Goal: Information Seeking & Learning: Learn about a topic

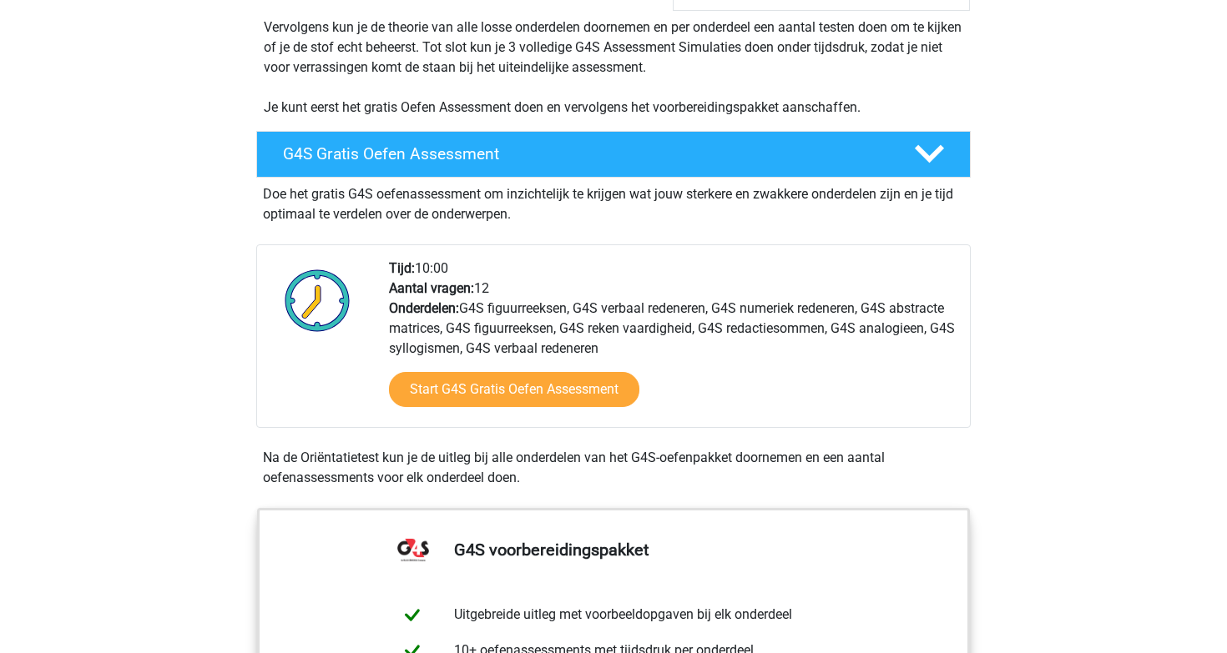
scroll to position [302, 0]
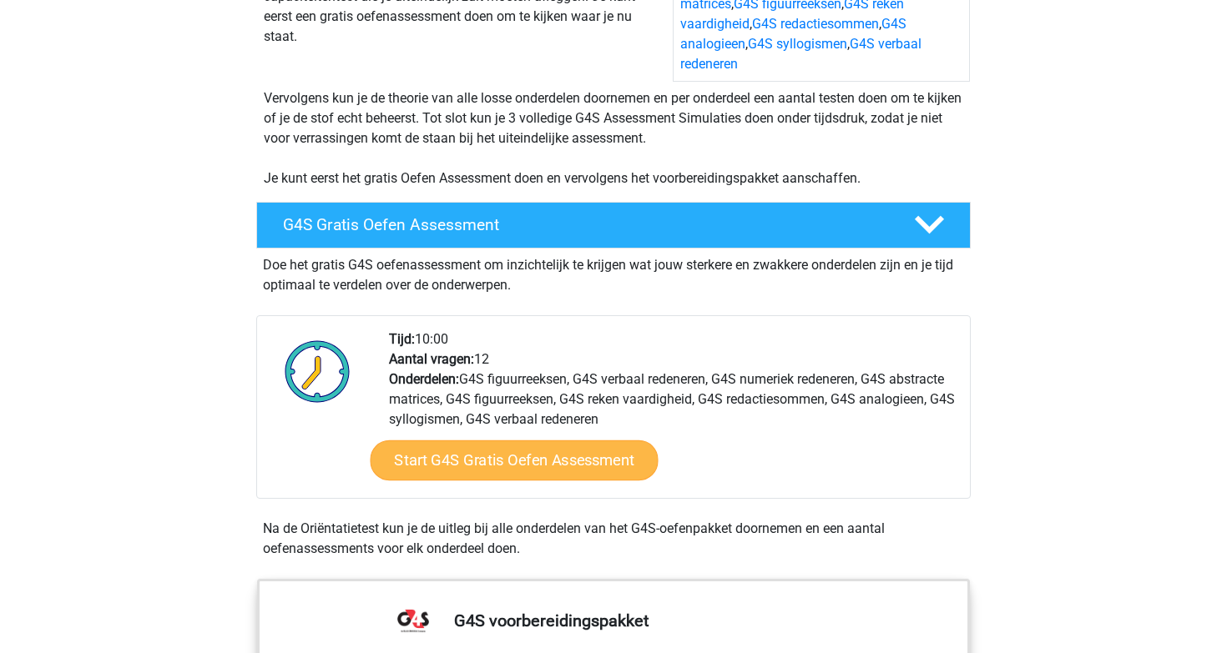
click at [579, 441] on link "Start G4S Gratis Oefen Assessment" at bounding box center [514, 461] width 288 height 40
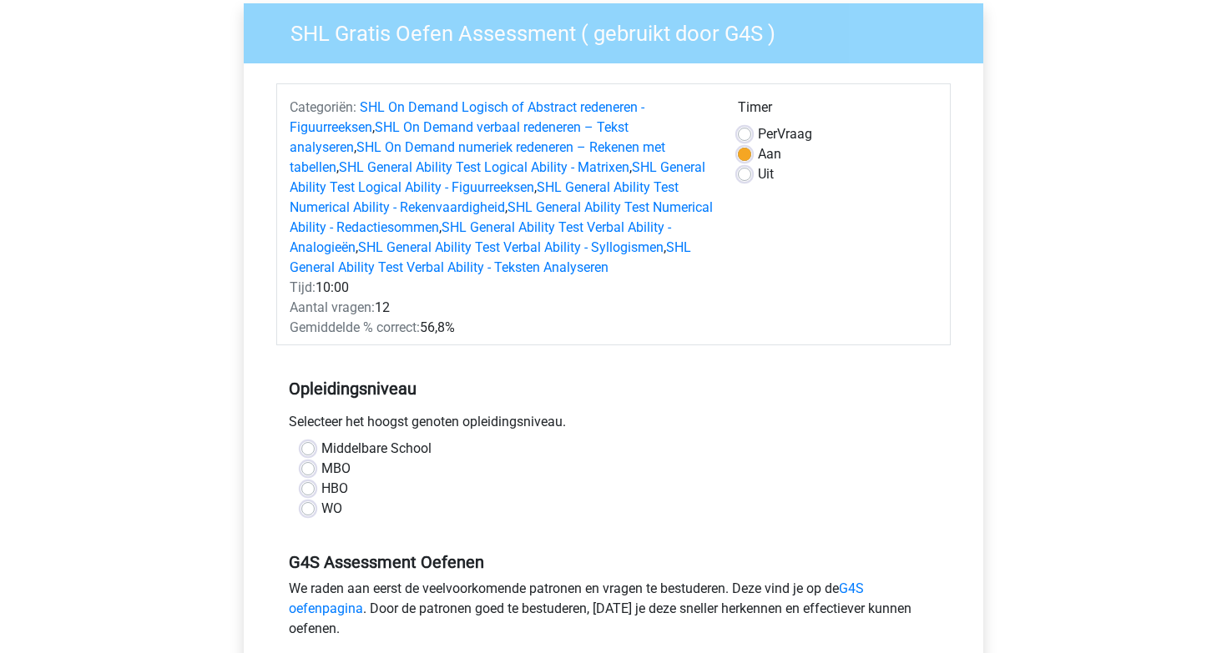
scroll to position [154, 0]
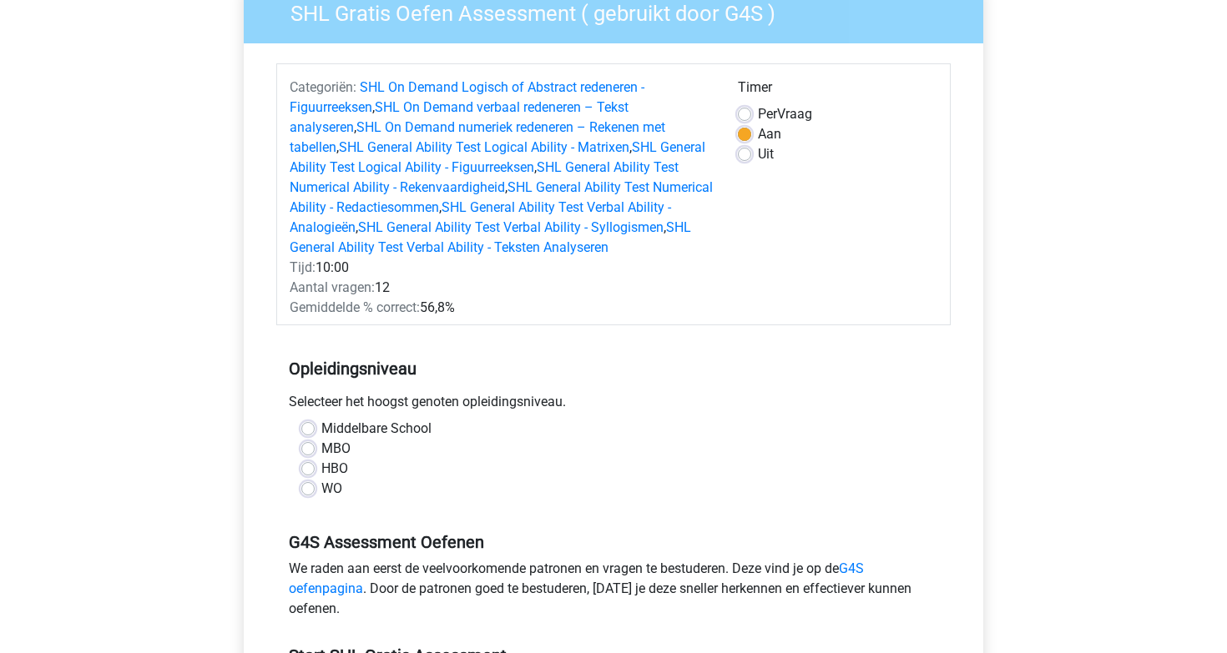
click at [321, 428] on label "Middelbare School" at bounding box center [376, 429] width 110 height 20
click at [304, 428] on input "Middelbare School" at bounding box center [307, 427] width 13 height 17
radio input "true"
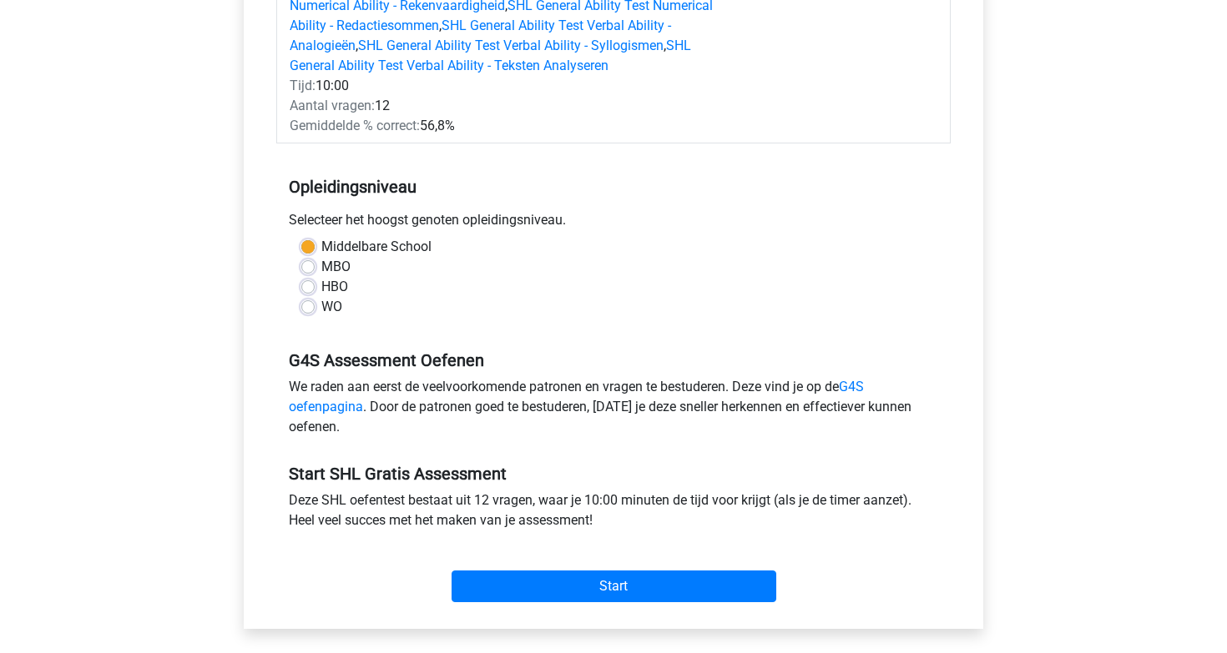
scroll to position [369, 0]
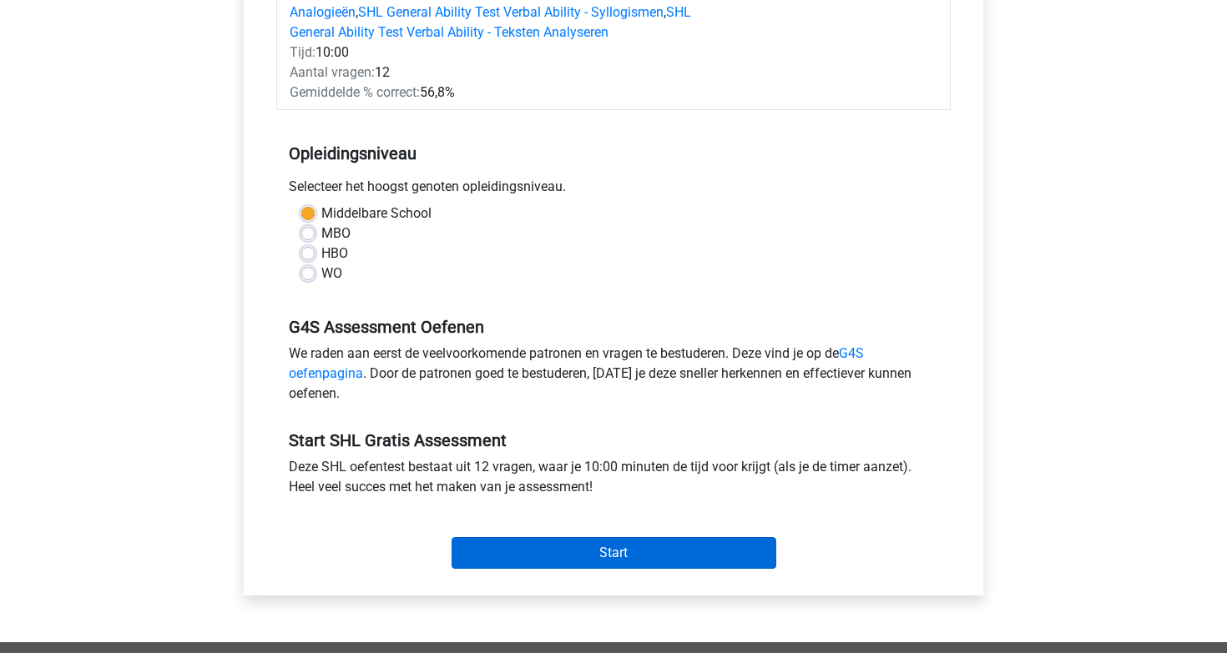
click at [605, 558] on input "Start" at bounding box center [613, 553] width 325 height 32
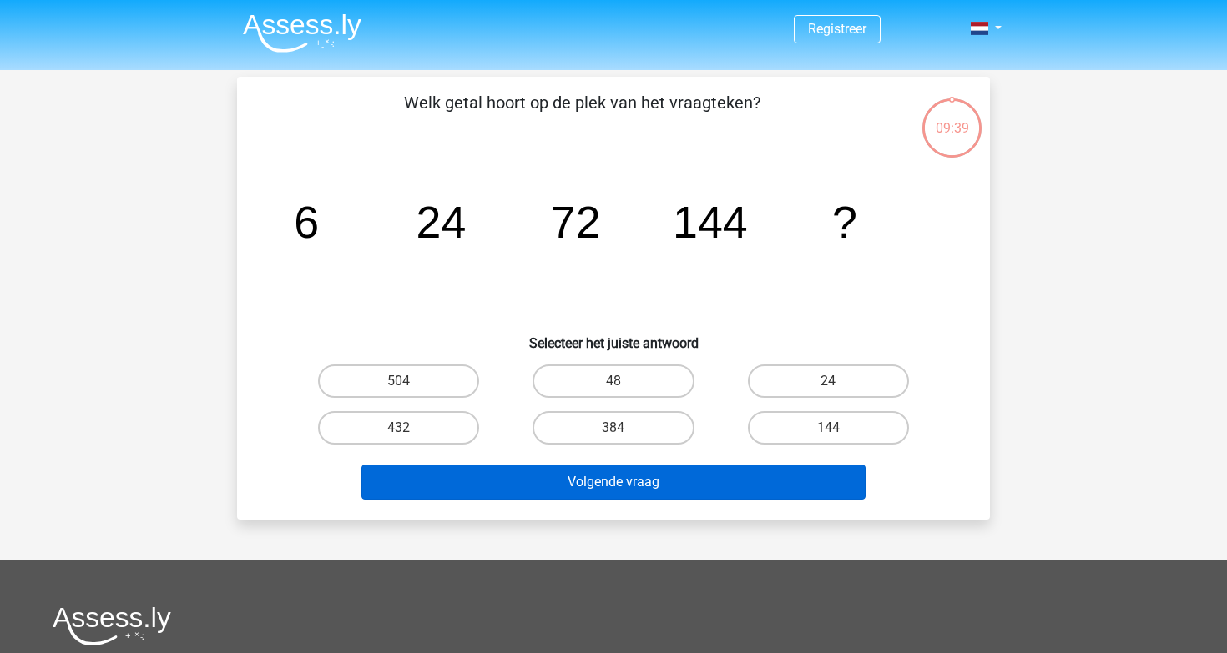
click at [650, 471] on button "Volgende vraag" at bounding box center [613, 482] width 505 height 35
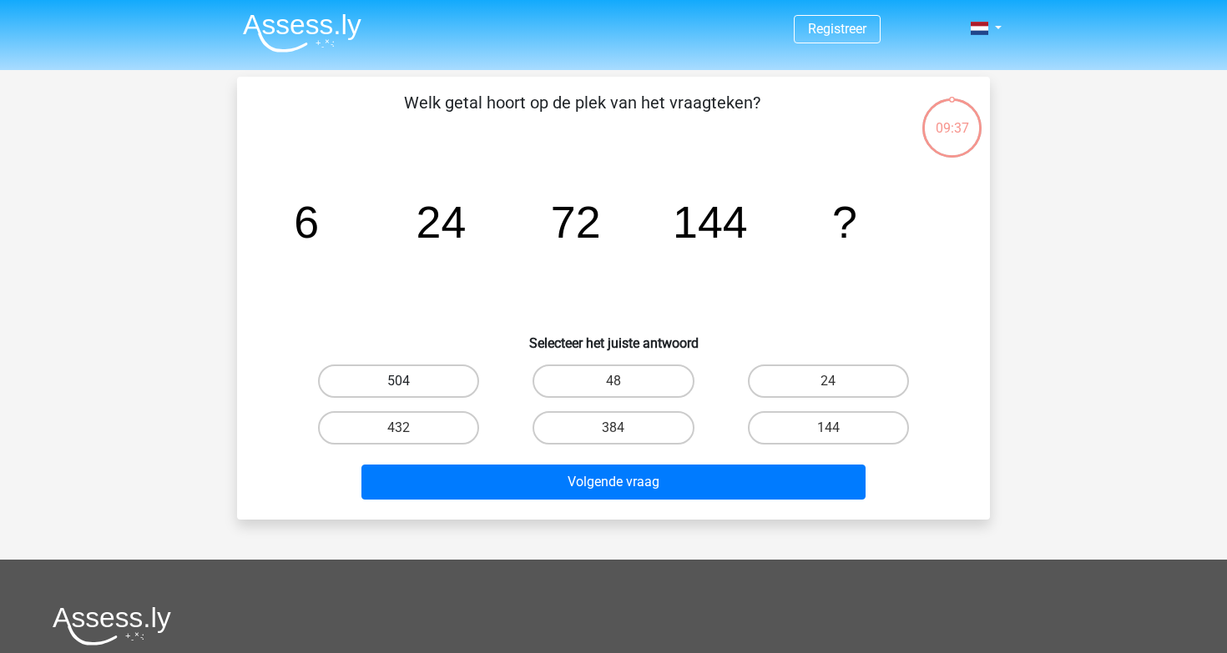
click at [447, 377] on label "504" at bounding box center [398, 381] width 161 height 33
click at [410, 381] on input "504" at bounding box center [404, 386] width 11 height 11
radio input "true"
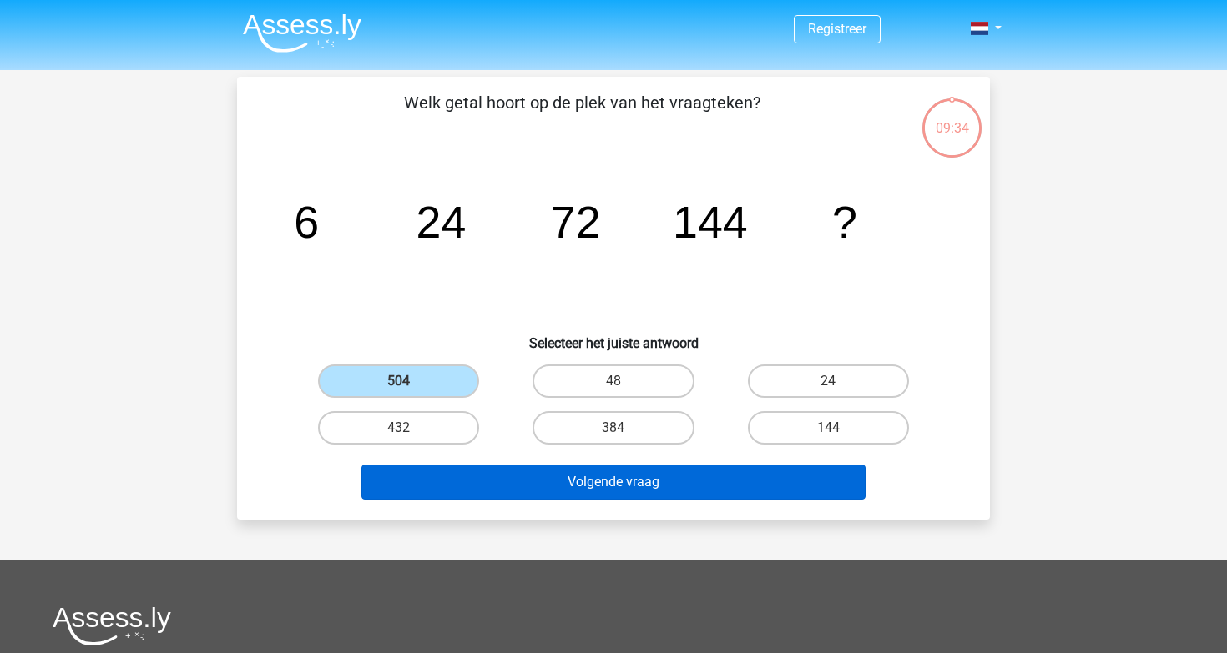
click at [637, 487] on button "Volgende vraag" at bounding box center [613, 482] width 505 height 35
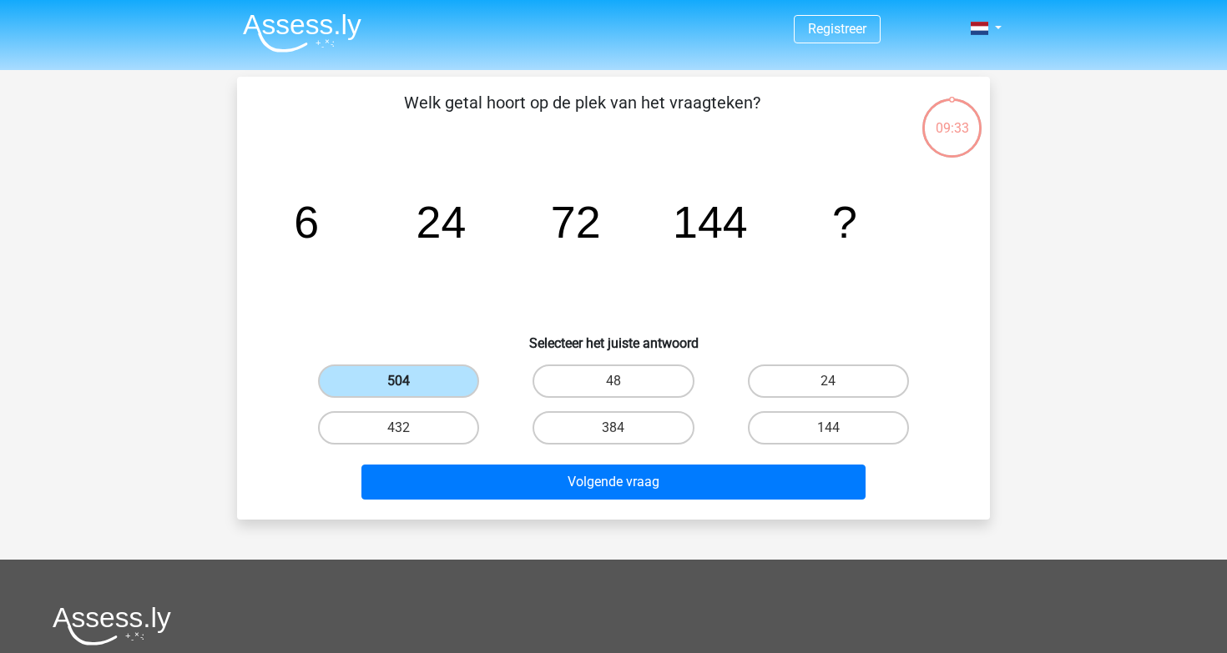
click at [426, 380] on label "504" at bounding box center [398, 381] width 161 height 33
click at [410, 381] on input "504" at bounding box center [404, 386] width 11 height 11
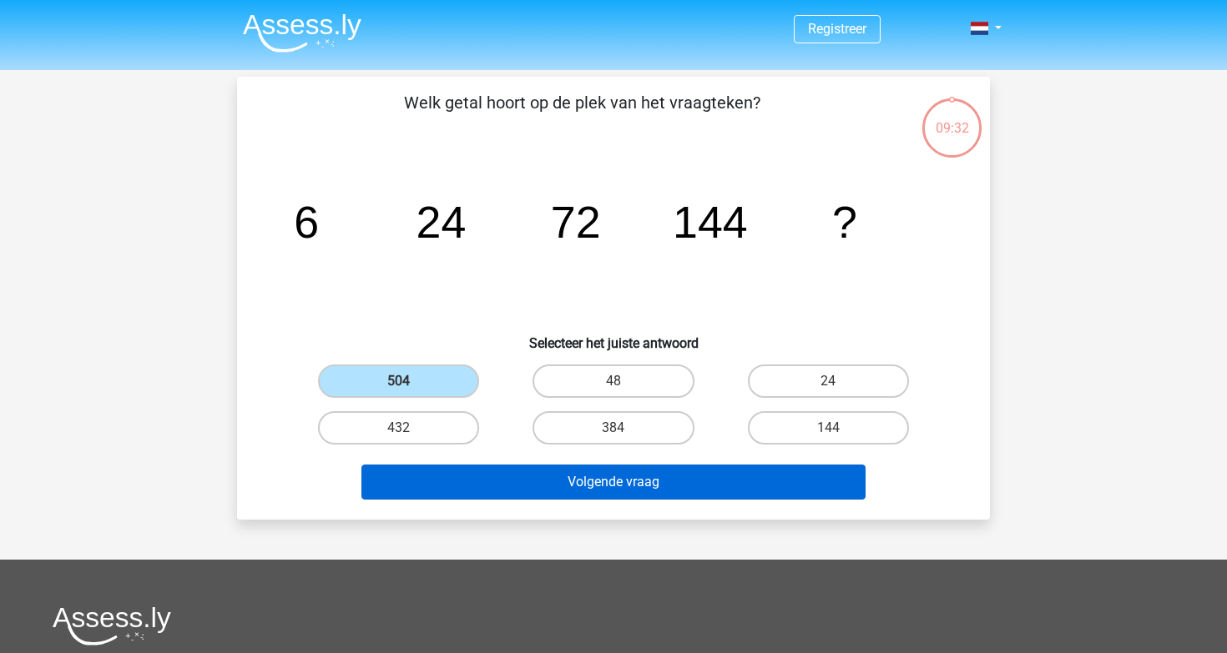
click at [537, 483] on button "Volgende vraag" at bounding box center [613, 482] width 505 height 35
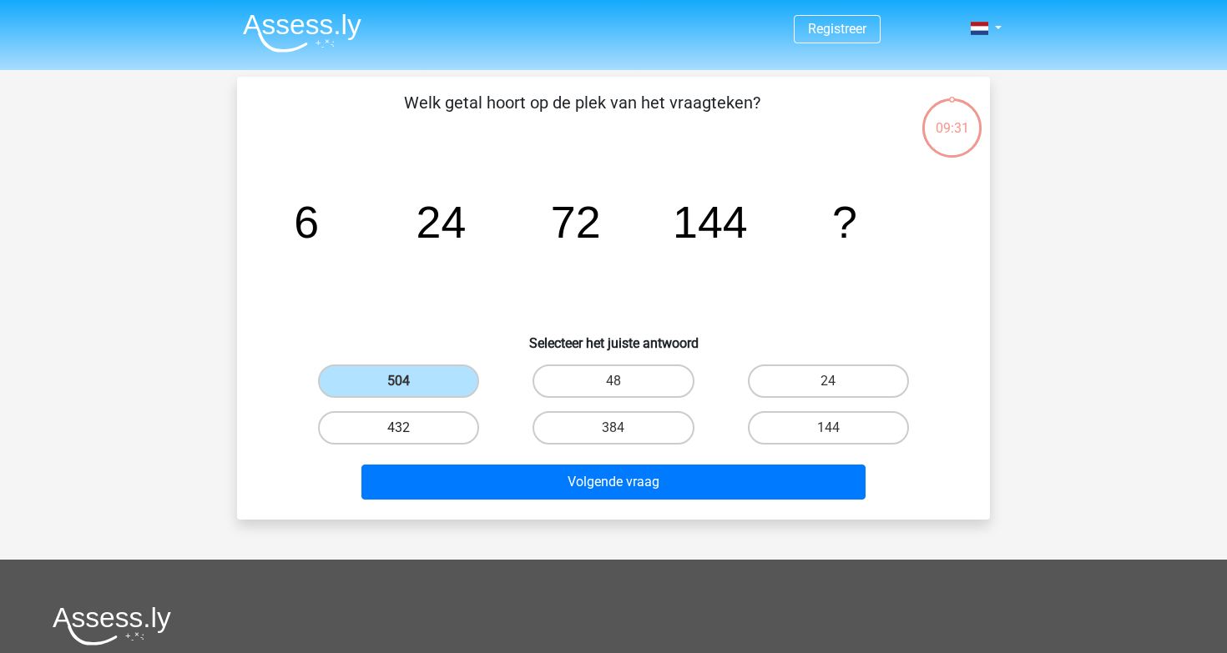
click at [419, 412] on label "432" at bounding box center [398, 427] width 161 height 33
click at [410, 428] on input "432" at bounding box center [404, 433] width 11 height 11
radio input "true"
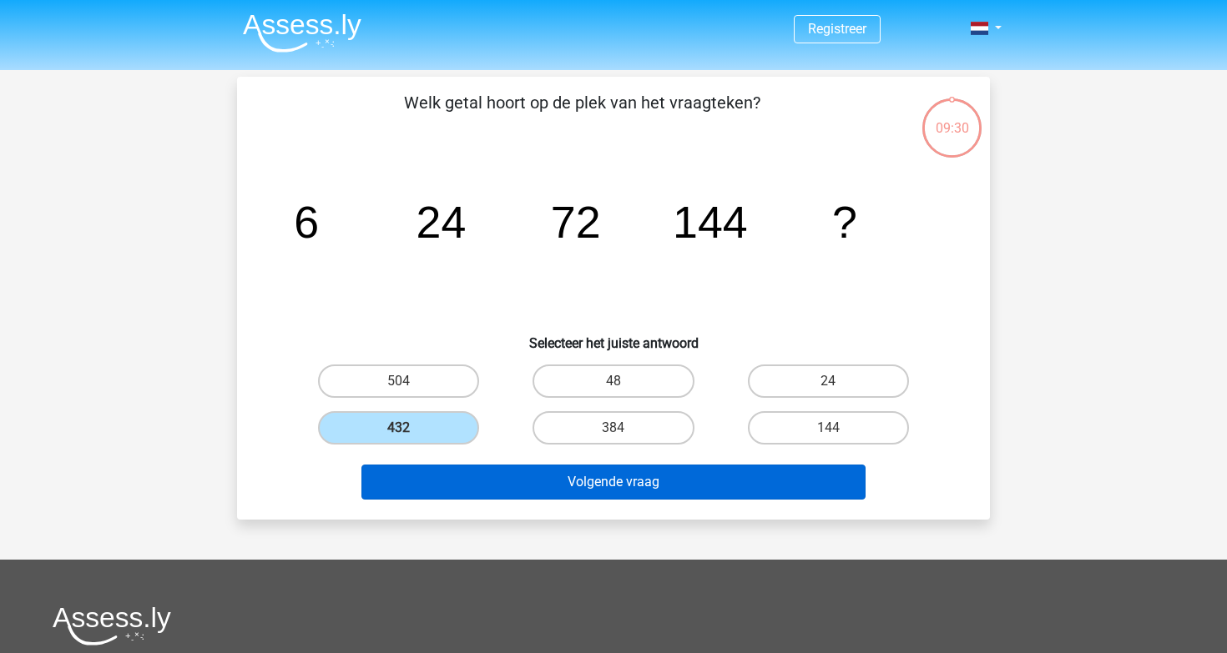
click at [546, 481] on button "Volgende vraag" at bounding box center [613, 482] width 505 height 35
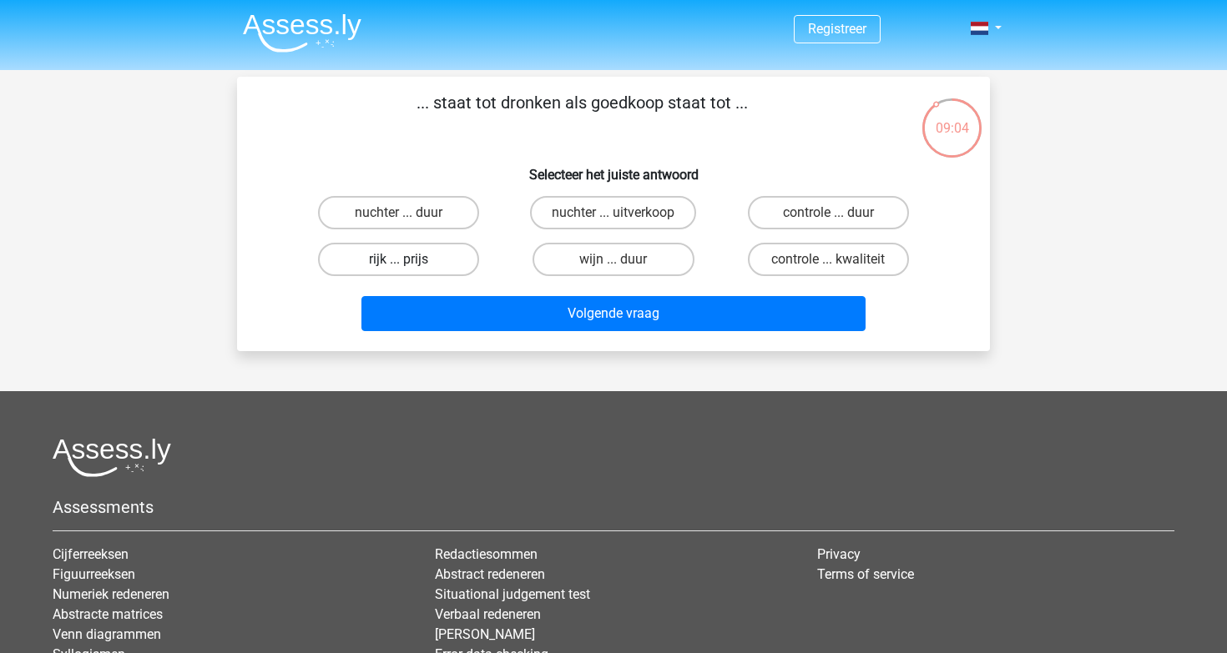
click at [446, 261] on label "rijk ... prijs" at bounding box center [398, 259] width 161 height 33
click at [410, 261] on input "rijk ... prijs" at bounding box center [404, 264] width 11 height 11
radio input "true"
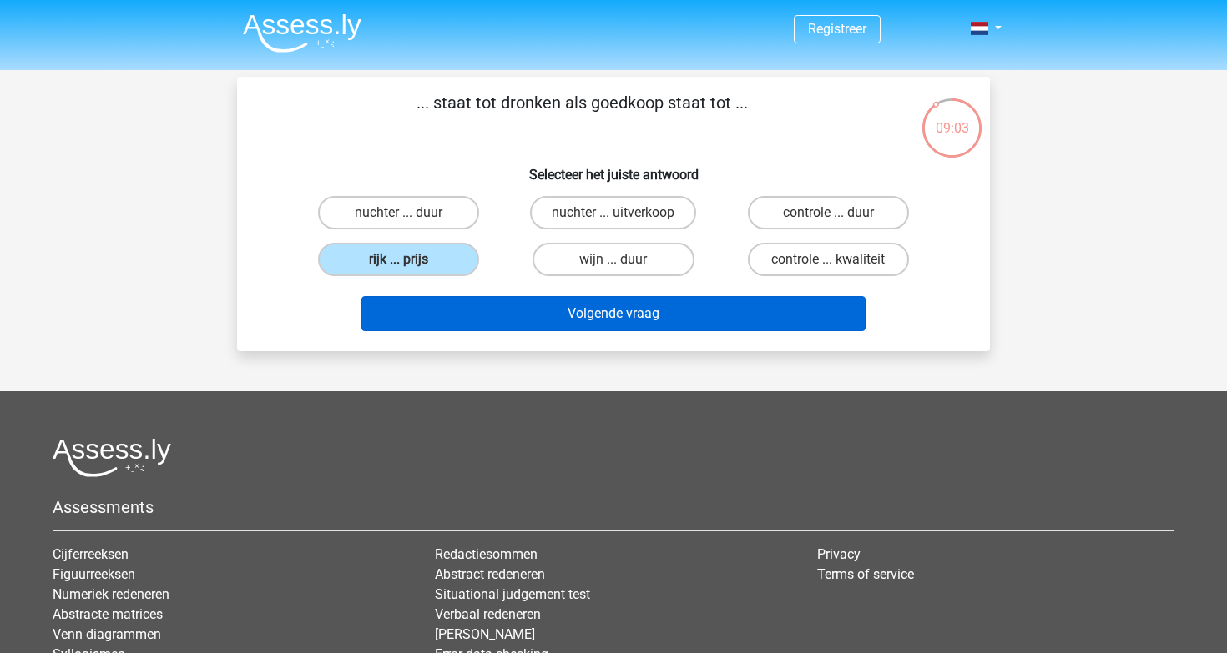
click at [565, 314] on button "Volgende vraag" at bounding box center [613, 313] width 505 height 35
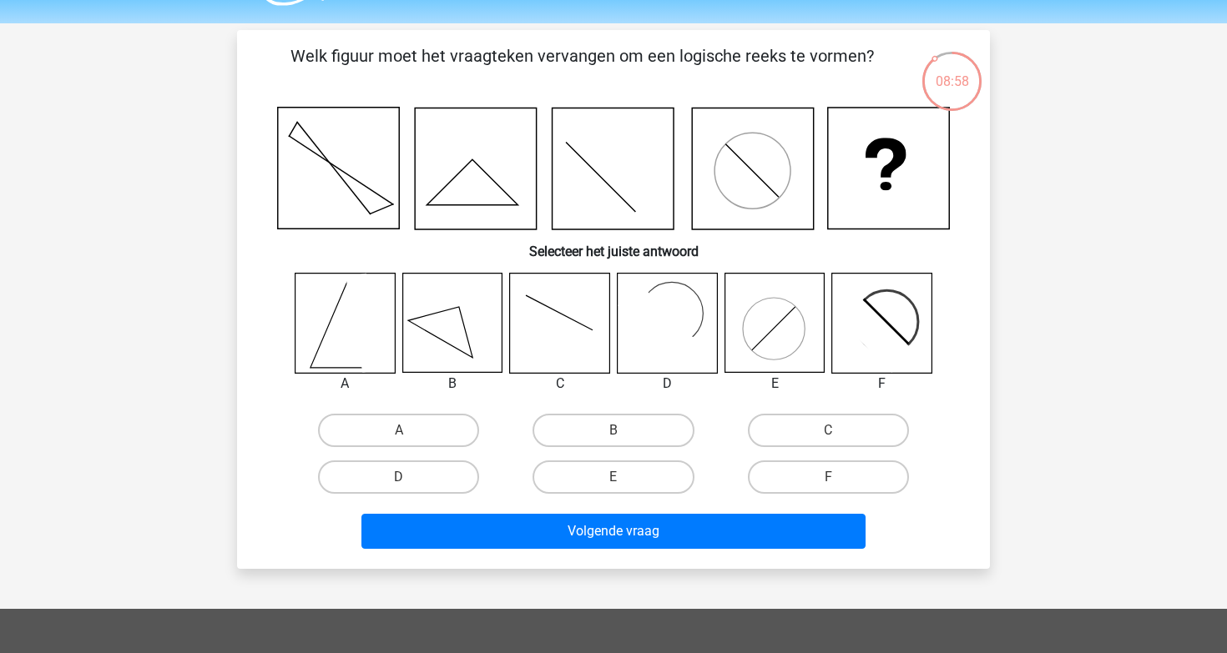
scroll to position [49, 0]
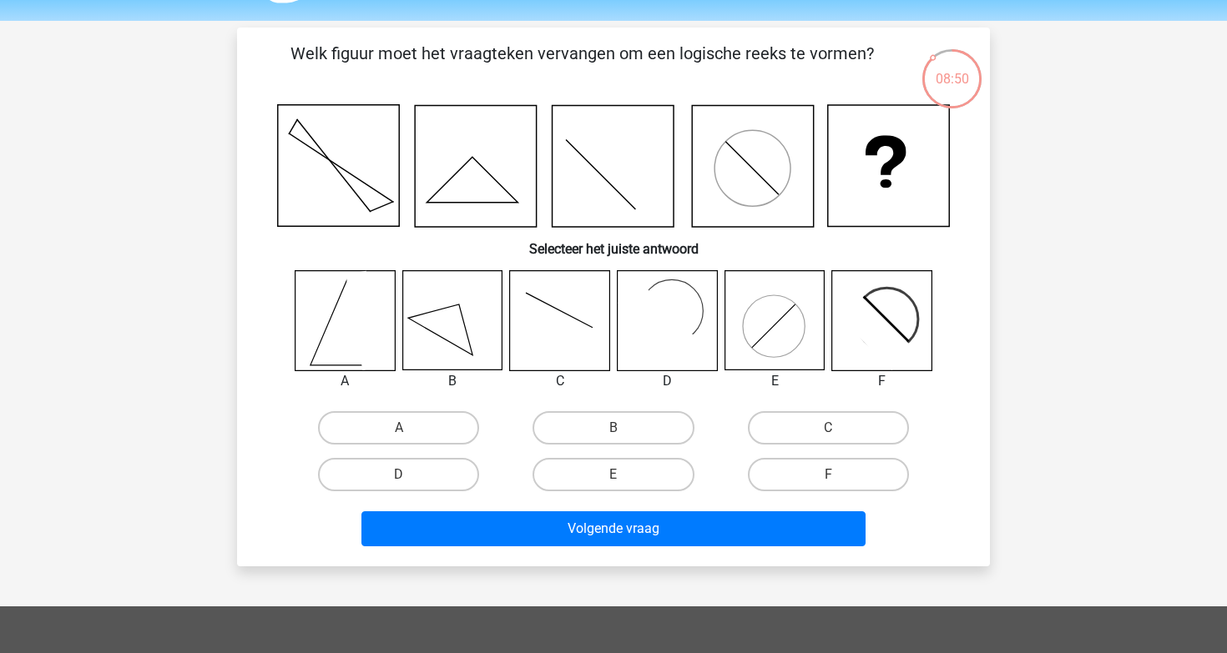
click at [860, 340] on icon at bounding box center [881, 320] width 99 height 99
click at [325, 341] on icon at bounding box center [344, 320] width 99 height 99
click at [450, 423] on label "A" at bounding box center [398, 427] width 161 height 33
click at [410, 428] on input "A" at bounding box center [404, 433] width 11 height 11
radio input "true"
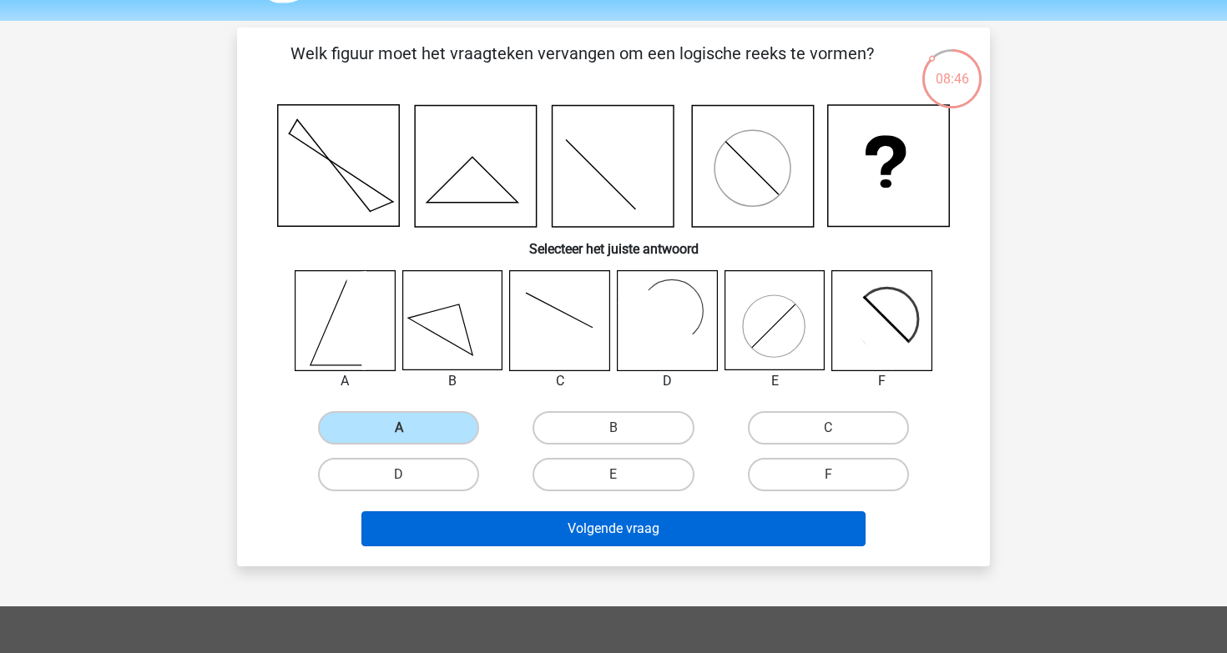
click at [586, 531] on button "Volgende vraag" at bounding box center [613, 528] width 505 height 35
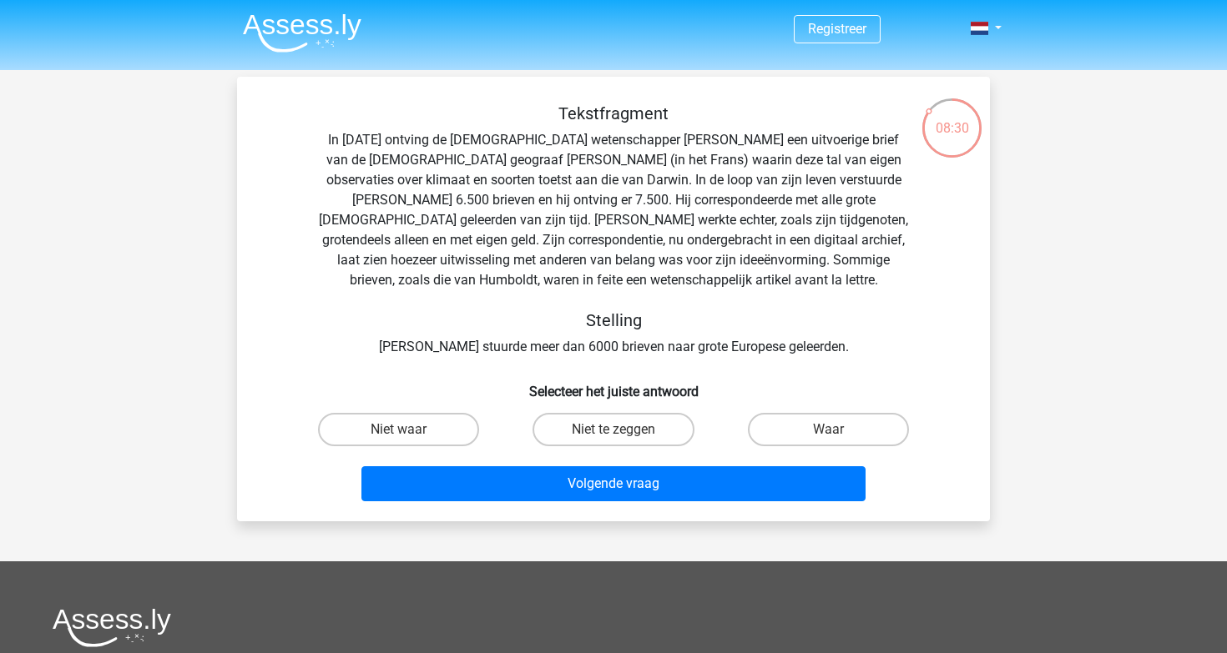
scroll to position [0, 0]
click at [809, 426] on label "Waar" at bounding box center [828, 429] width 161 height 33
click at [828, 430] on input "Waar" at bounding box center [833, 435] width 11 height 11
radio input "true"
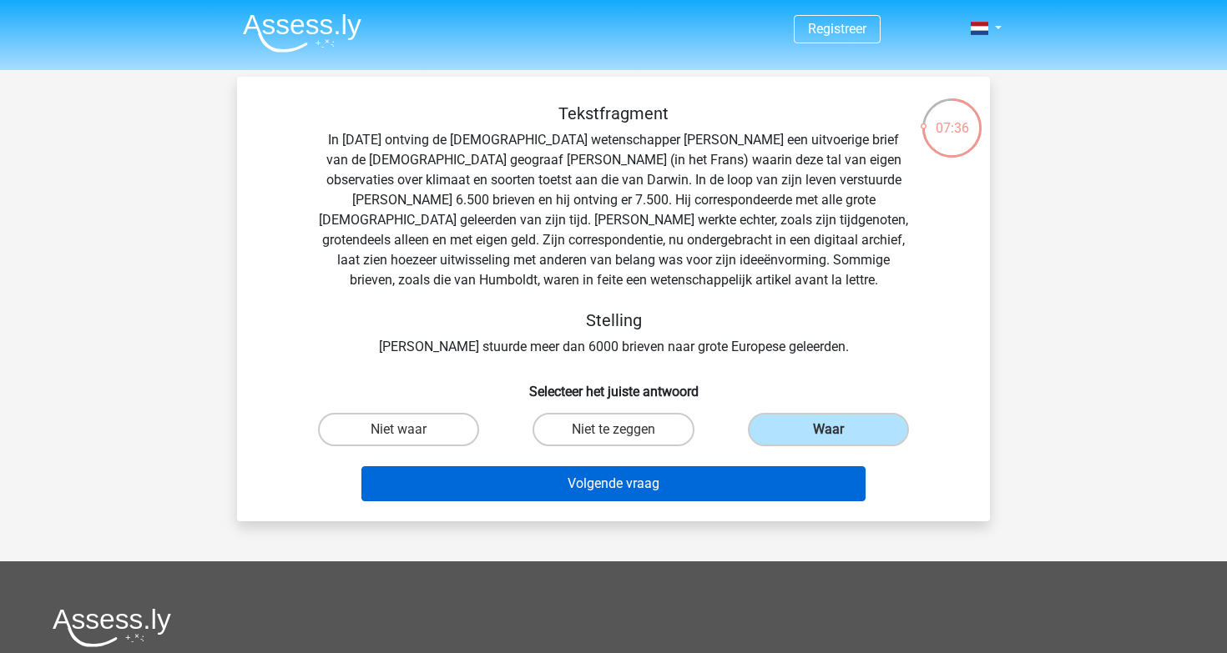
click at [664, 475] on button "Volgende vraag" at bounding box center [613, 483] width 505 height 35
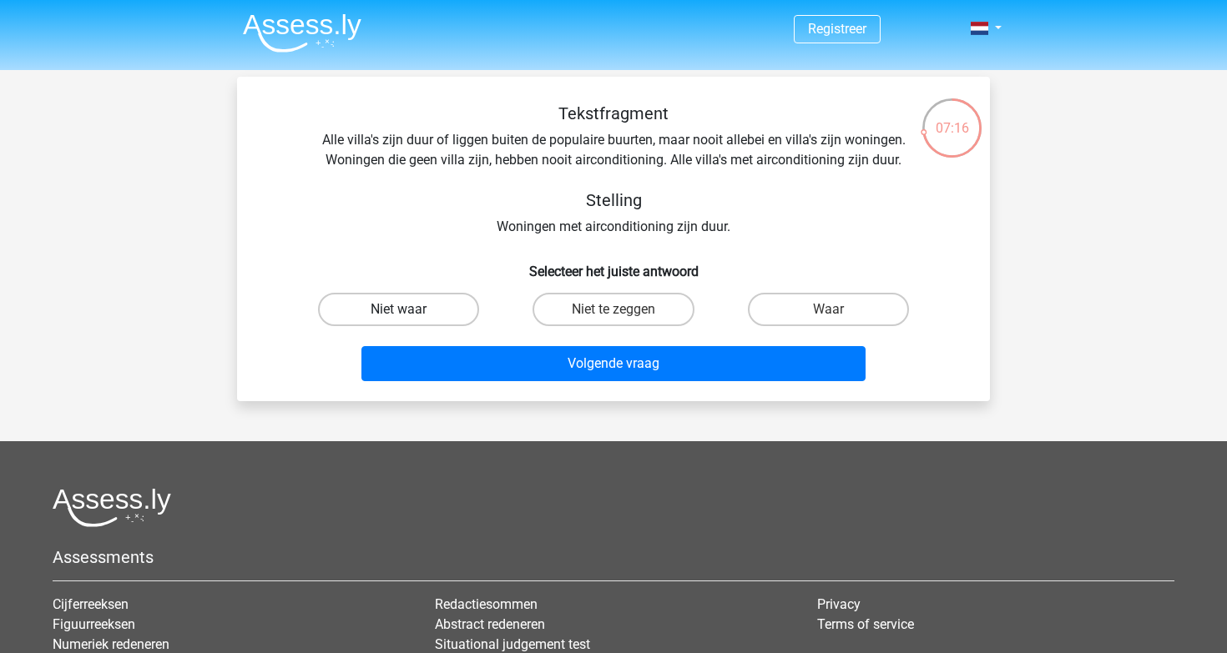
click at [421, 315] on label "Niet waar" at bounding box center [398, 309] width 161 height 33
click at [410, 315] on input "Niet waar" at bounding box center [404, 315] width 11 height 11
radio input "true"
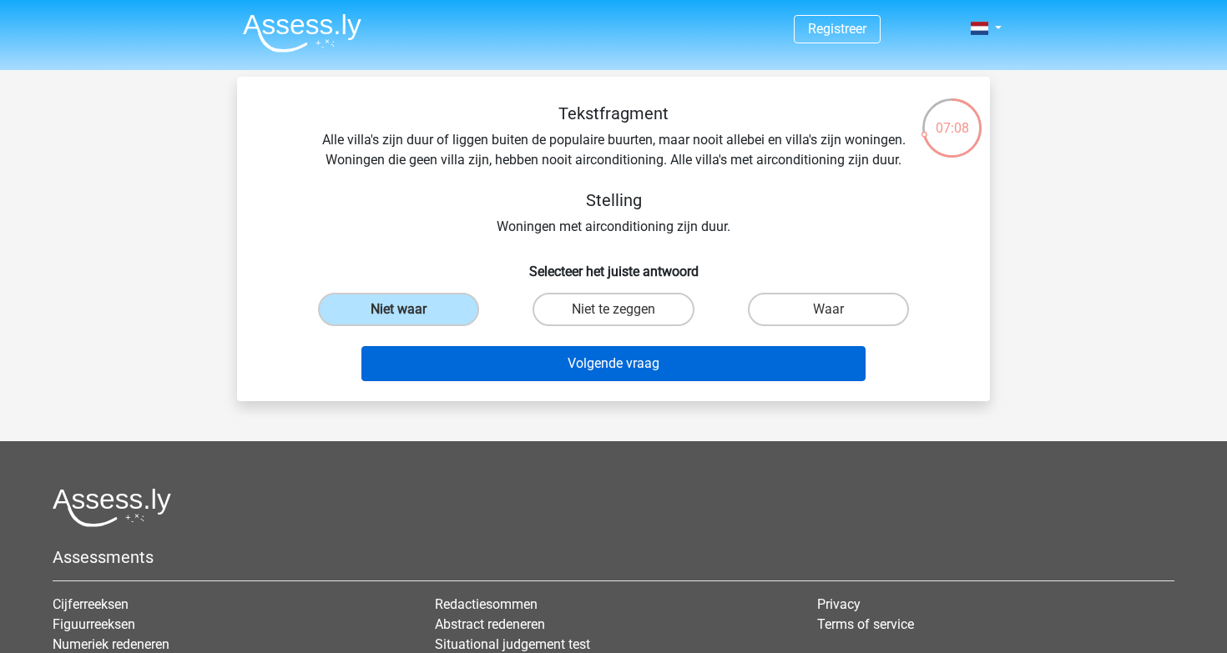
click at [642, 361] on button "Volgende vraag" at bounding box center [613, 363] width 505 height 35
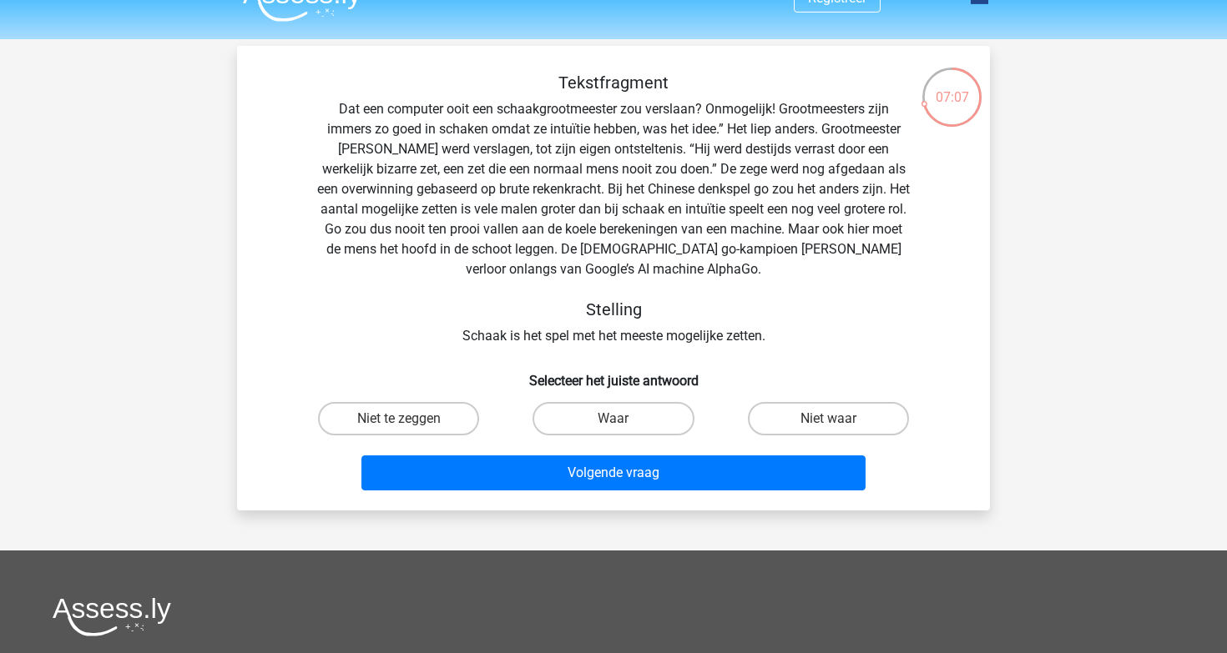
scroll to position [24, 0]
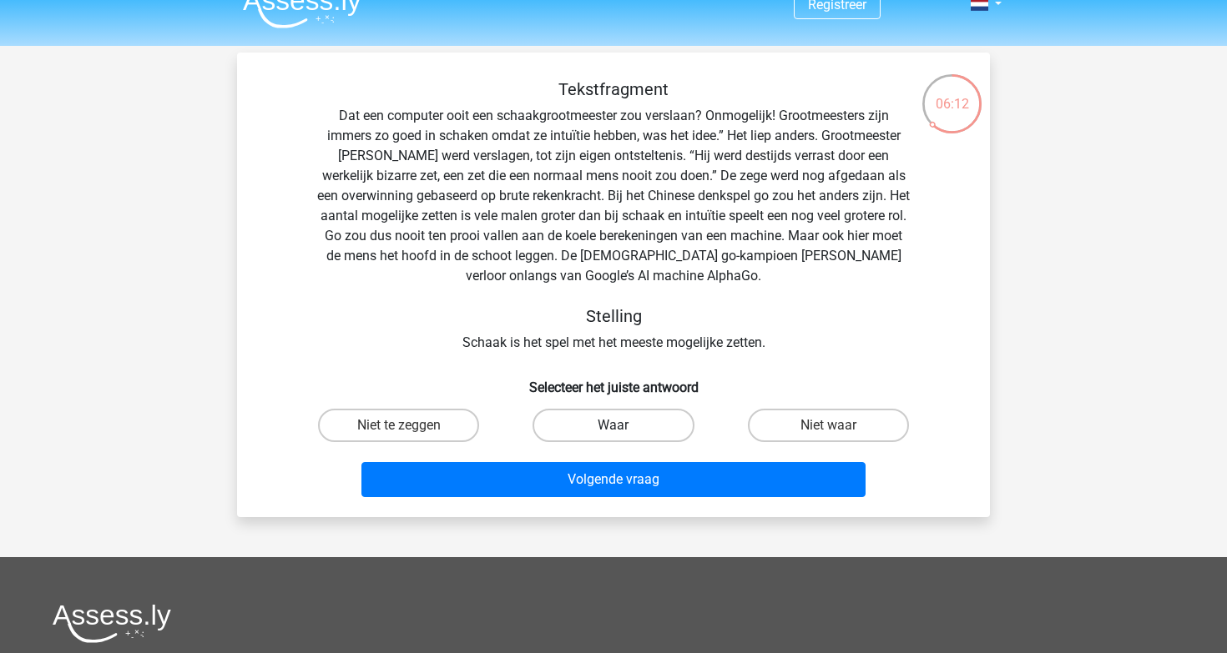
click at [654, 426] on label "Waar" at bounding box center [612, 425] width 161 height 33
click at [624, 426] on input "Waar" at bounding box center [618, 431] width 11 height 11
radio input "true"
click at [428, 440] on label "Niet te zeggen" at bounding box center [398, 425] width 161 height 33
click at [410, 436] on input "Niet te zeggen" at bounding box center [404, 431] width 11 height 11
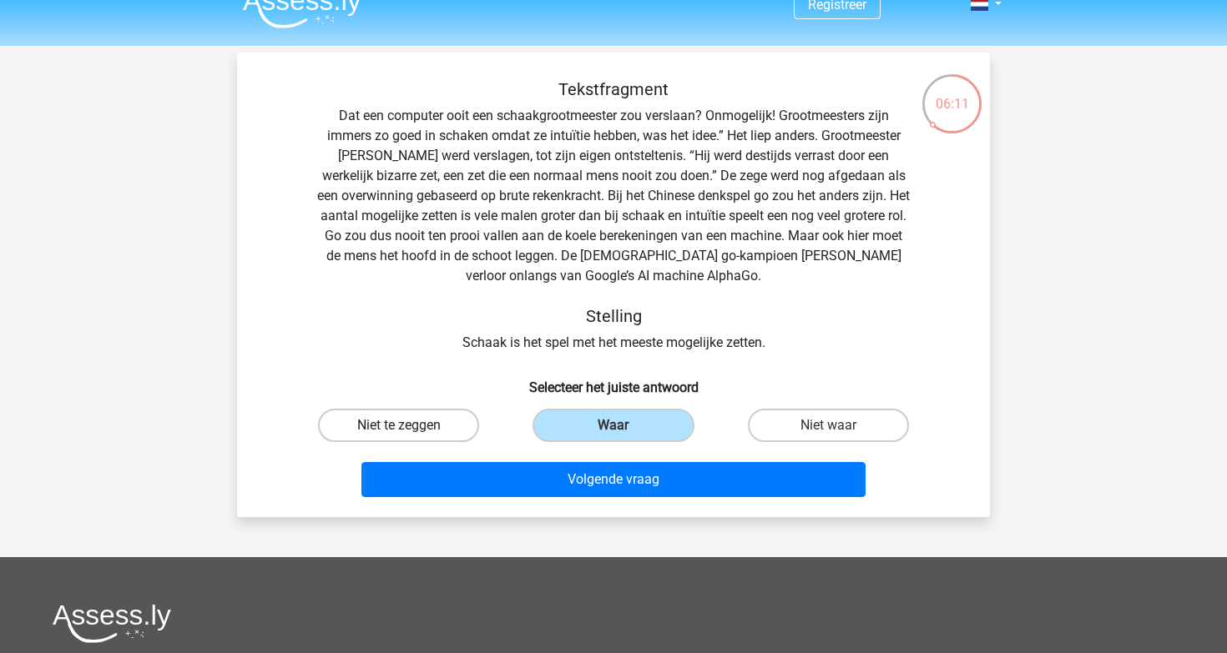
radio input "true"
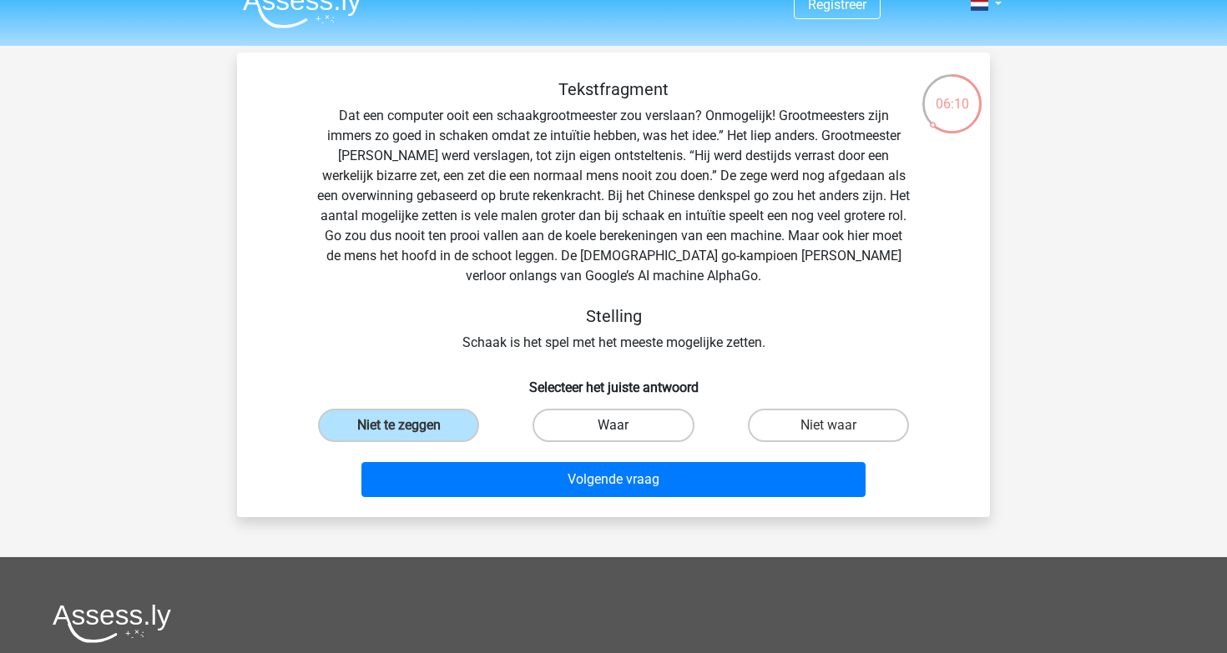
click at [596, 422] on label "Waar" at bounding box center [612, 425] width 161 height 33
click at [613, 426] on input "Waar" at bounding box center [618, 431] width 11 height 11
radio input "true"
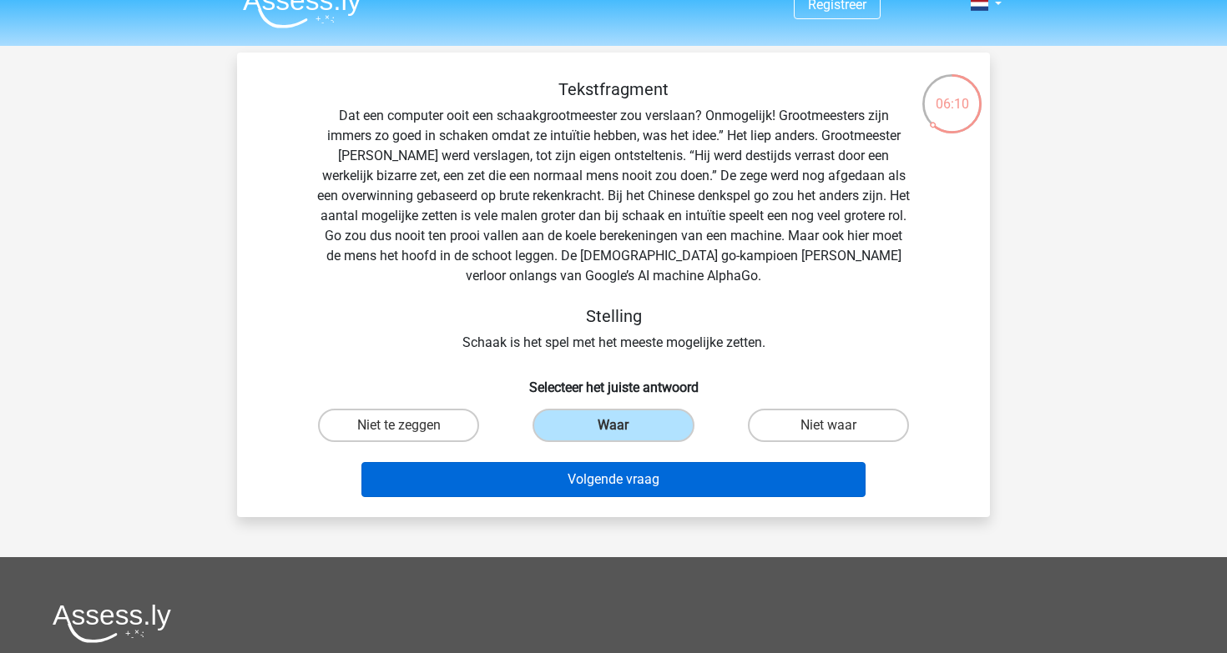
click at [602, 483] on button "Volgende vraag" at bounding box center [613, 479] width 505 height 35
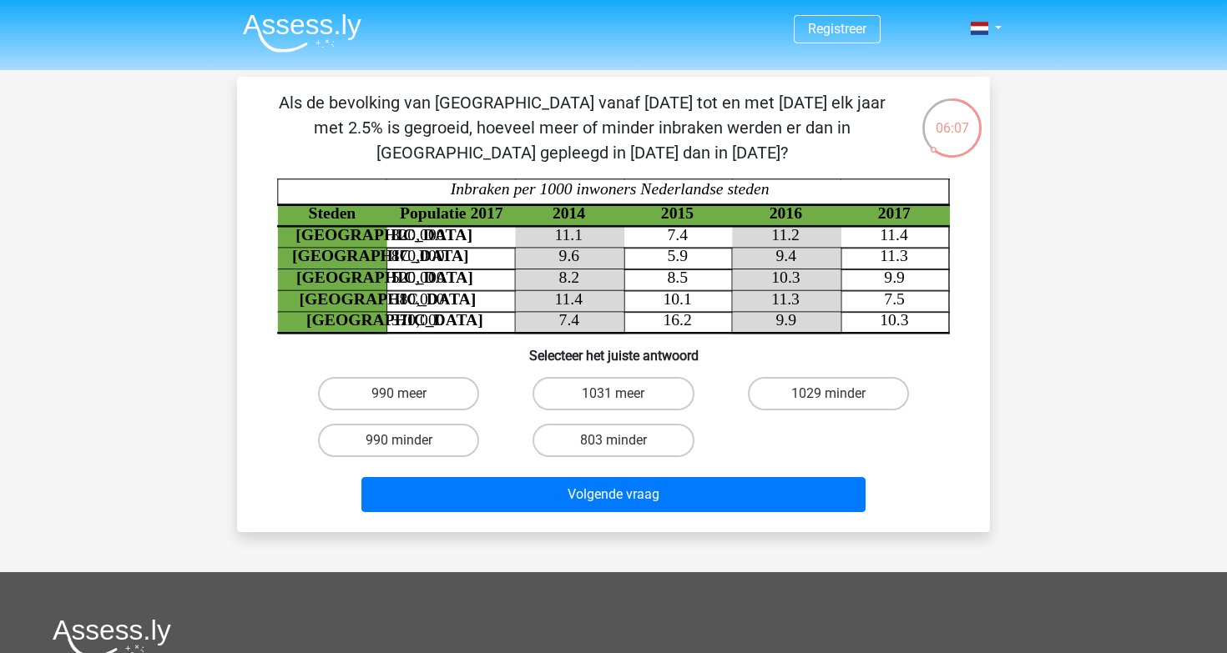
scroll to position [0, 0]
click at [652, 380] on label "1031 meer" at bounding box center [612, 393] width 161 height 33
click at [624, 394] on input "1031 meer" at bounding box center [618, 399] width 11 height 11
radio input "true"
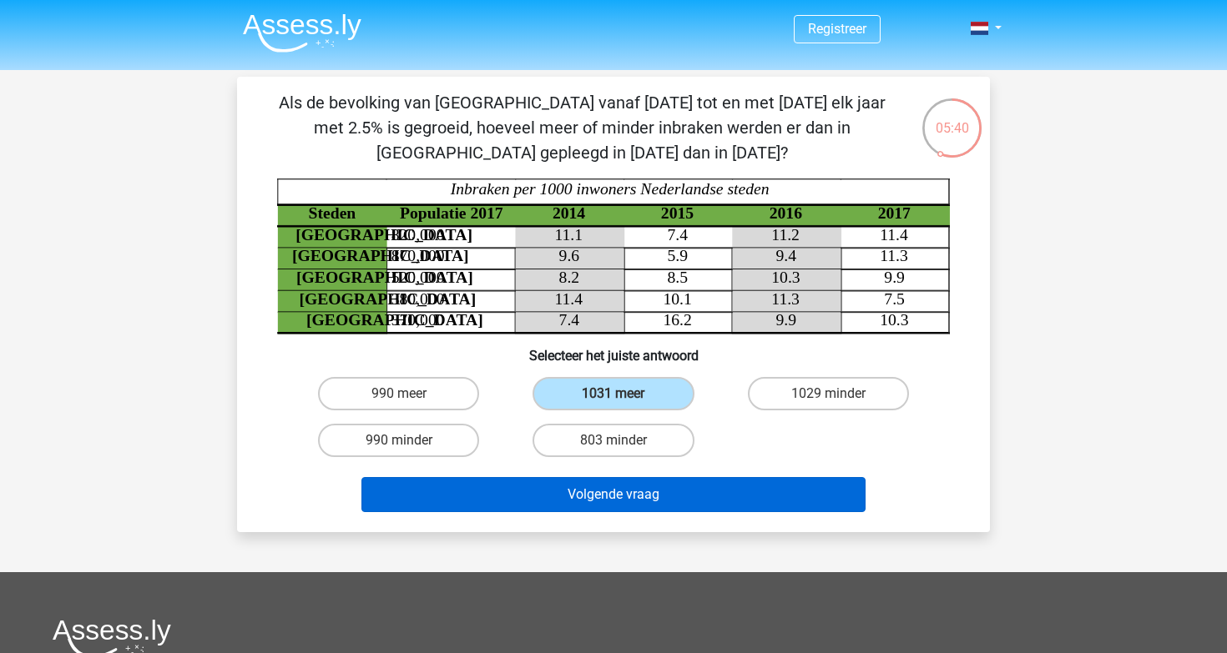
click at [660, 496] on button "Volgende vraag" at bounding box center [613, 494] width 505 height 35
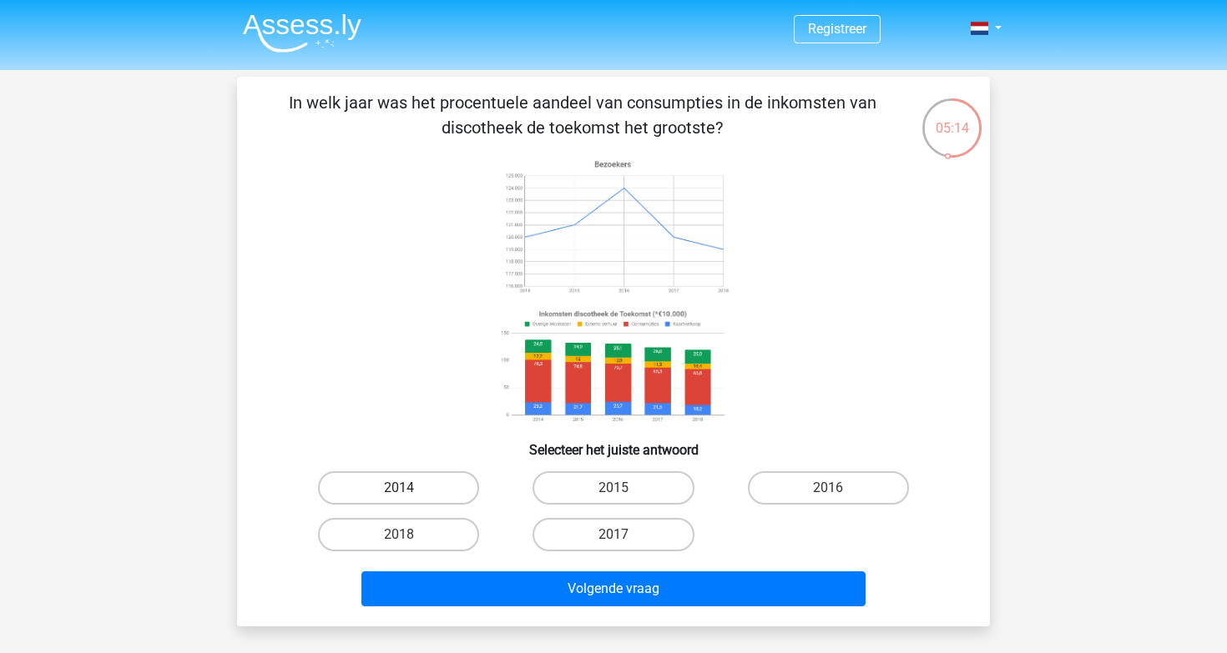
click at [422, 478] on label "2014" at bounding box center [398, 487] width 161 height 33
click at [410, 488] on input "2014" at bounding box center [404, 493] width 11 height 11
radio input "true"
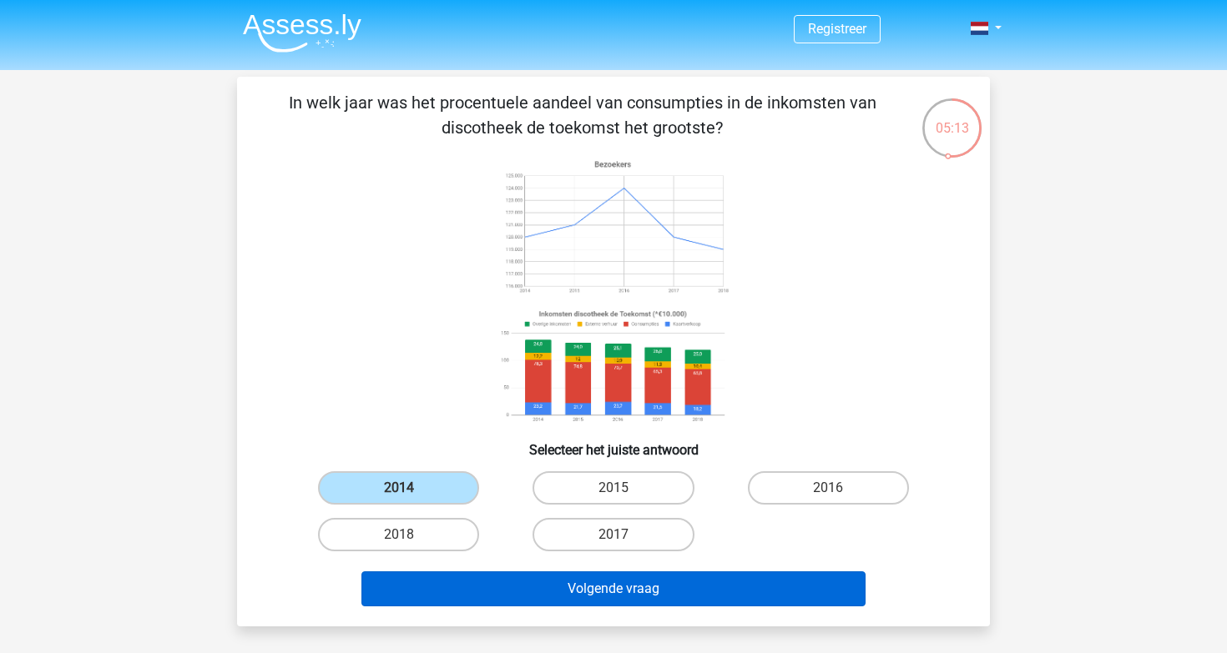
click at [557, 586] on button "Volgende vraag" at bounding box center [613, 589] width 505 height 35
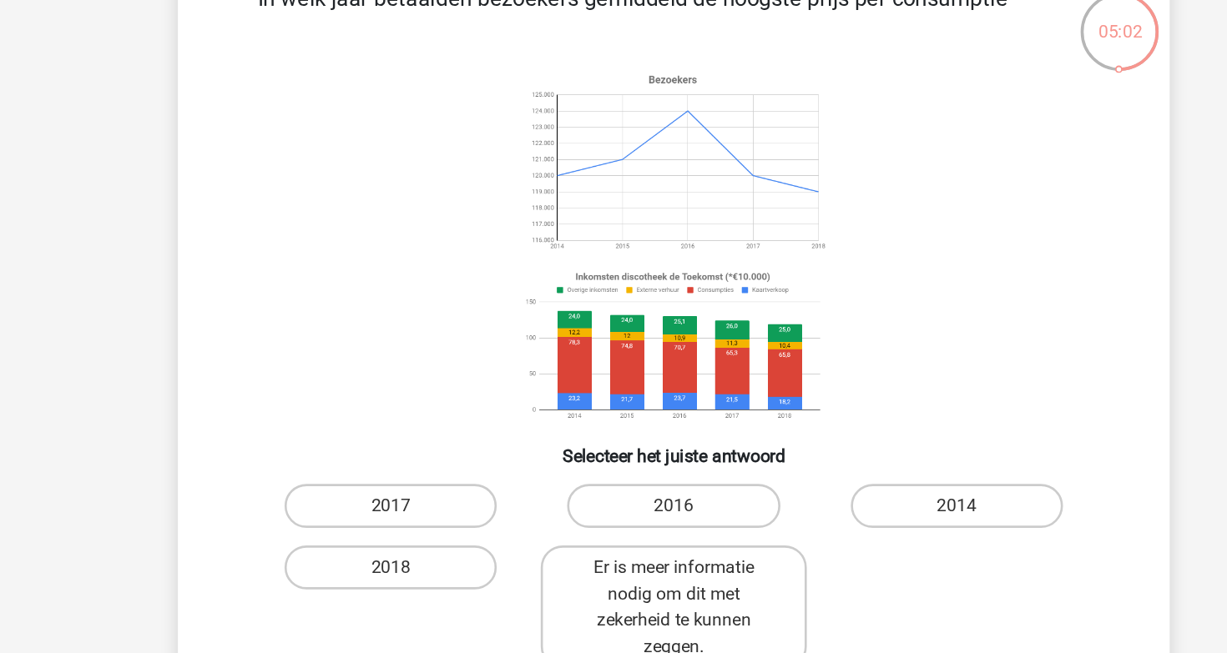
scroll to position [26, 0]
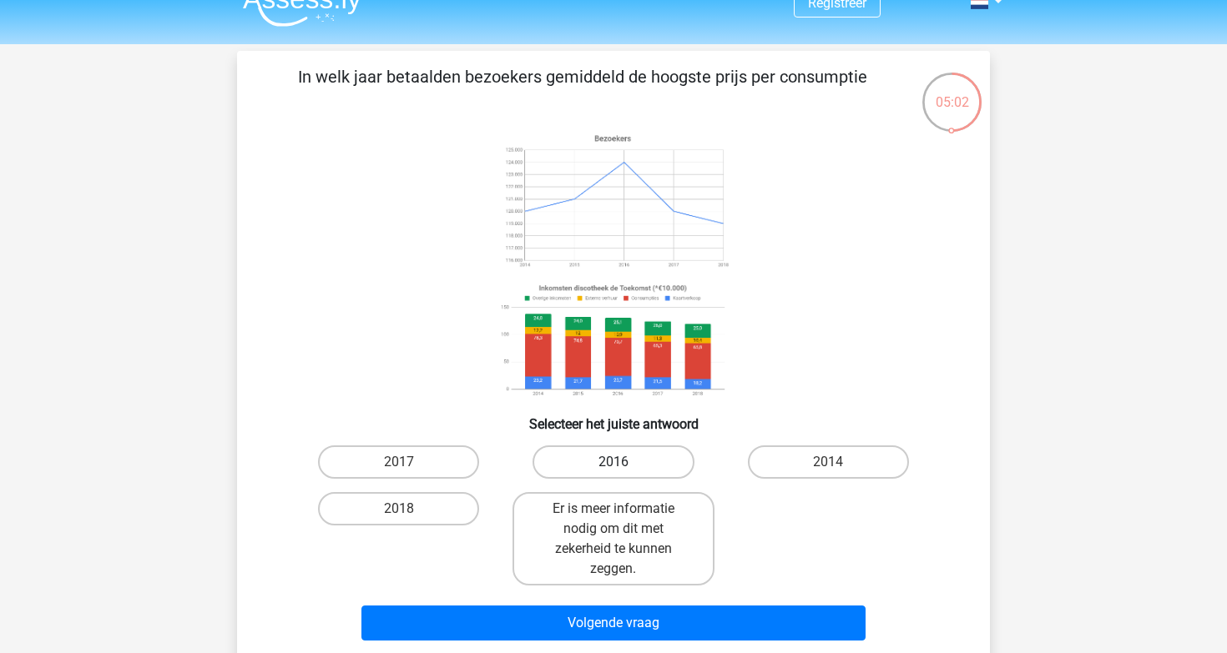
click at [655, 473] on label "2016" at bounding box center [612, 462] width 161 height 33
click at [624, 473] on input "2016" at bounding box center [618, 467] width 11 height 11
radio input "true"
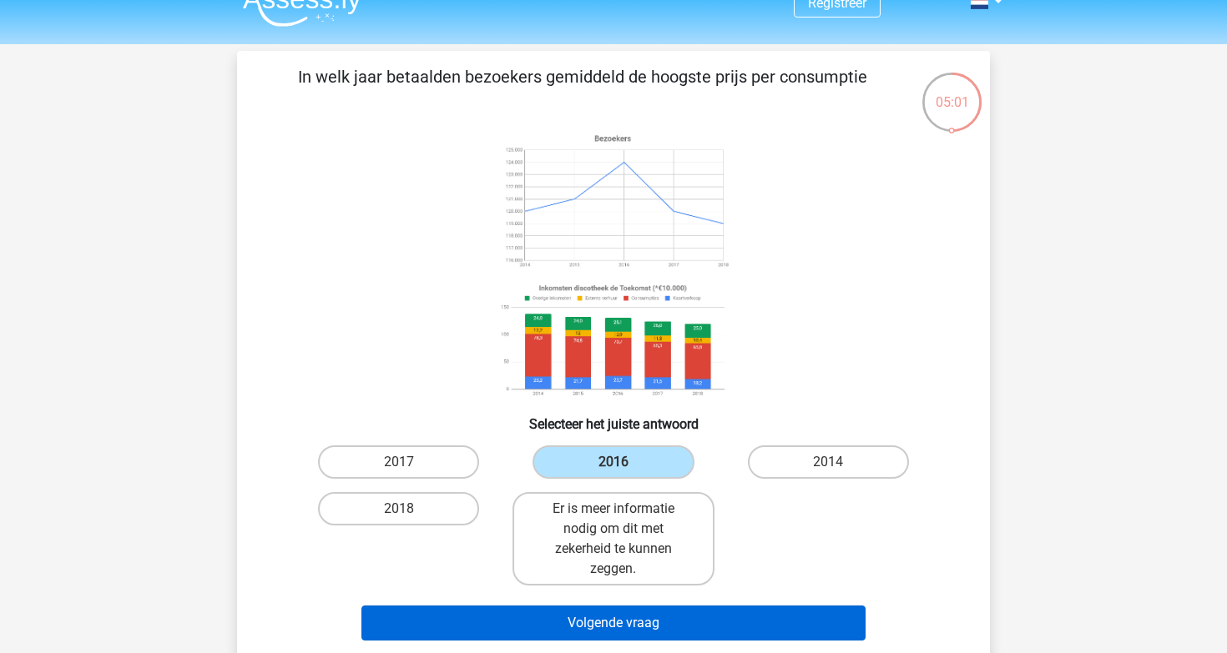
click at [675, 623] on button "Volgende vraag" at bounding box center [613, 623] width 505 height 35
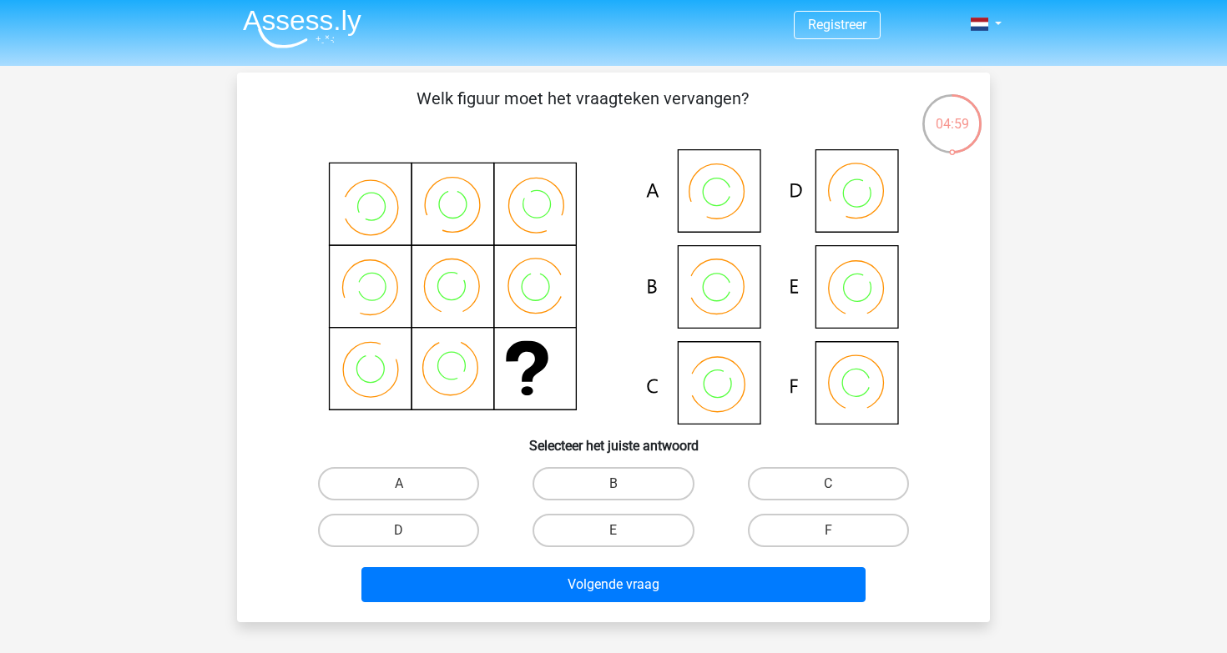
scroll to position [3, 0]
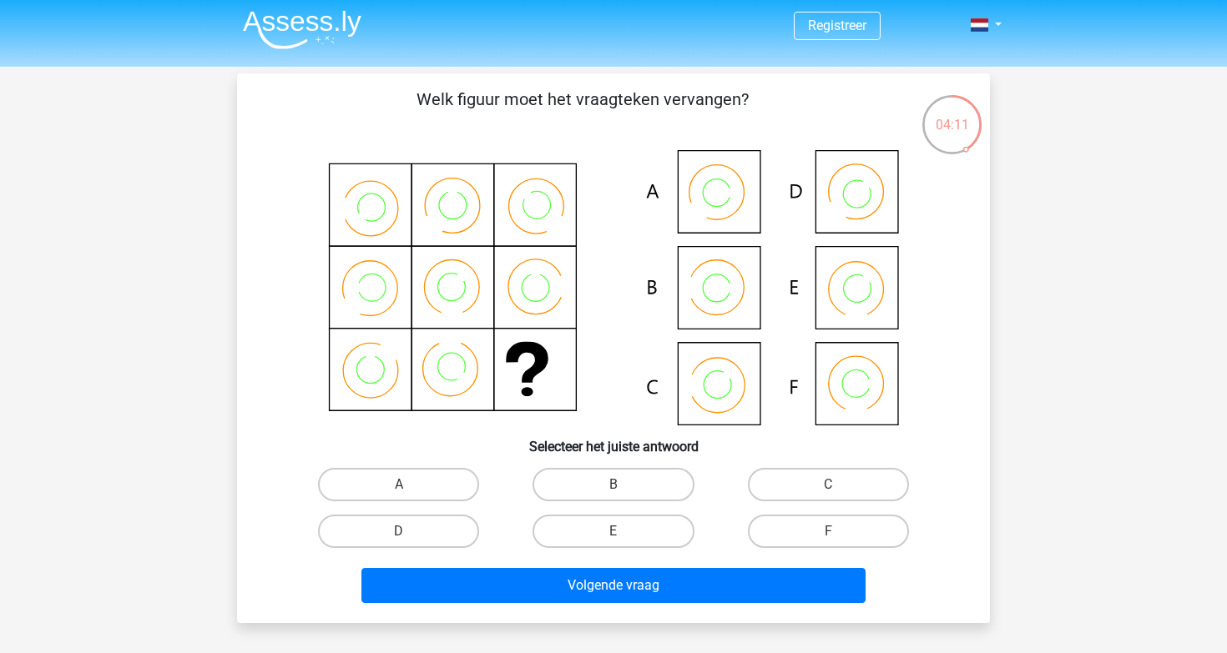
click at [728, 378] on icon at bounding box center [724, 377] width 19 height 19
click at [846, 482] on label "C" at bounding box center [828, 484] width 161 height 33
click at [839, 485] on input "C" at bounding box center [833, 490] width 11 height 11
radio input "true"
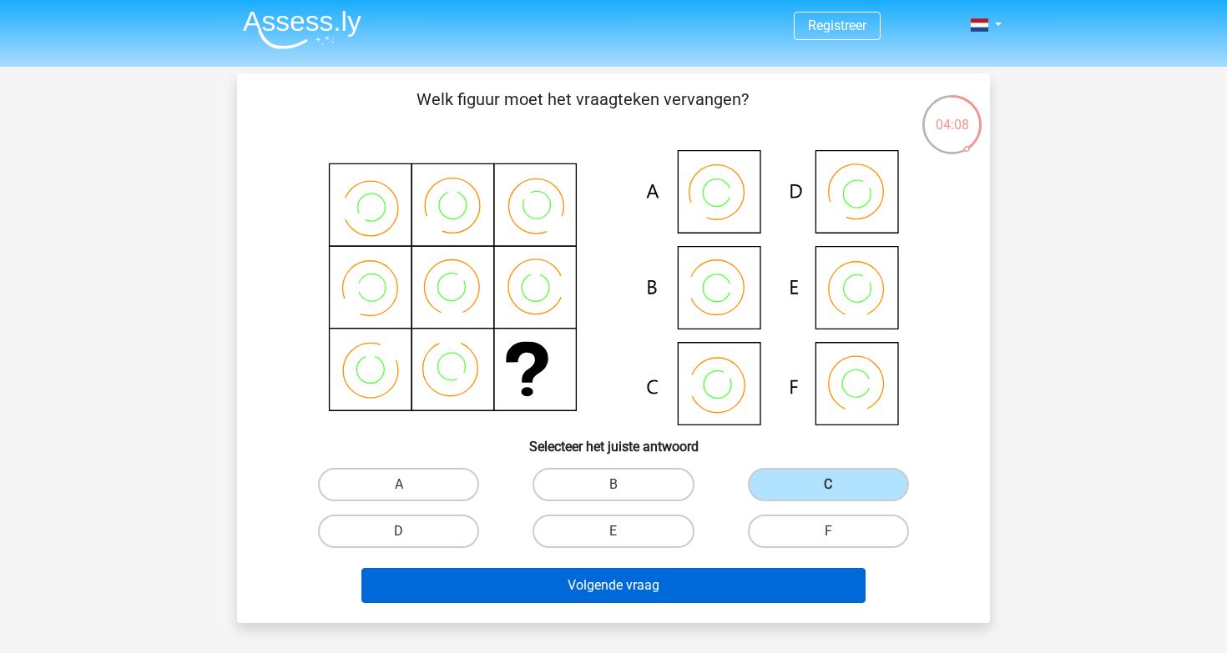
click at [757, 575] on button "Volgende vraag" at bounding box center [613, 585] width 505 height 35
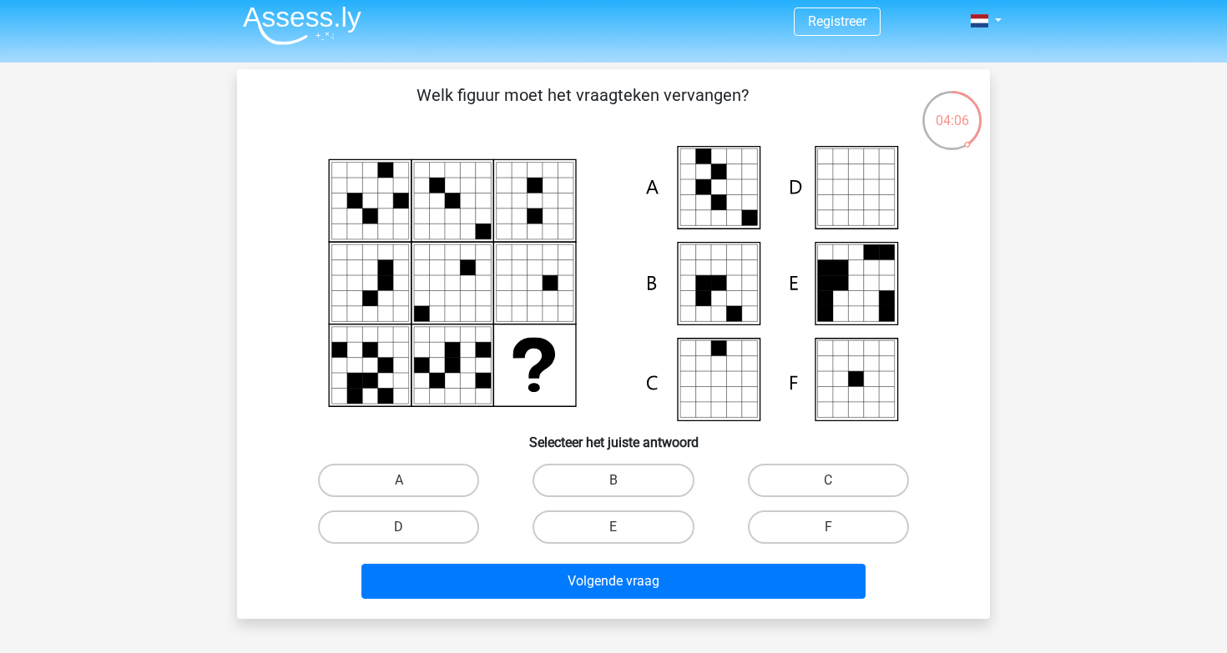
scroll to position [0, 0]
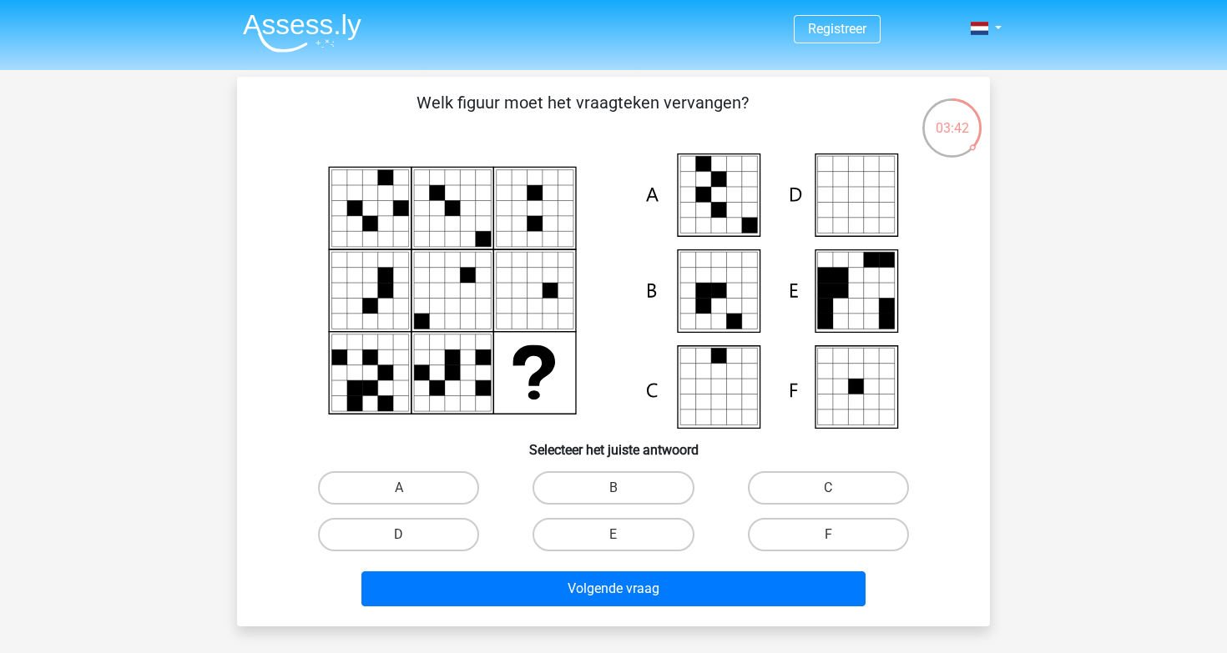
click at [714, 210] on icon at bounding box center [718, 210] width 15 height 15
click at [416, 489] on label "A" at bounding box center [398, 487] width 161 height 33
click at [410, 489] on input "A" at bounding box center [404, 493] width 11 height 11
radio input "true"
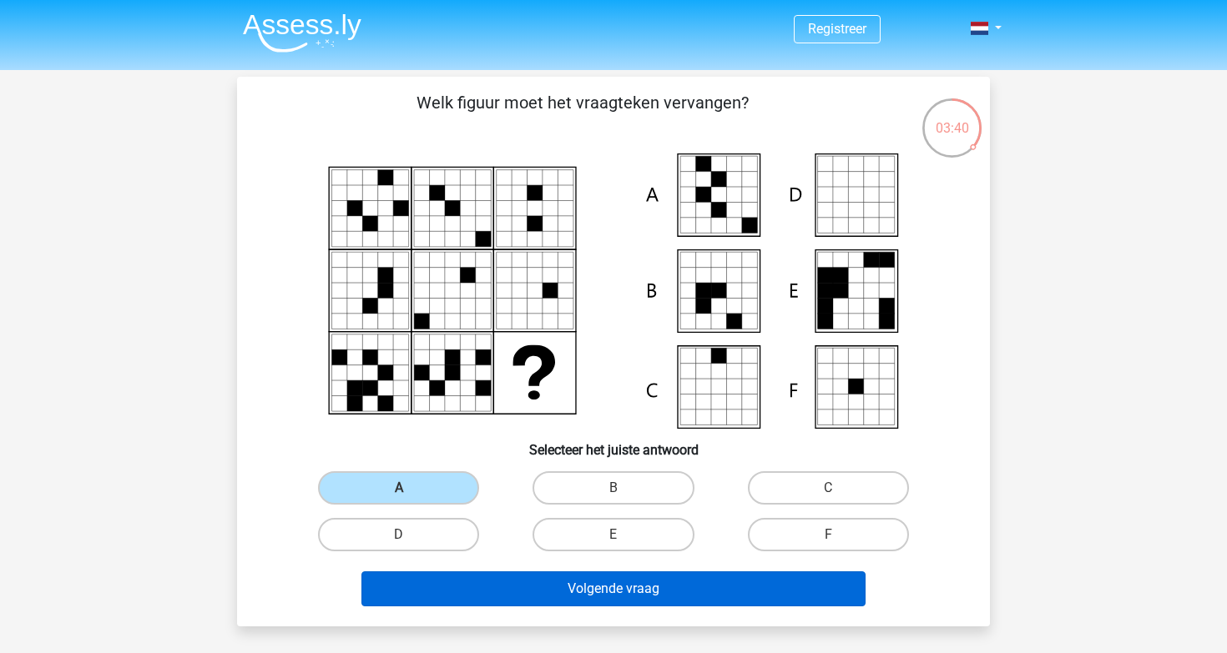
click at [534, 588] on button "Volgende vraag" at bounding box center [613, 589] width 505 height 35
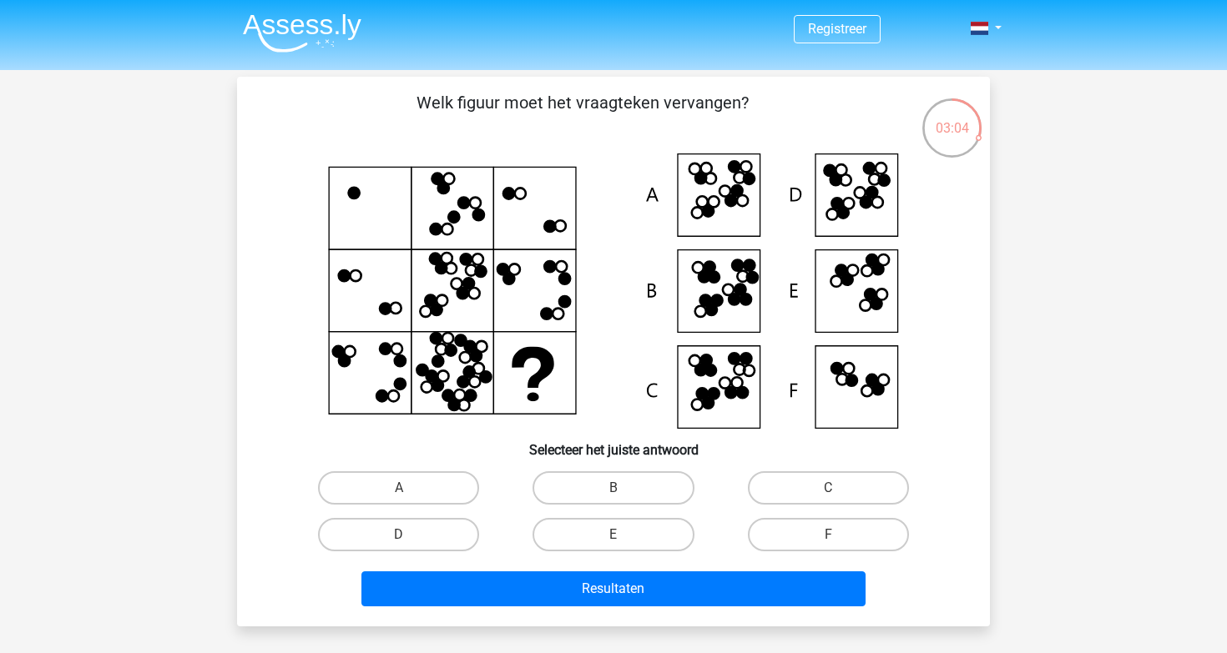
click at [716, 280] on icon at bounding box center [713, 277] width 11 height 11
click at [637, 493] on label "B" at bounding box center [612, 487] width 161 height 33
click at [624, 493] on input "B" at bounding box center [618, 493] width 11 height 11
radio input "true"
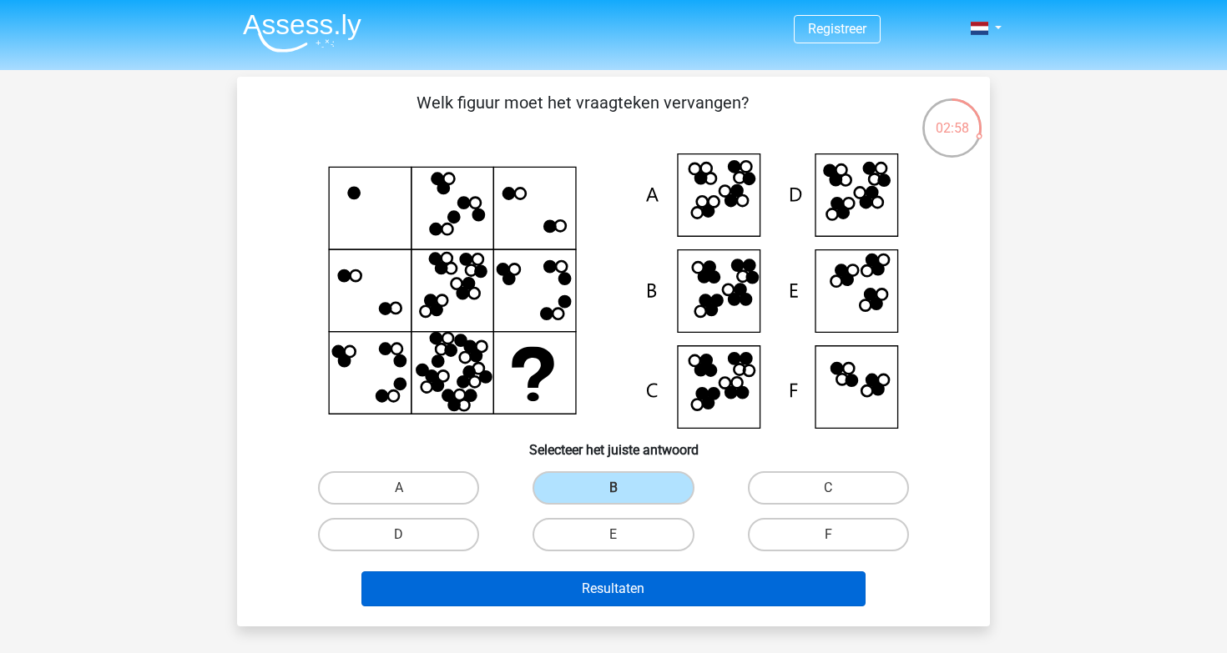
click at [628, 584] on button "Resultaten" at bounding box center [613, 589] width 505 height 35
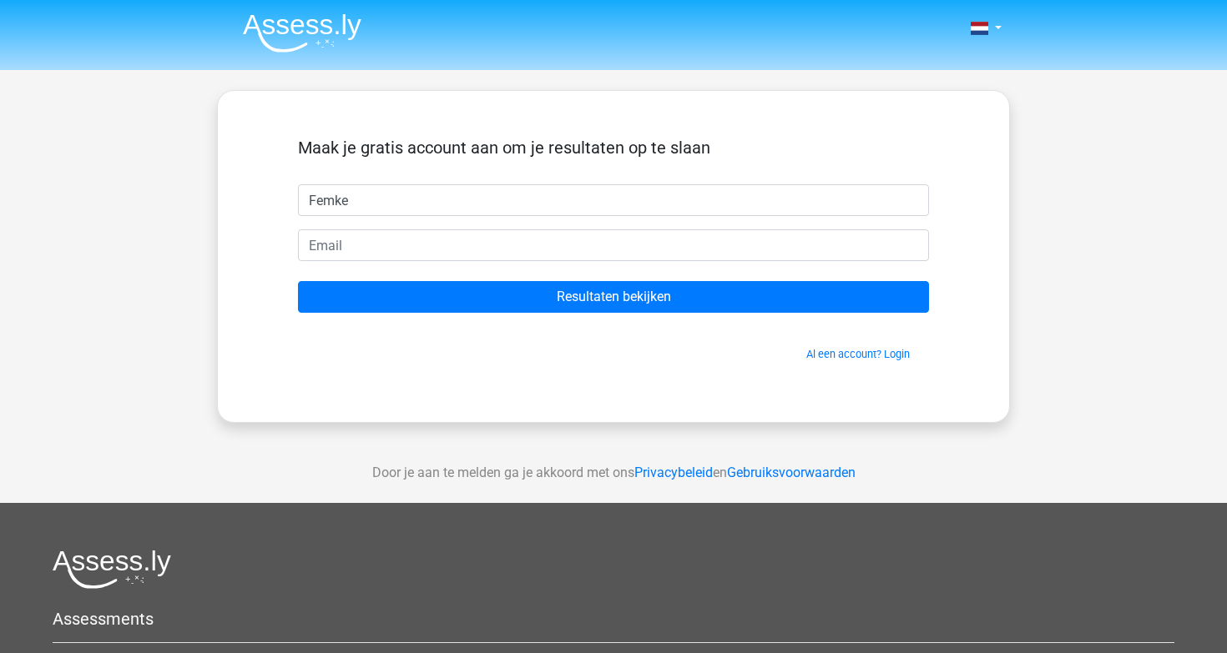
type input "Femke"
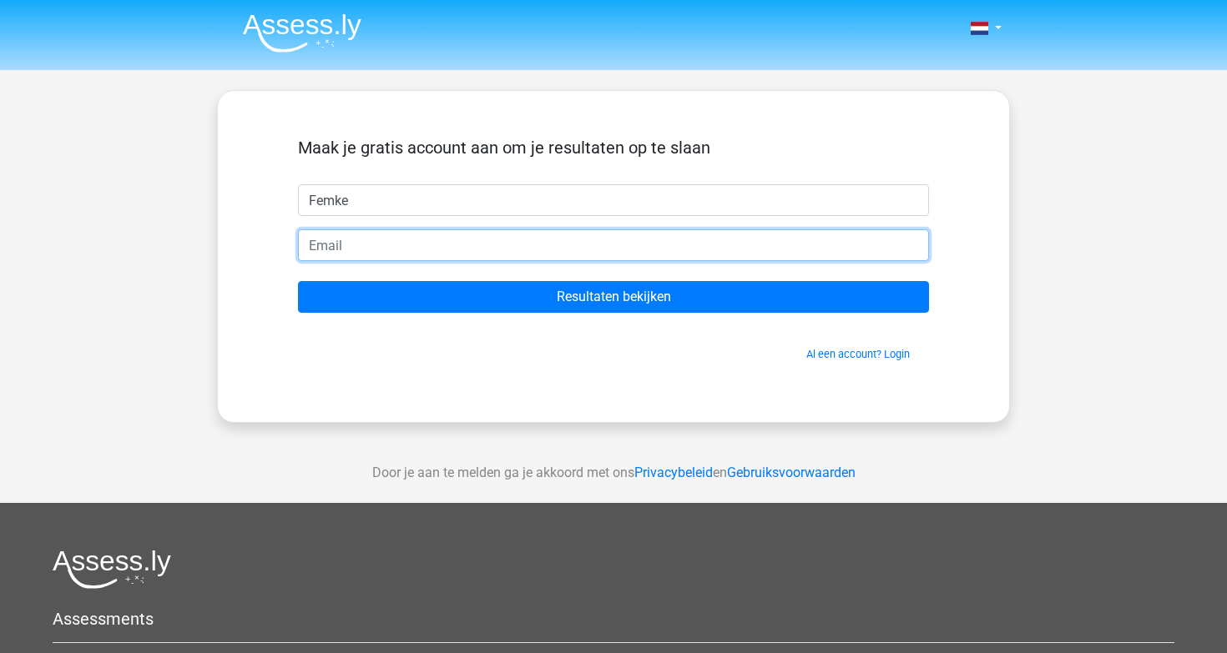
type input "penne.femke13@gmail.com"
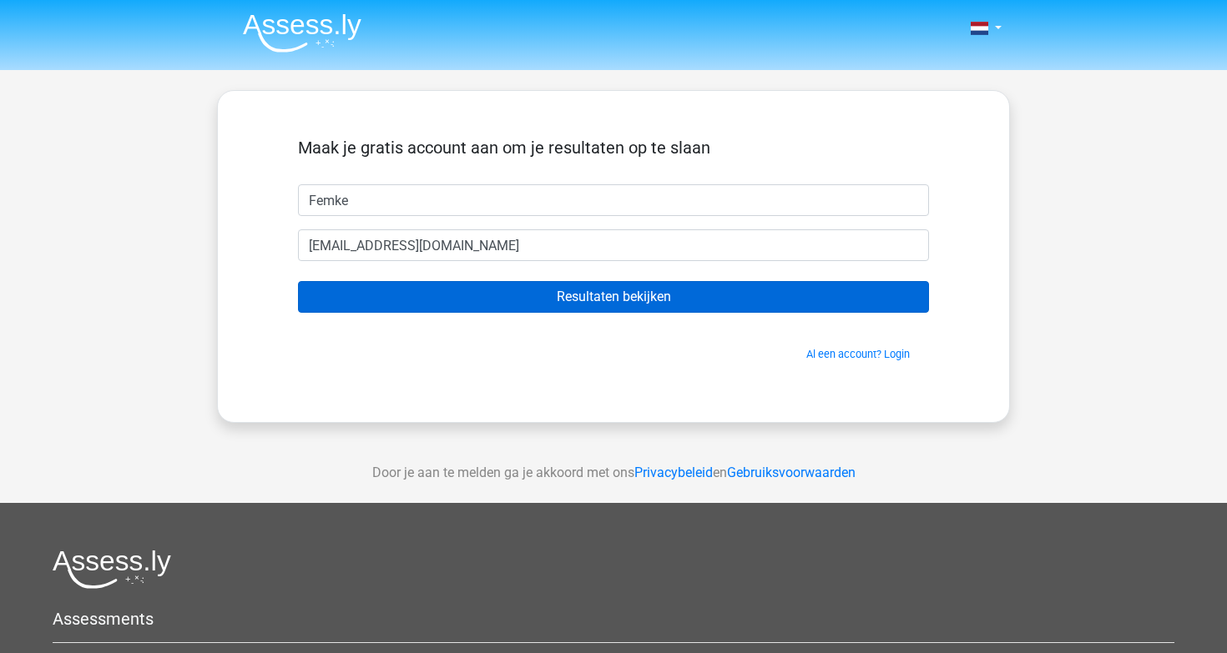
click at [586, 300] on input "Resultaten bekijken" at bounding box center [613, 297] width 631 height 32
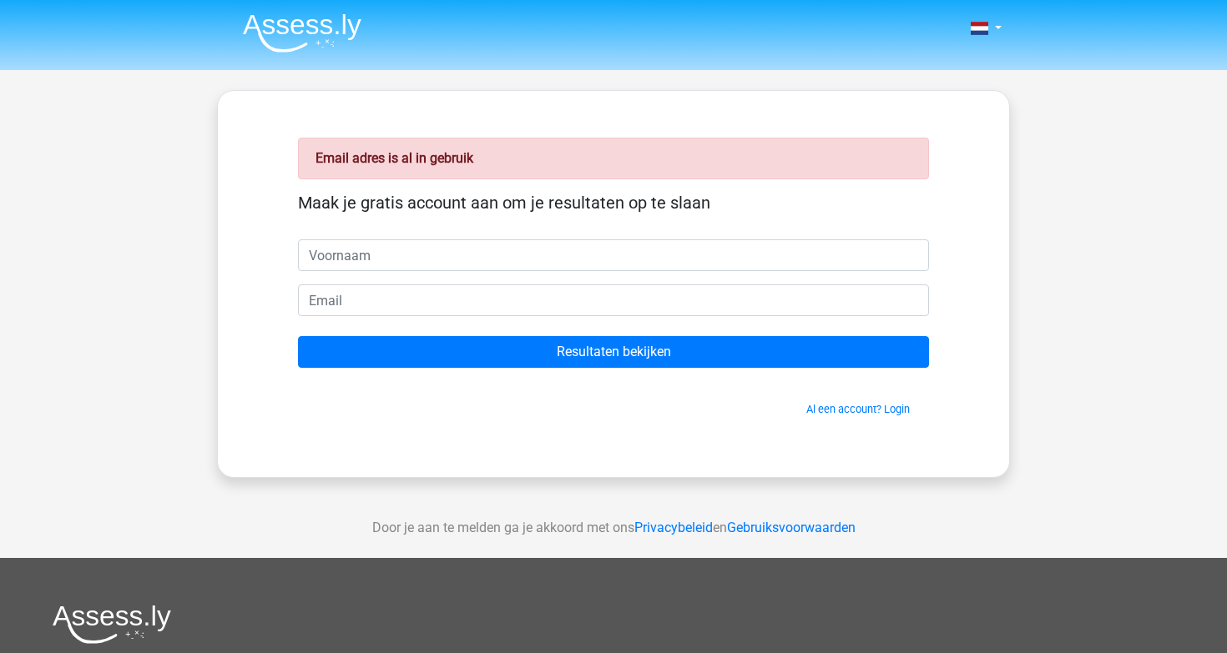
click at [523, 264] on input "text" at bounding box center [613, 255] width 631 height 32
type input "femke"
click at [400, 303] on input "[EMAIL_ADDRESS][DOMAIN_NAME]" at bounding box center [613, 301] width 631 height 32
type input "[EMAIL_ADDRESS][DOMAIN_NAME]"
click at [612, 328] on form "Maak je gratis account aan om je resultaten op te slaan femke penne.femke@gmail…" at bounding box center [613, 305] width 631 height 224
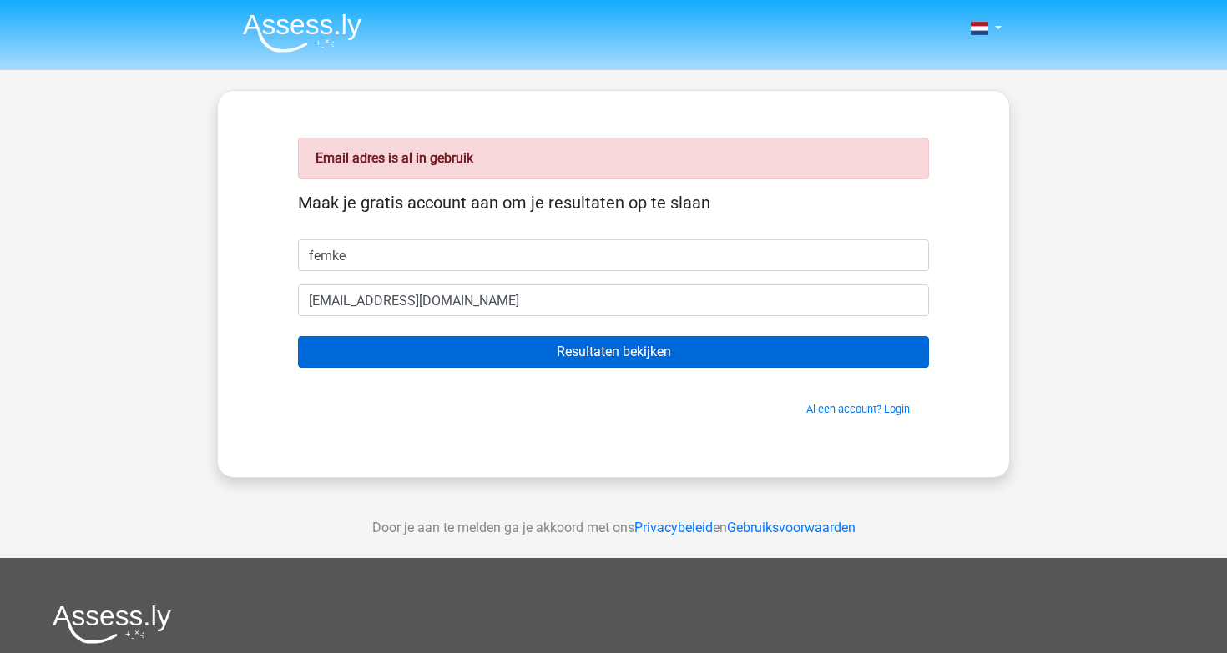
click at [613, 356] on input "Resultaten bekijken" at bounding box center [613, 352] width 631 height 32
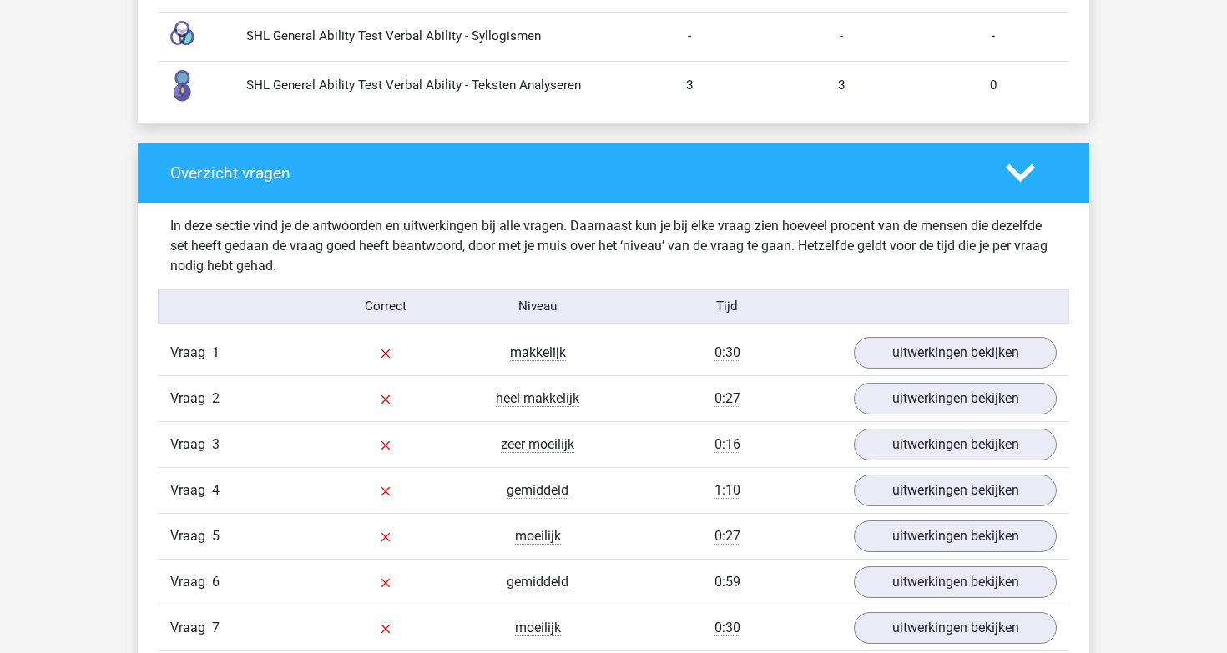
scroll to position [2256, 0]
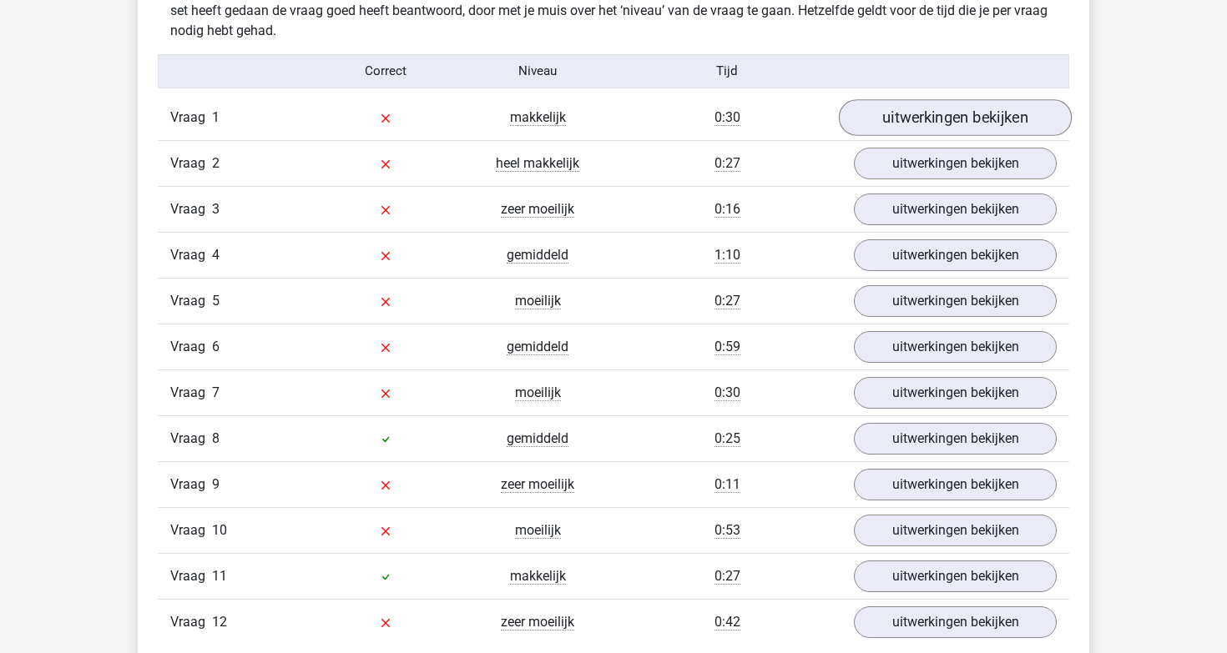
click at [940, 119] on link "uitwerkingen bekijken" at bounding box center [955, 117] width 233 height 37
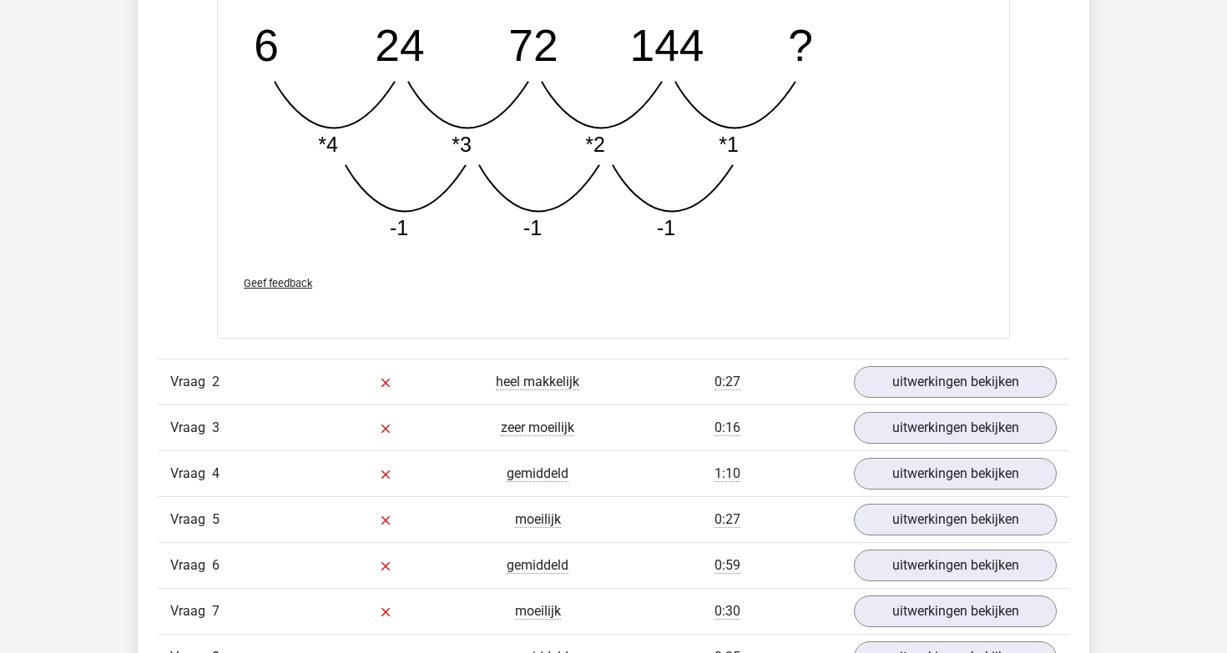
scroll to position [2902, 0]
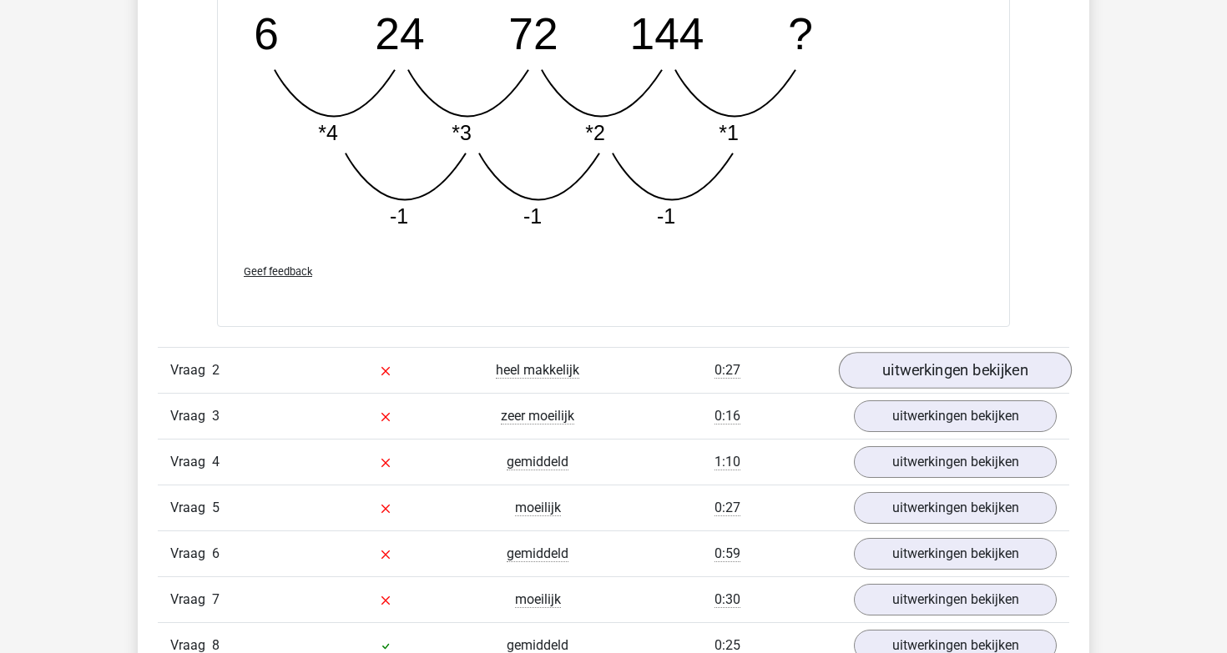
click at [893, 368] on link "uitwerkingen bekijken" at bounding box center [955, 370] width 233 height 37
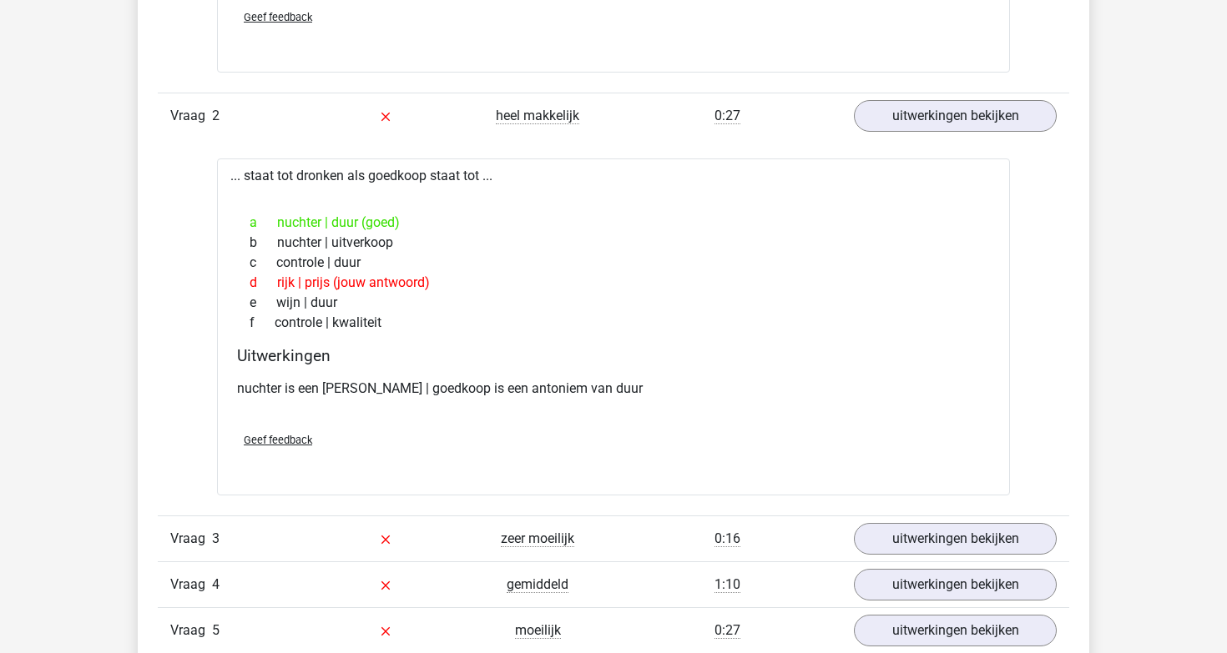
scroll to position [3161, 0]
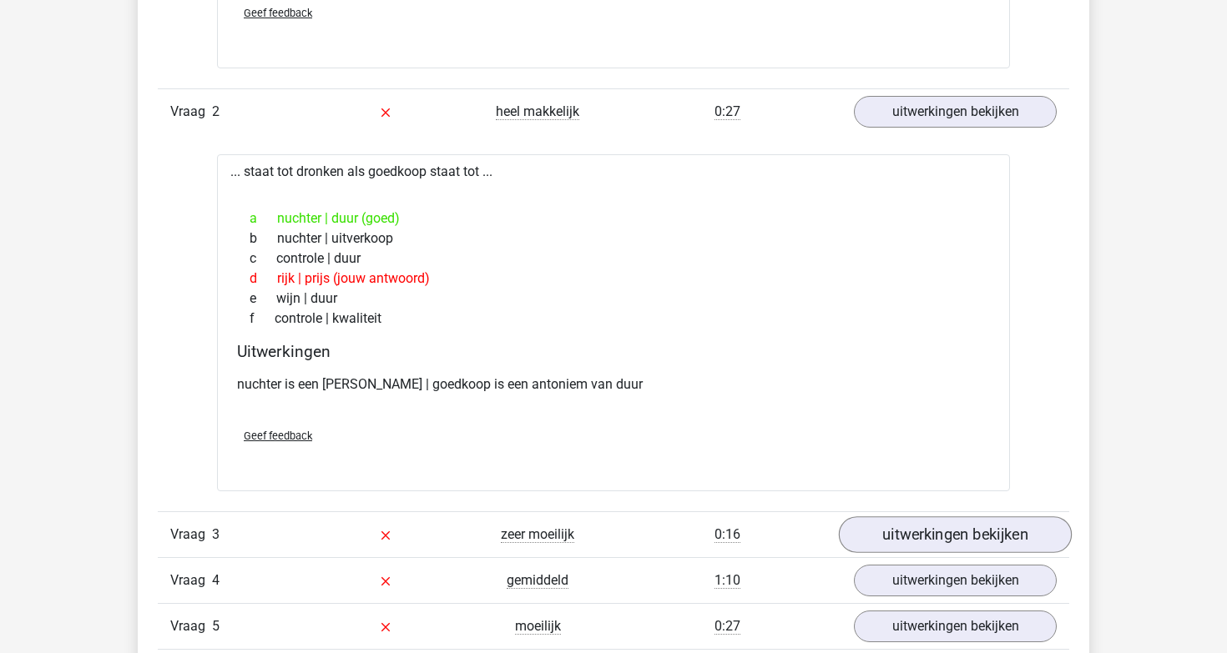
click at [935, 525] on link "uitwerkingen bekijken" at bounding box center [955, 534] width 233 height 37
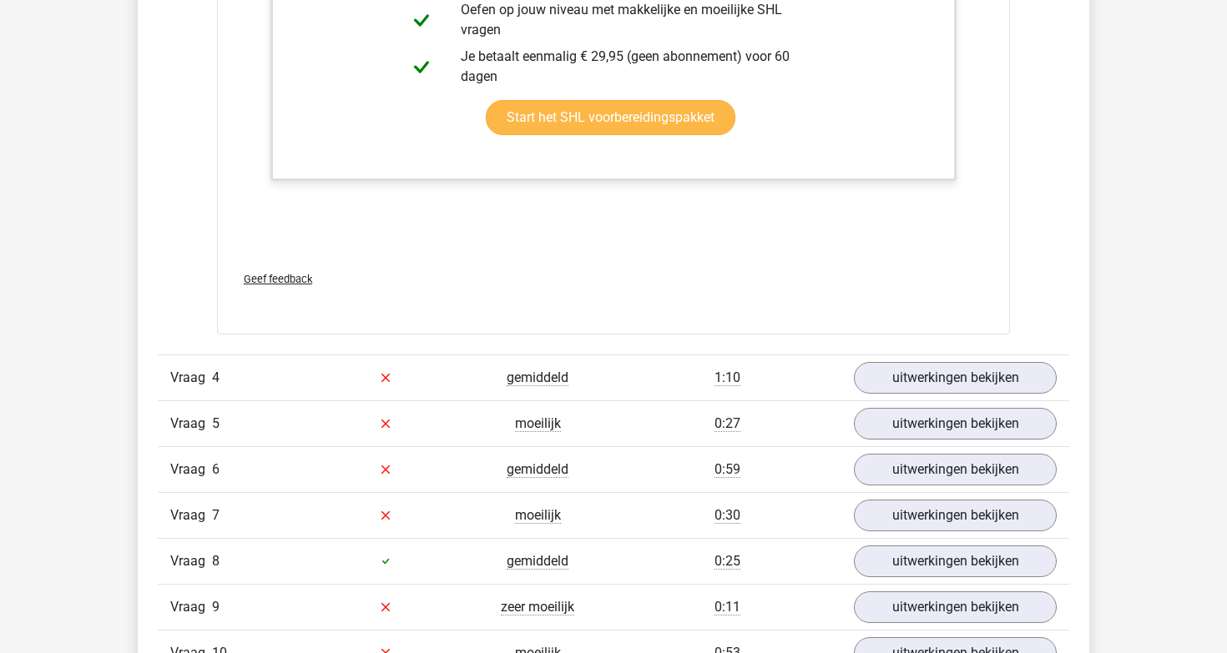
scroll to position [4748, 0]
click at [929, 368] on link "uitwerkingen bekijken" at bounding box center [955, 377] width 233 height 37
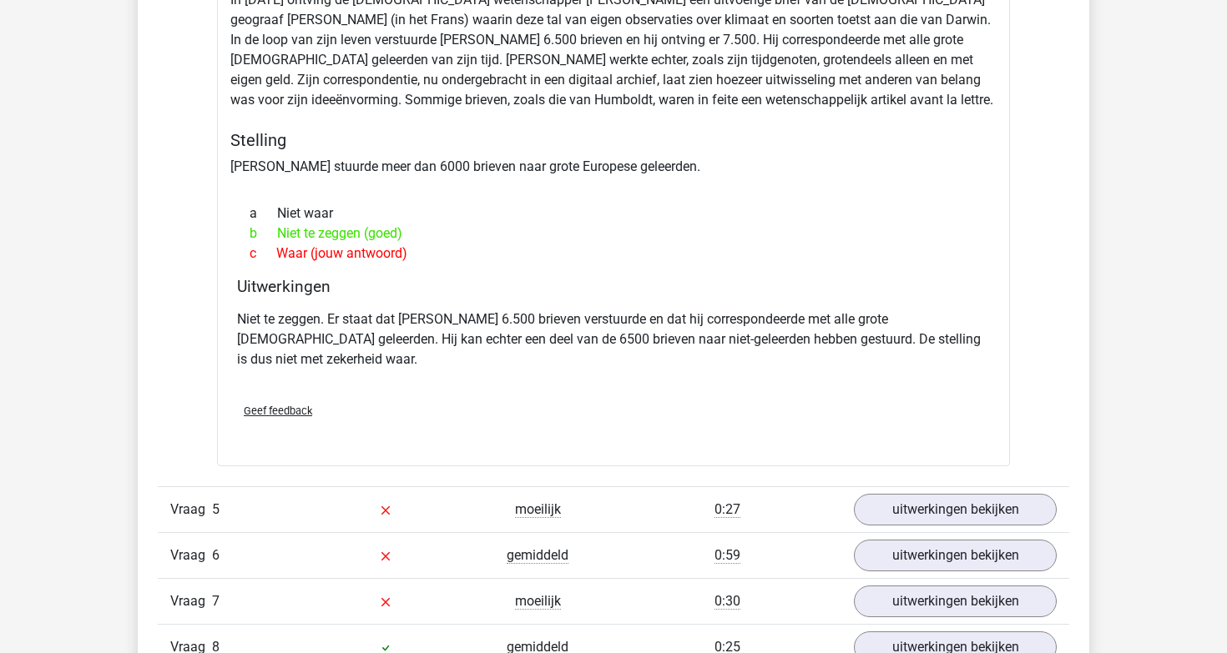
scroll to position [5222, 0]
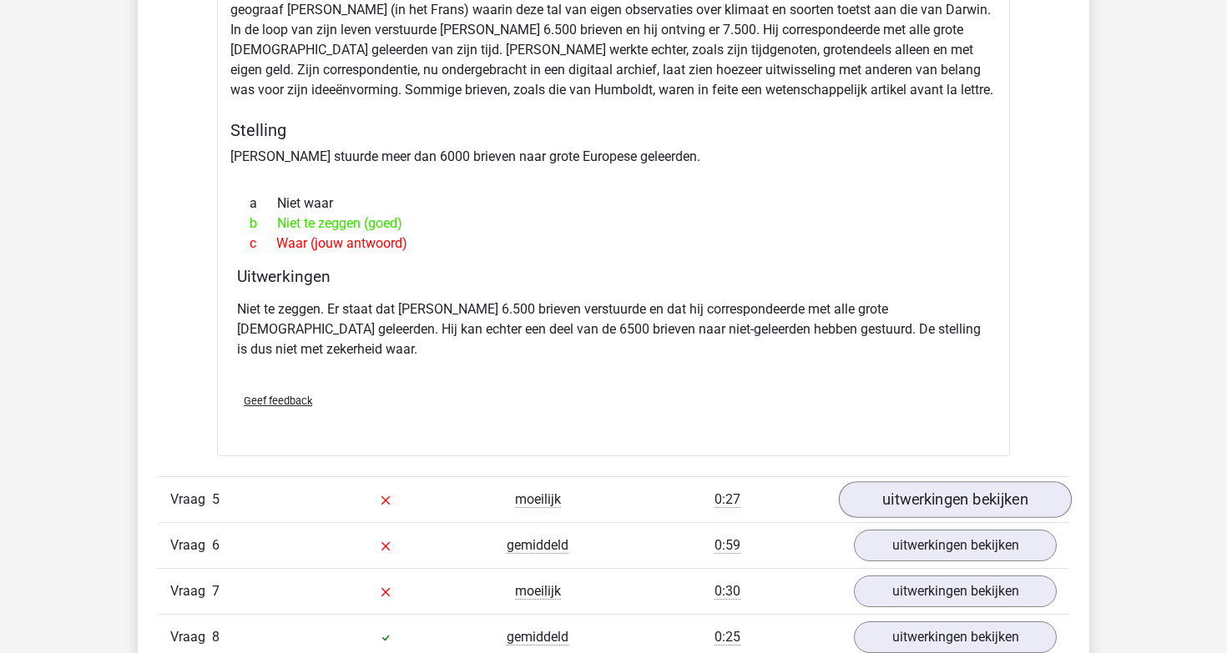
click at [997, 490] on link "uitwerkingen bekijken" at bounding box center [955, 499] width 233 height 37
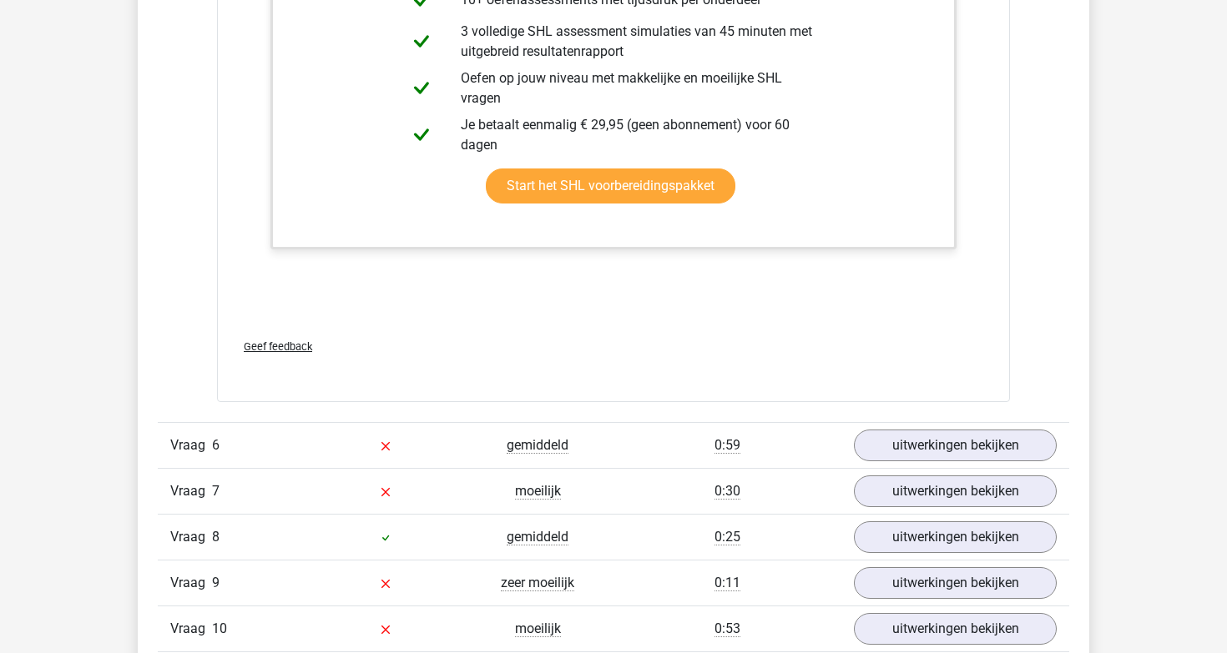
scroll to position [6352, 0]
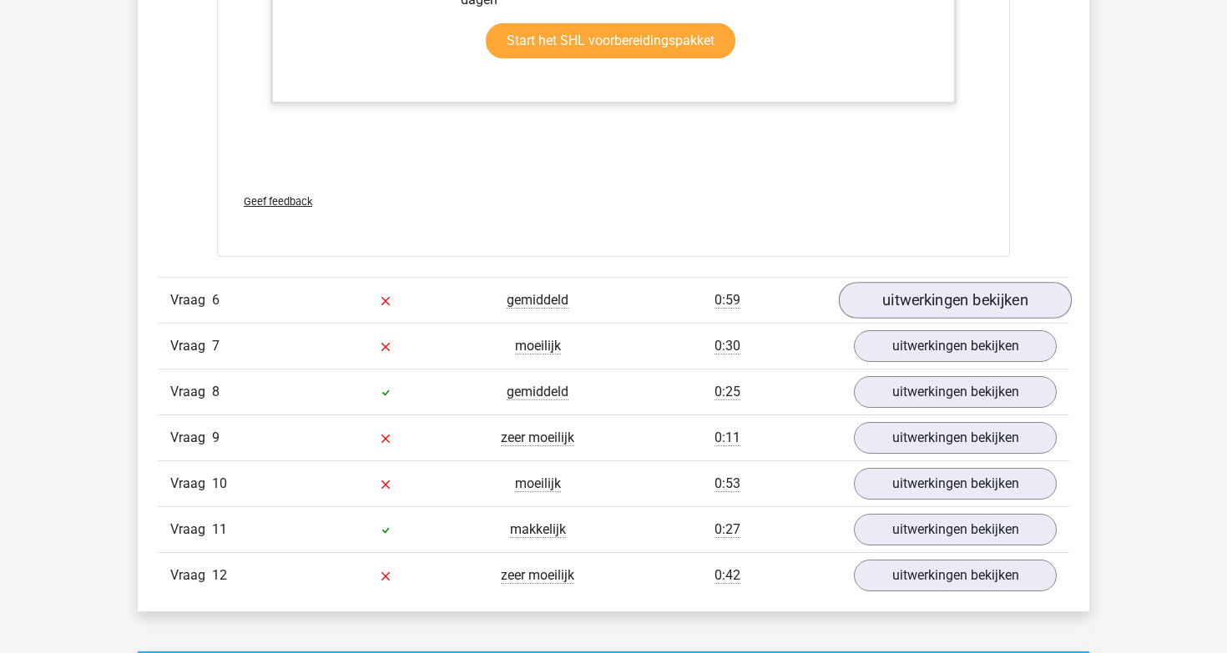
click at [935, 285] on link "uitwerkingen bekijken" at bounding box center [955, 300] width 233 height 37
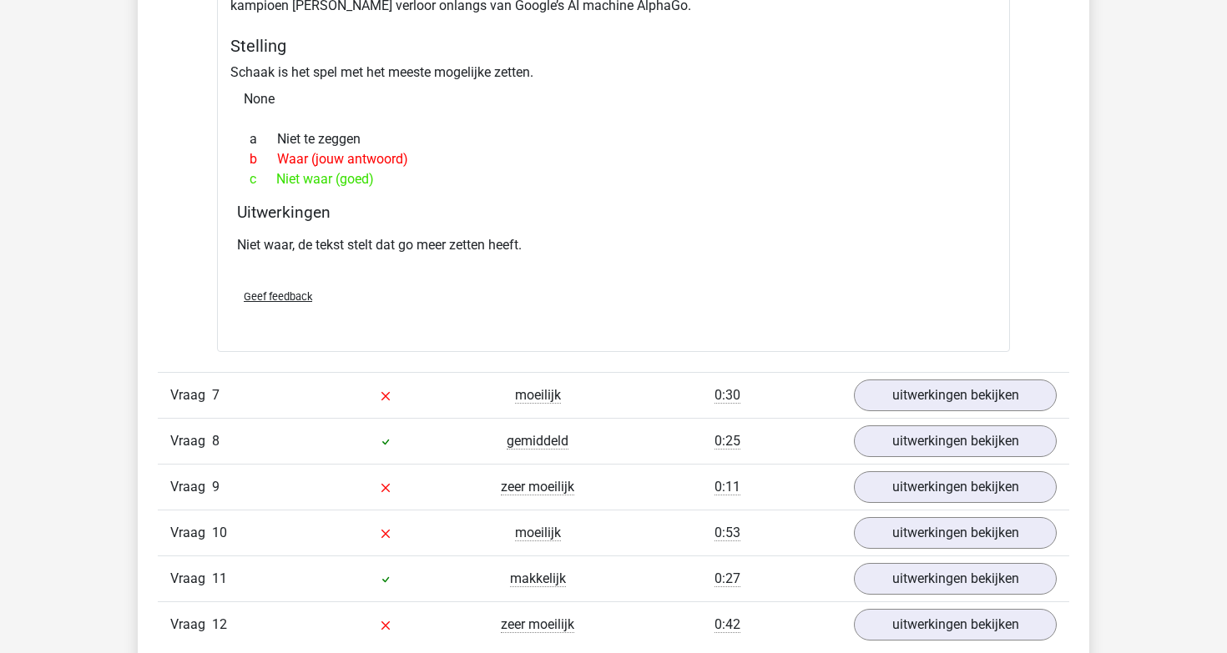
scroll to position [6858, 0]
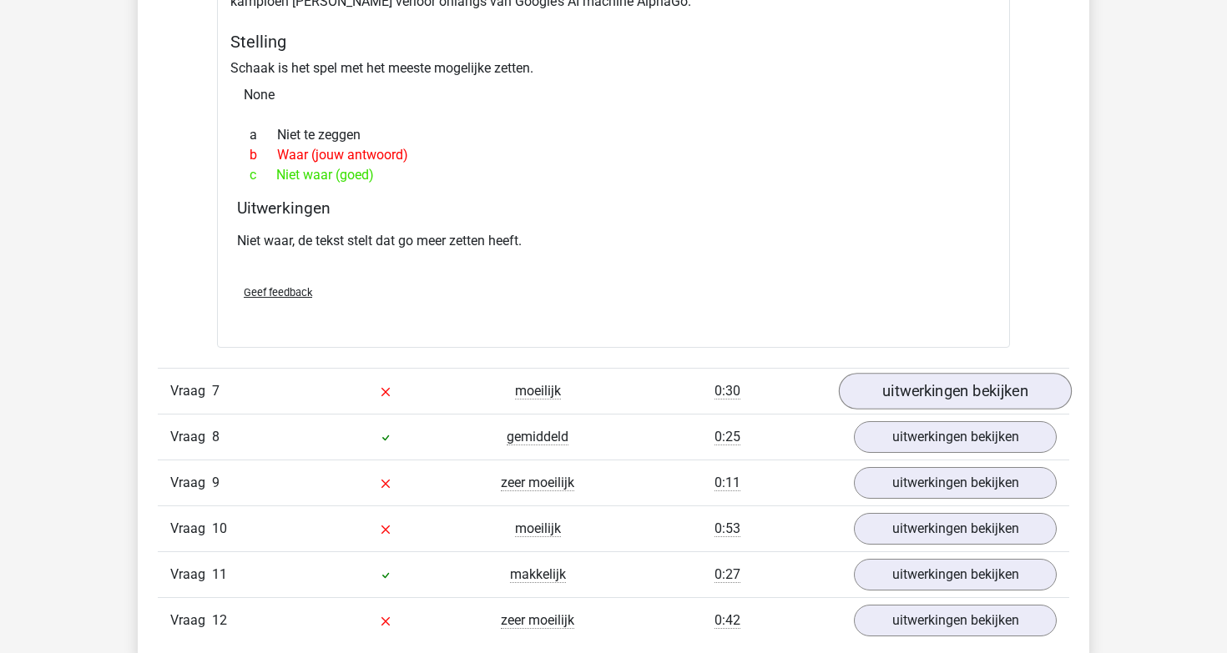
click at [919, 374] on link "uitwerkingen bekijken" at bounding box center [955, 392] width 233 height 37
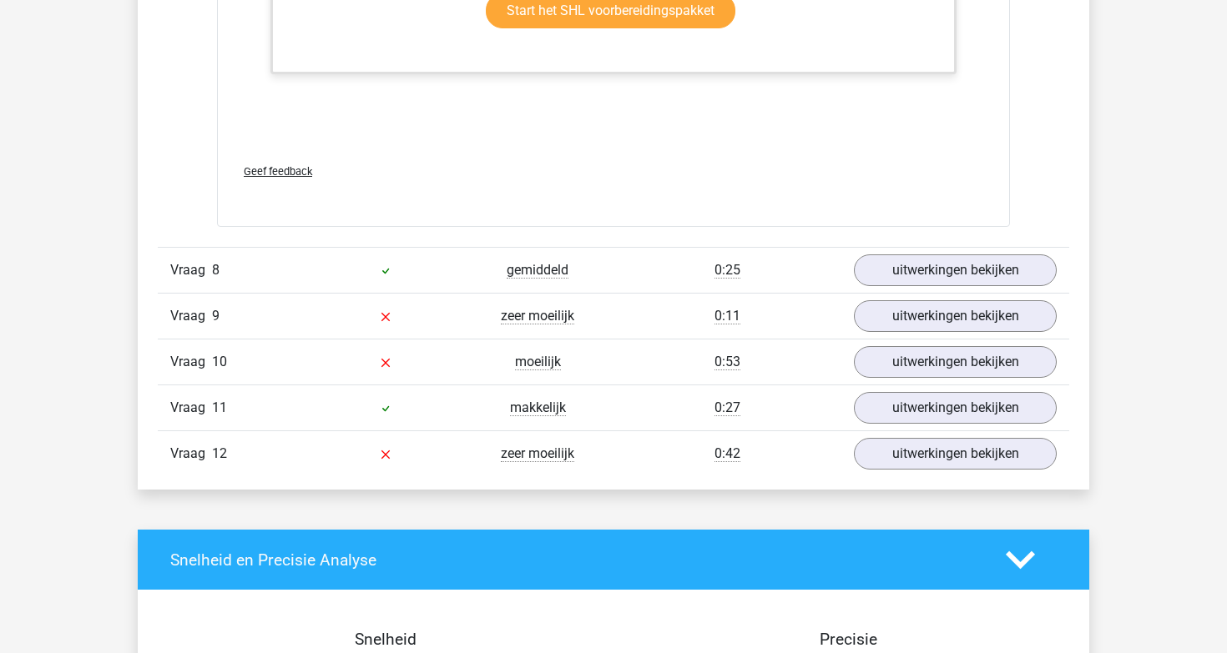
scroll to position [8076, 0]
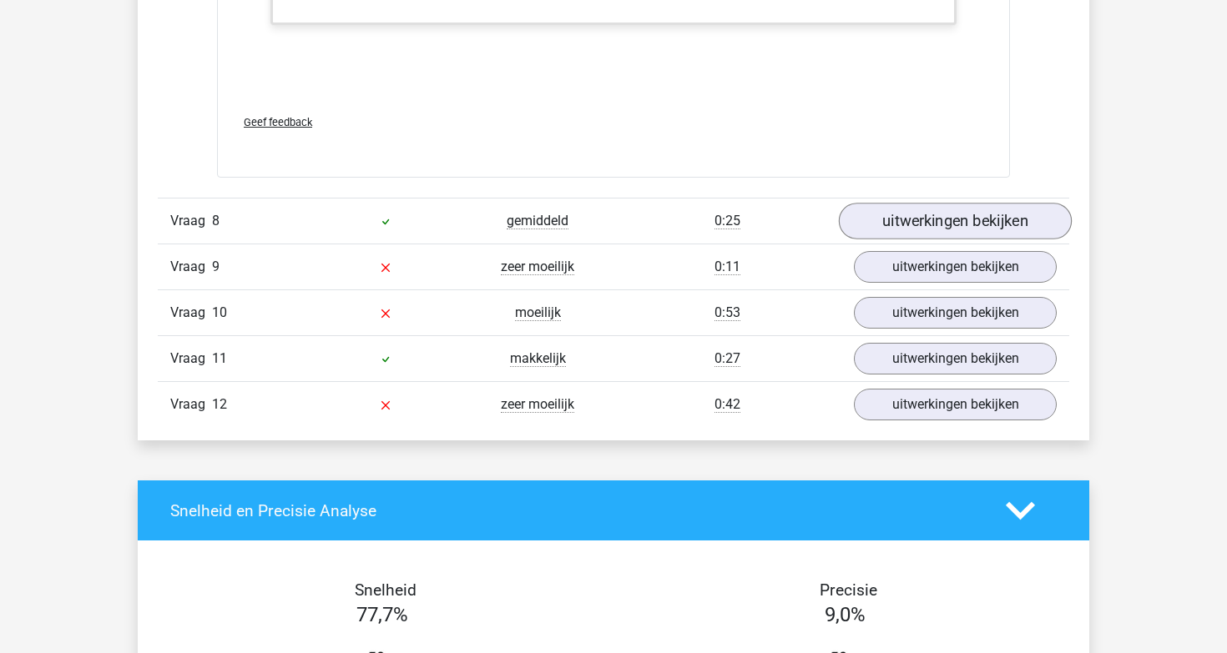
click at [907, 211] on link "uitwerkingen bekijken" at bounding box center [955, 222] width 233 height 37
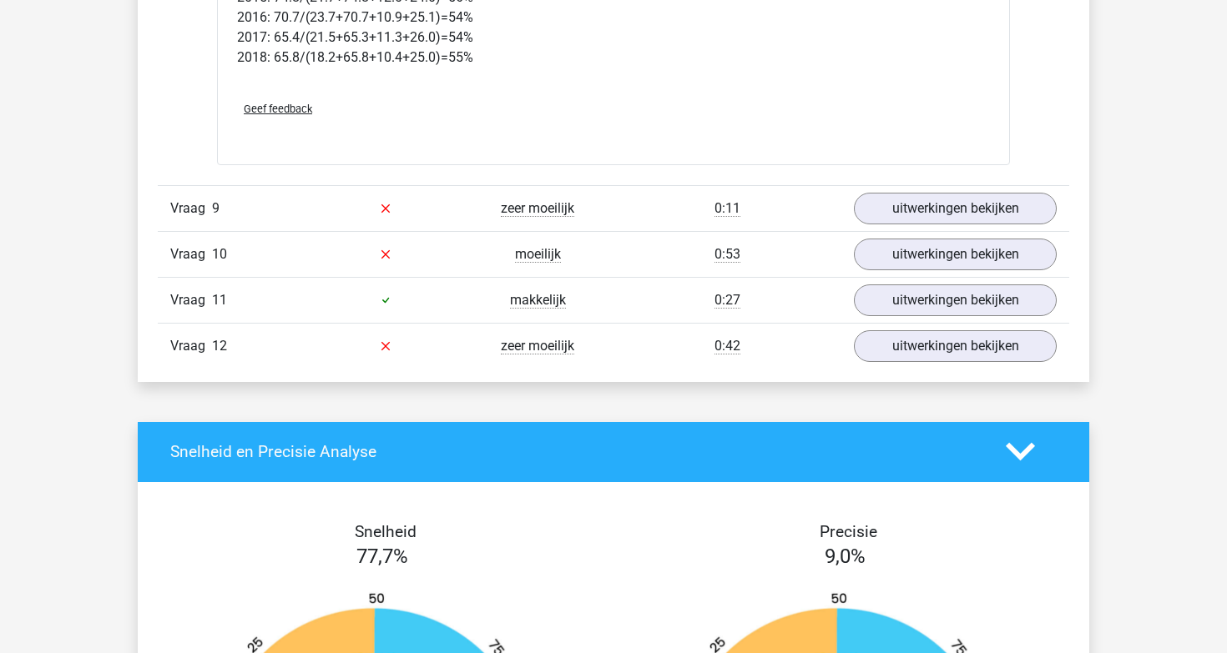
scroll to position [8926, 0]
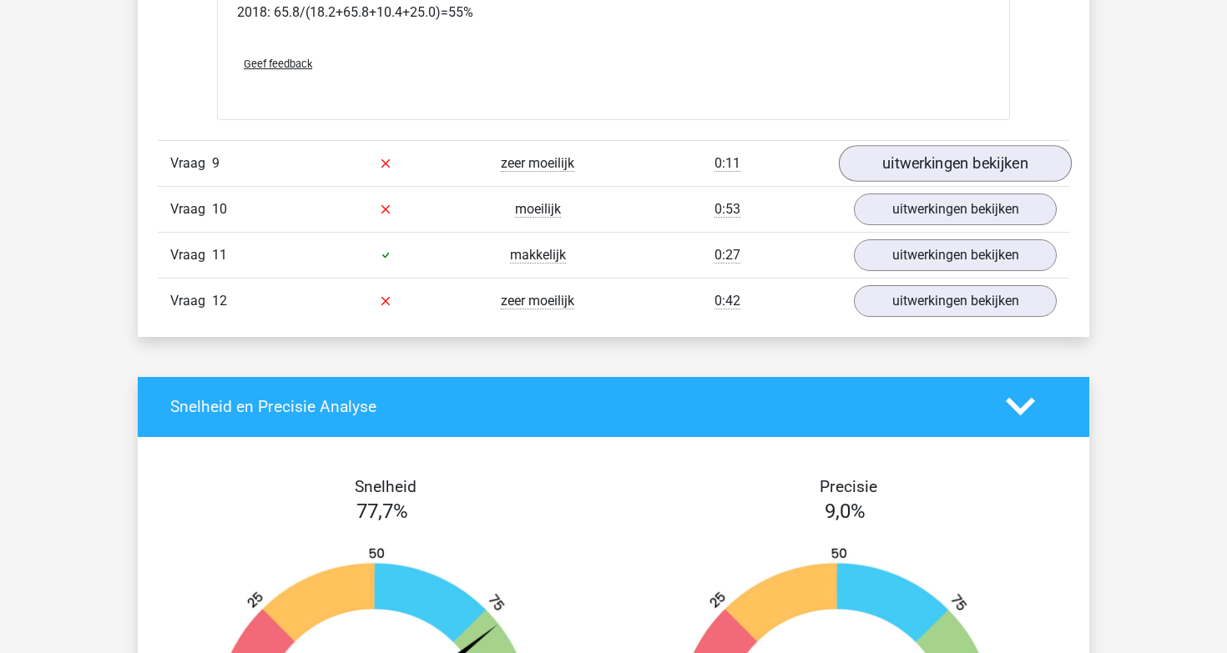
click at [944, 145] on link "uitwerkingen bekijken" at bounding box center [955, 163] width 233 height 37
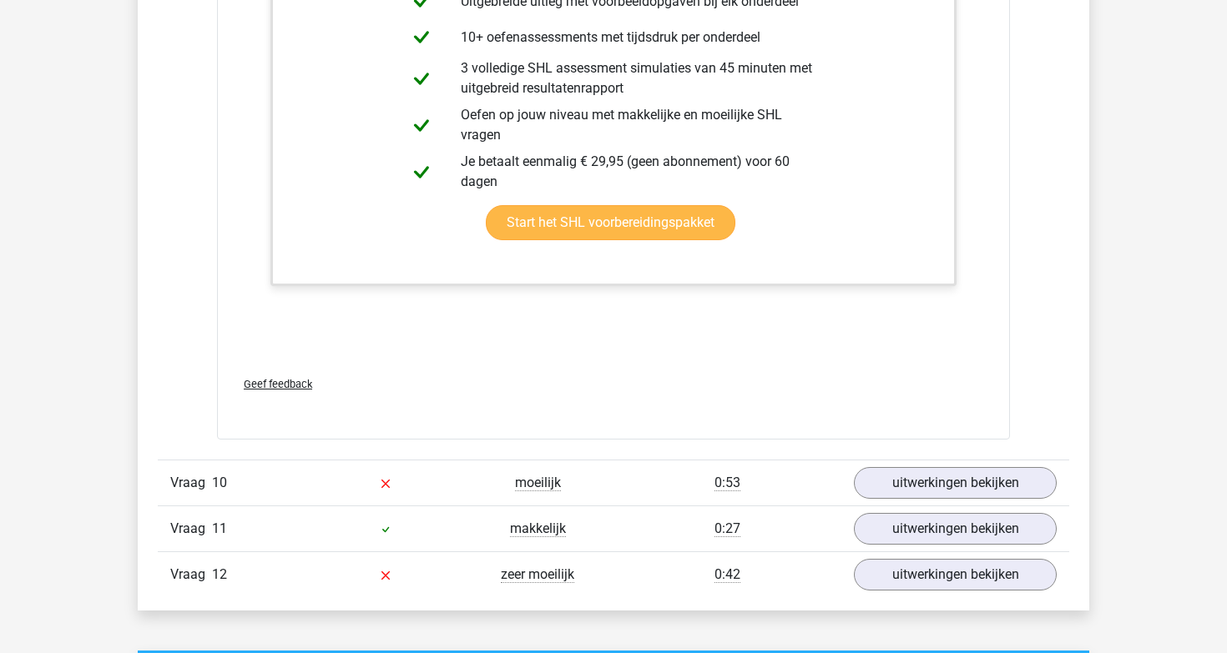
scroll to position [9817, 0]
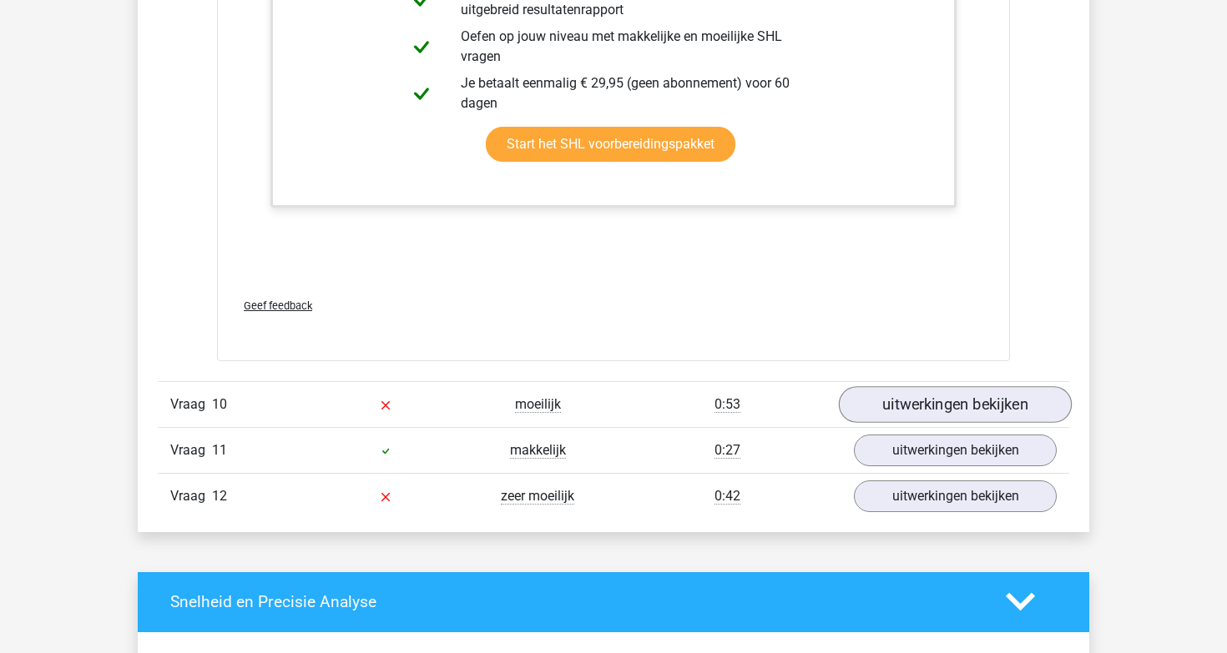
click at [895, 386] on link "uitwerkingen bekijken" at bounding box center [955, 404] width 233 height 37
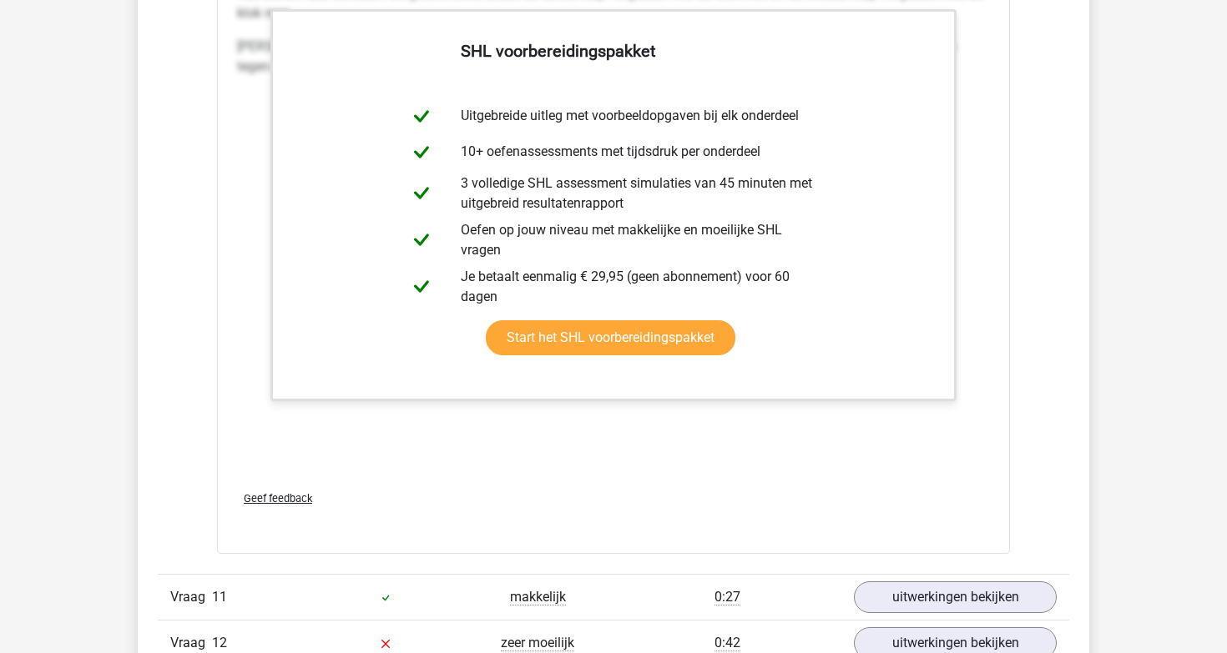
scroll to position [10921, 0]
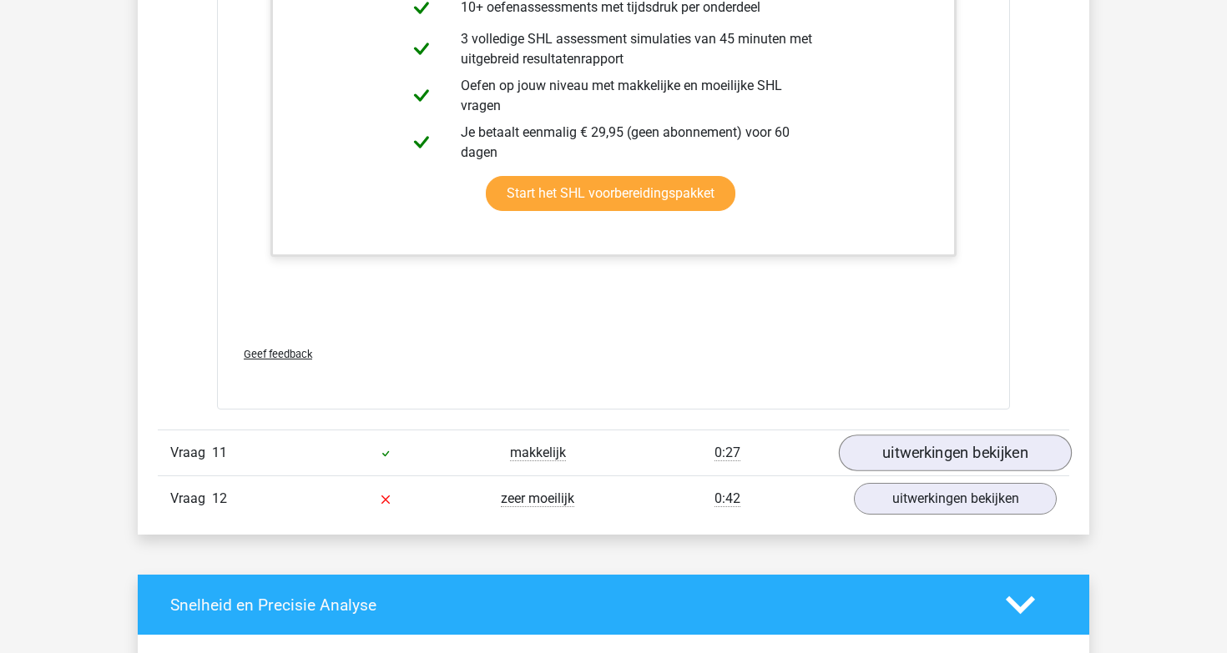
click at [905, 441] on link "uitwerkingen bekijken" at bounding box center [955, 453] width 233 height 37
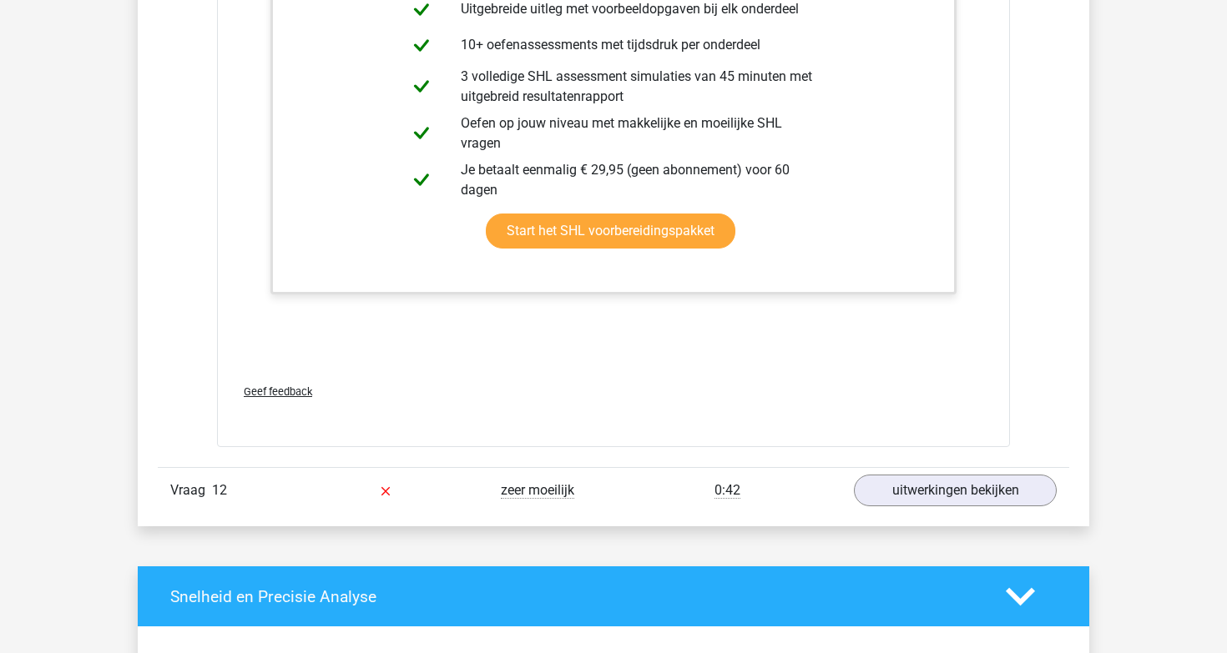
scroll to position [12073, 0]
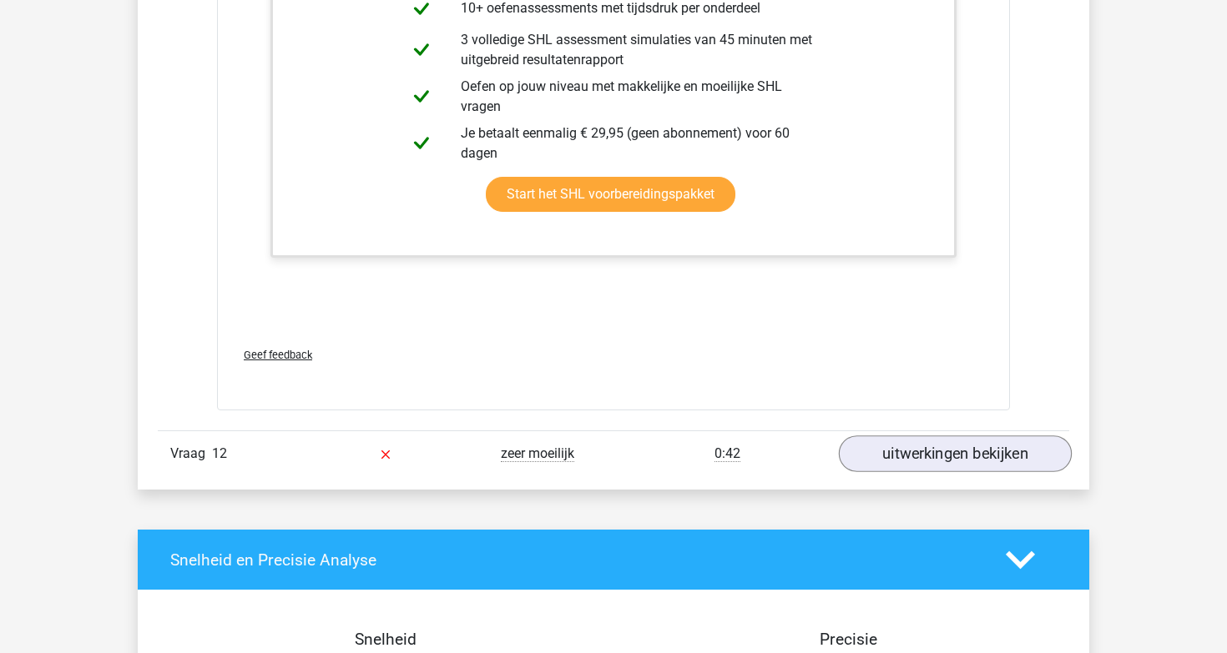
click at [932, 438] on link "uitwerkingen bekijken" at bounding box center [955, 454] width 233 height 37
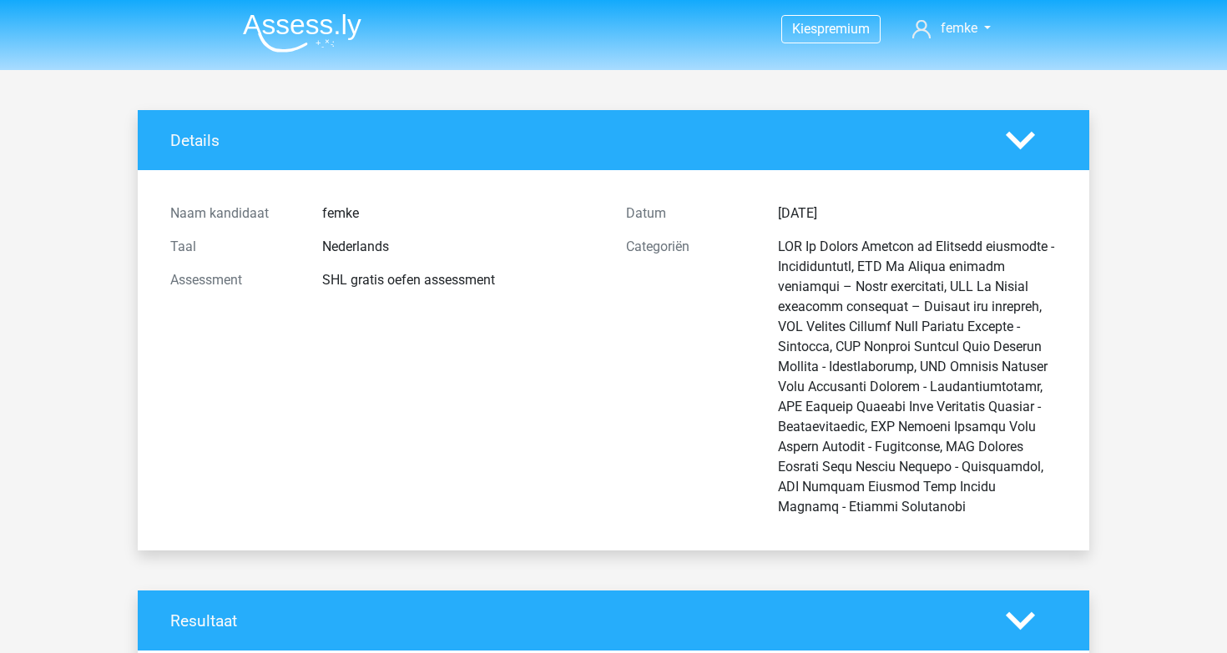
scroll to position [0, 0]
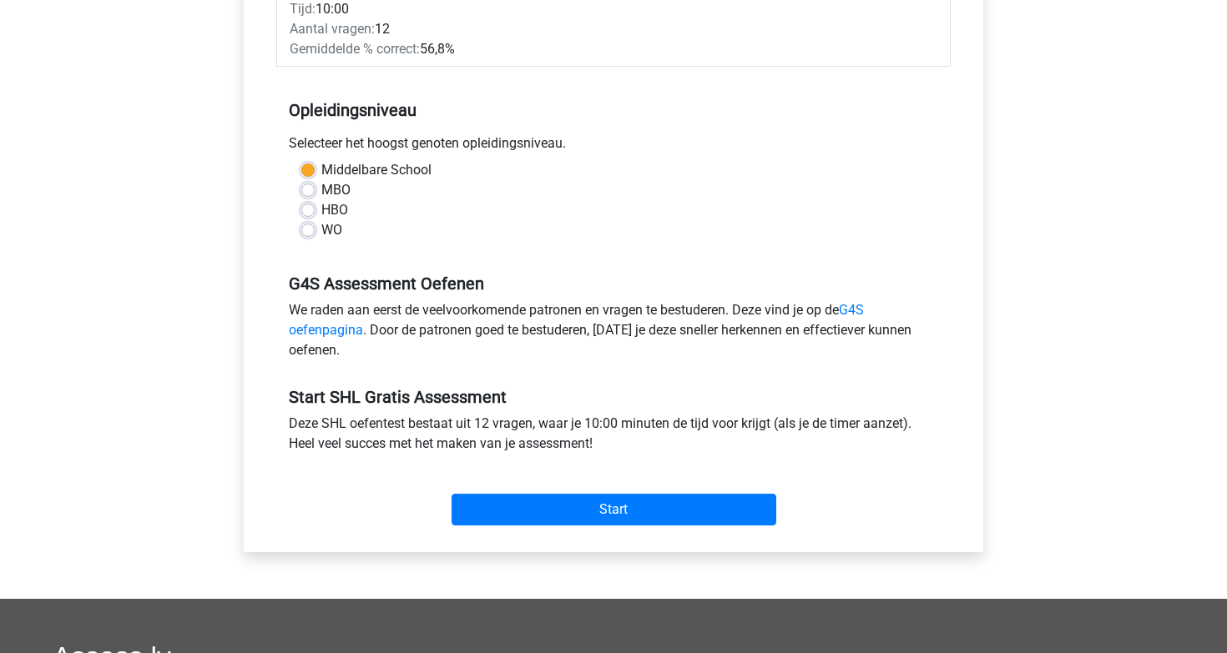
scroll to position [417, 0]
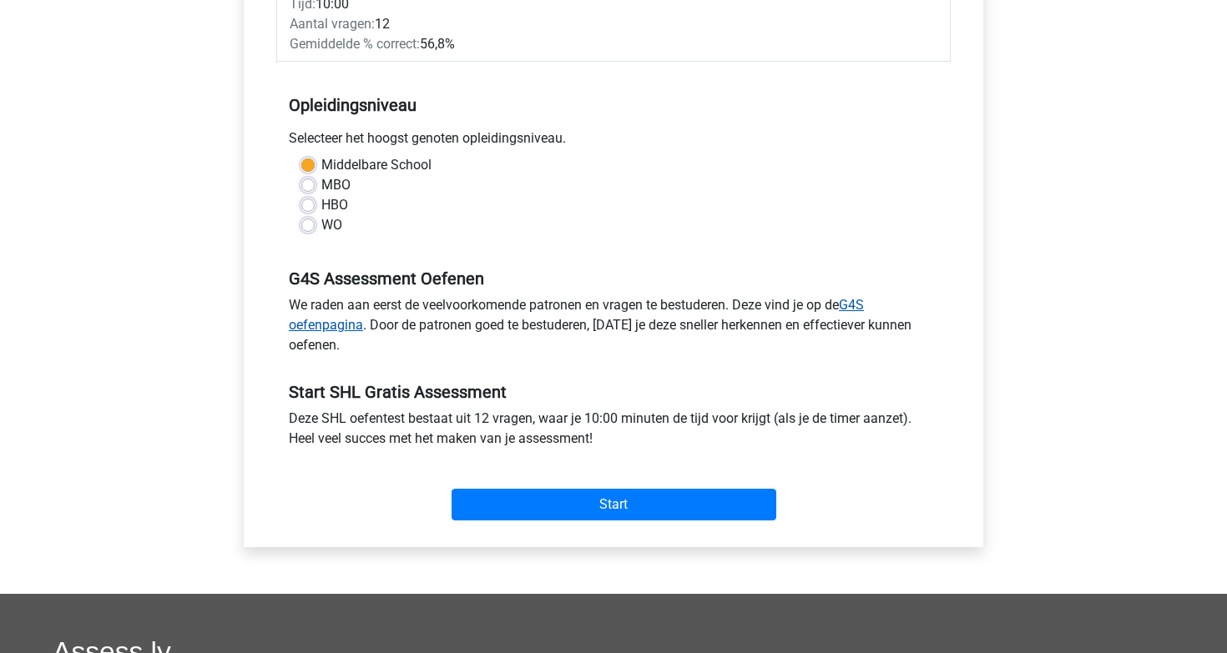
click at [333, 326] on link "G4S oefenpagina" at bounding box center [576, 315] width 575 height 36
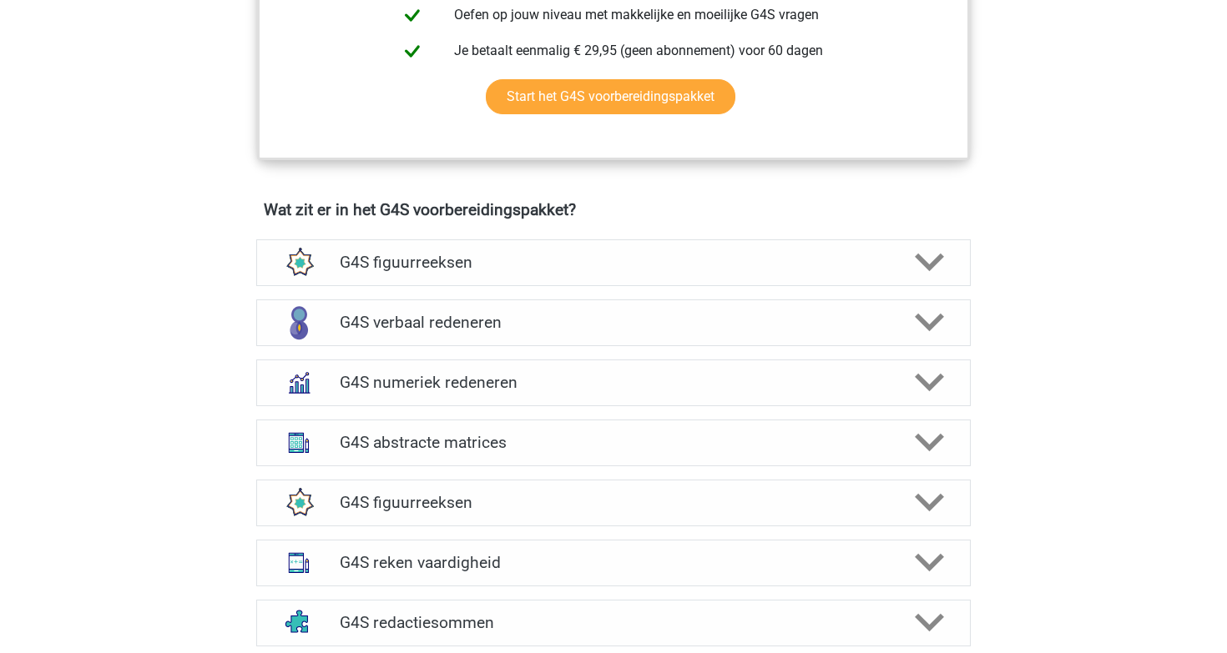
scroll to position [1117, 0]
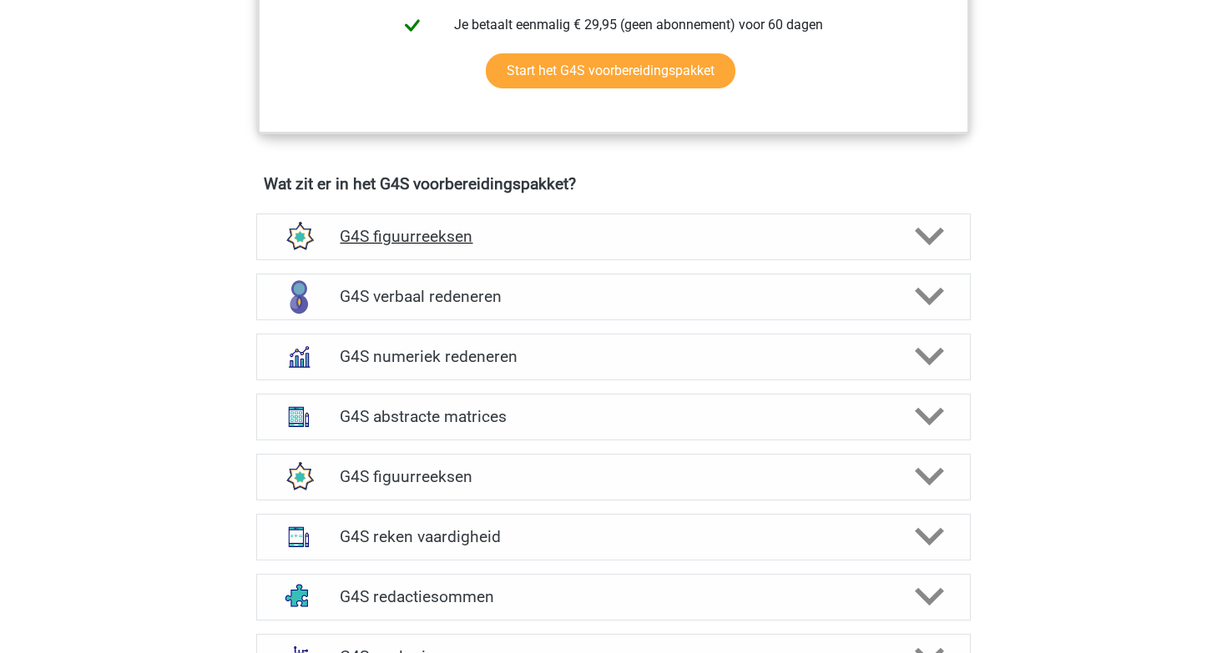
click at [537, 227] on h4 "G4S figuurreeksen" at bounding box center [613, 236] width 547 height 19
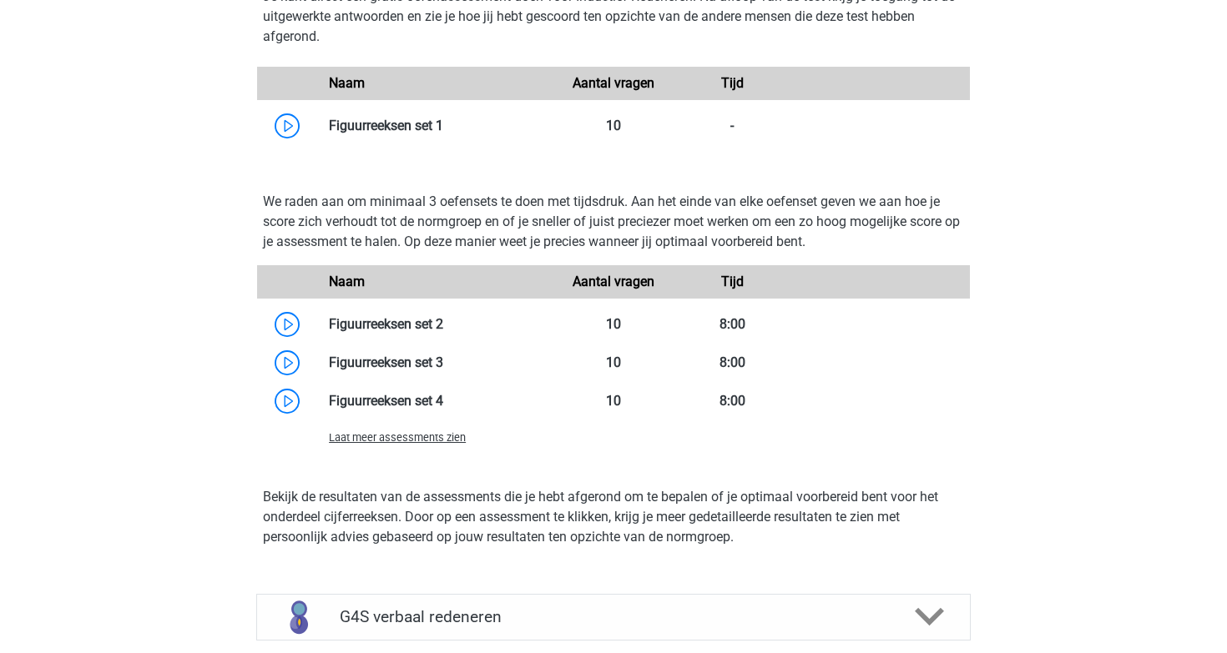
scroll to position [1524, 0]
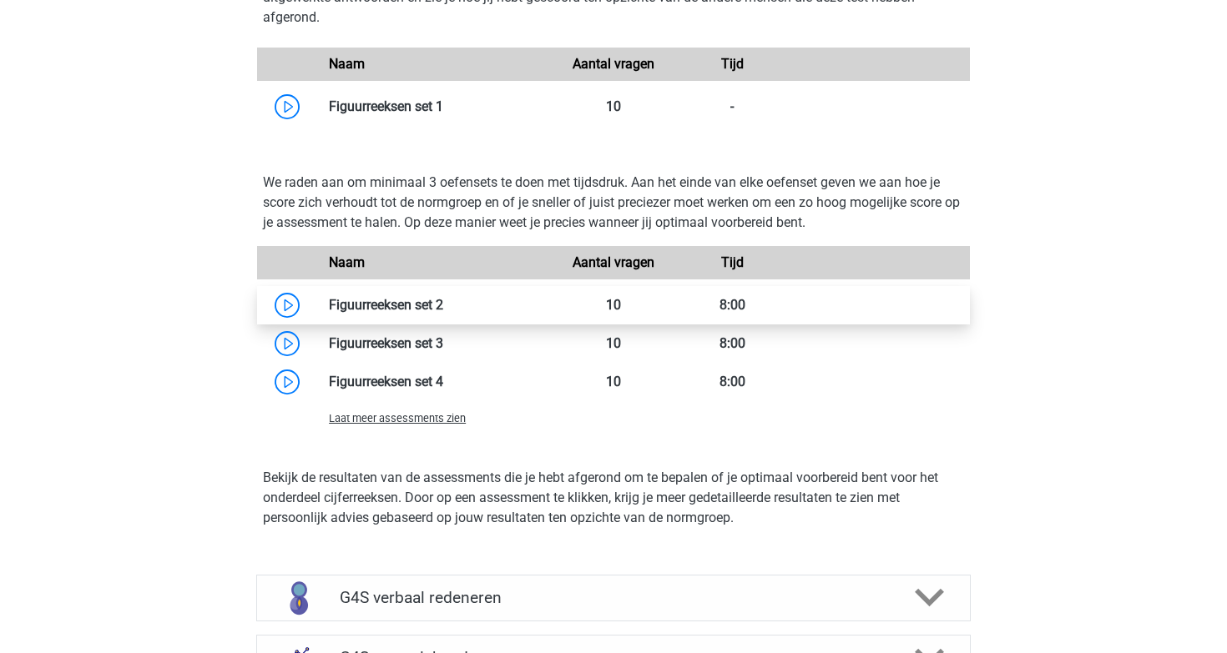
click at [443, 297] on link at bounding box center [443, 305] width 0 height 16
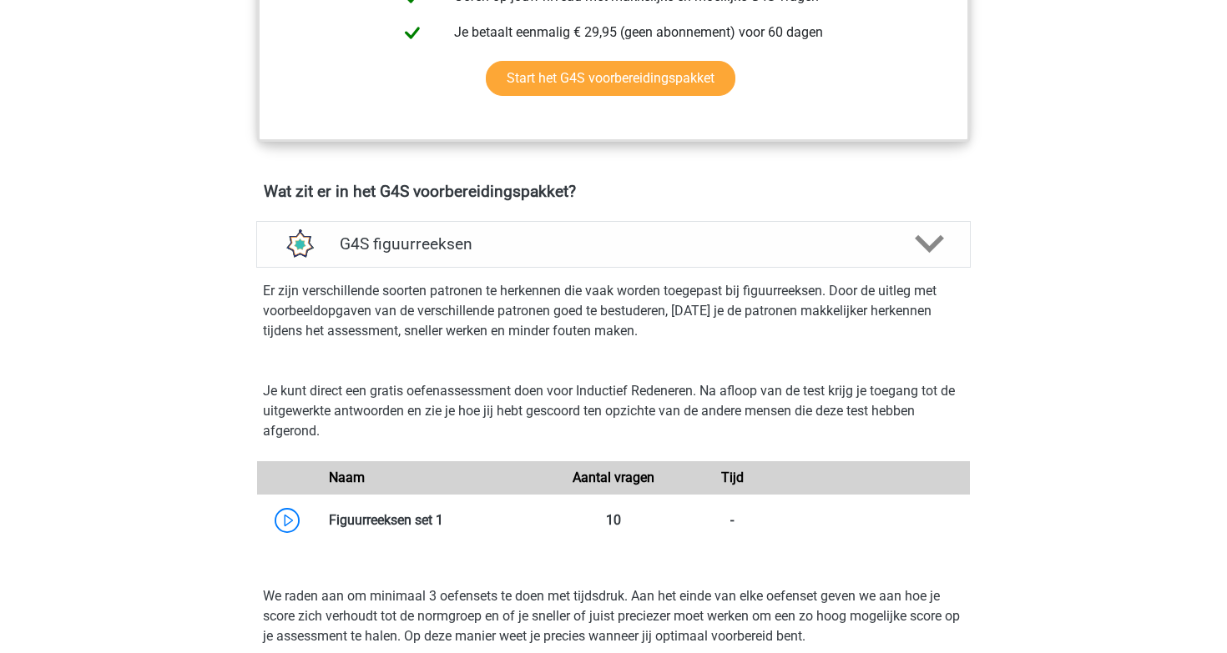
scroll to position [1106, 0]
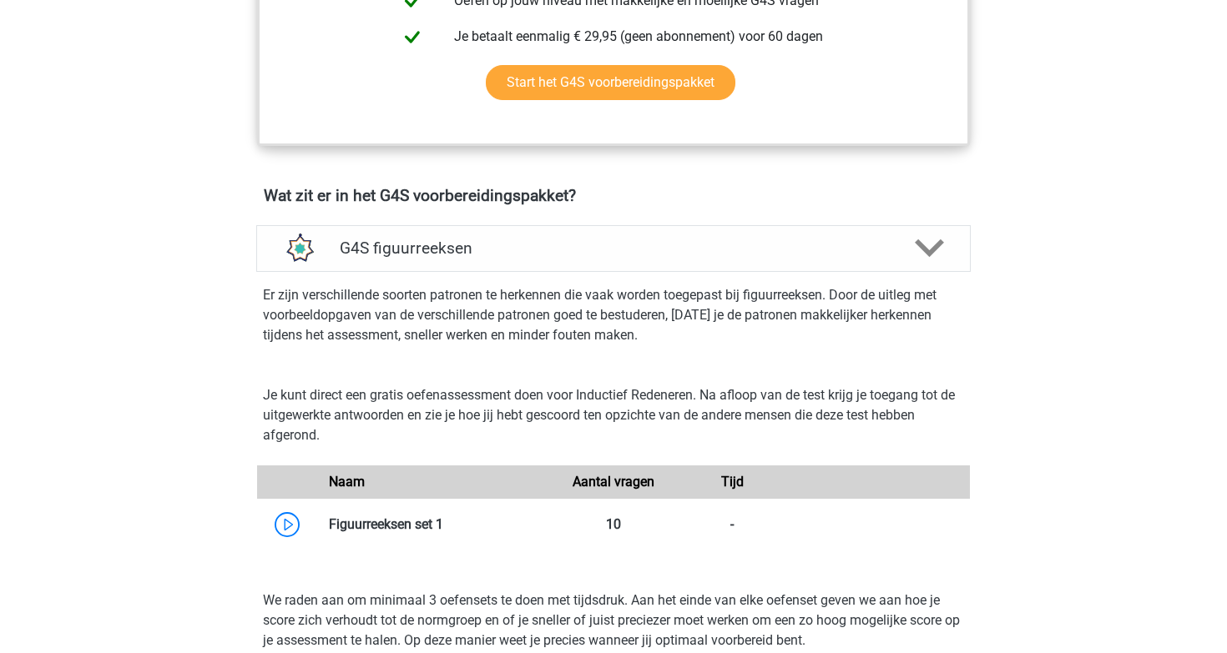
click at [496, 472] on div "Naam" at bounding box center [435, 482] width 238 height 20
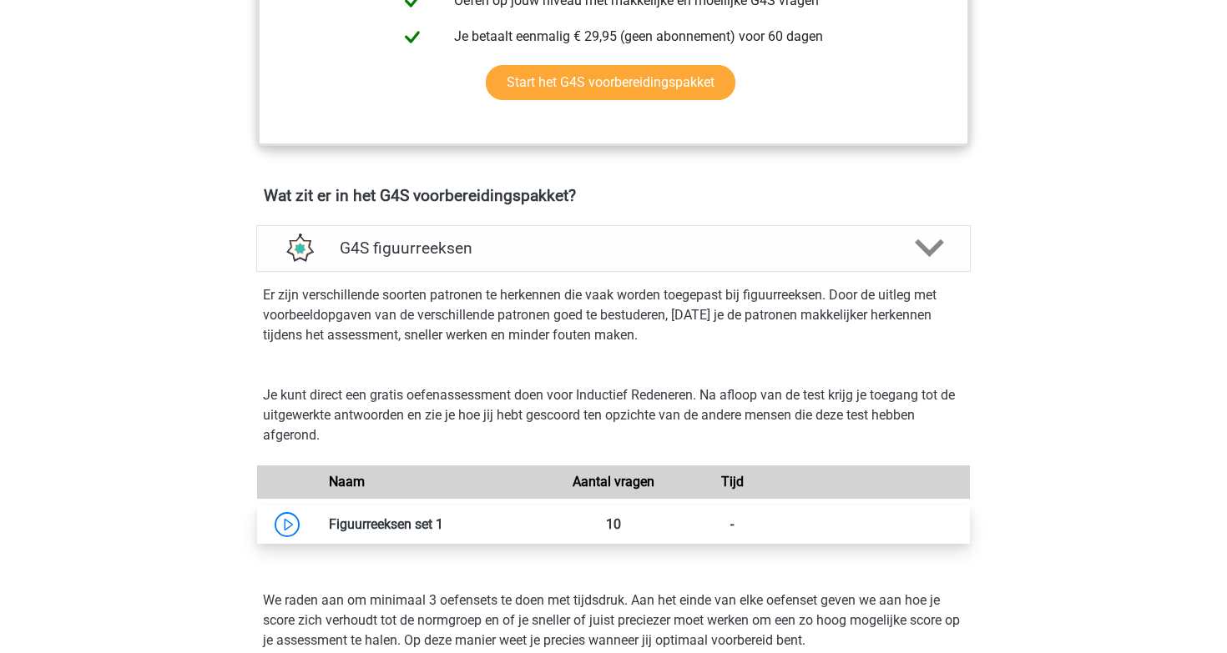
click at [443, 516] on link at bounding box center [443, 524] width 0 height 16
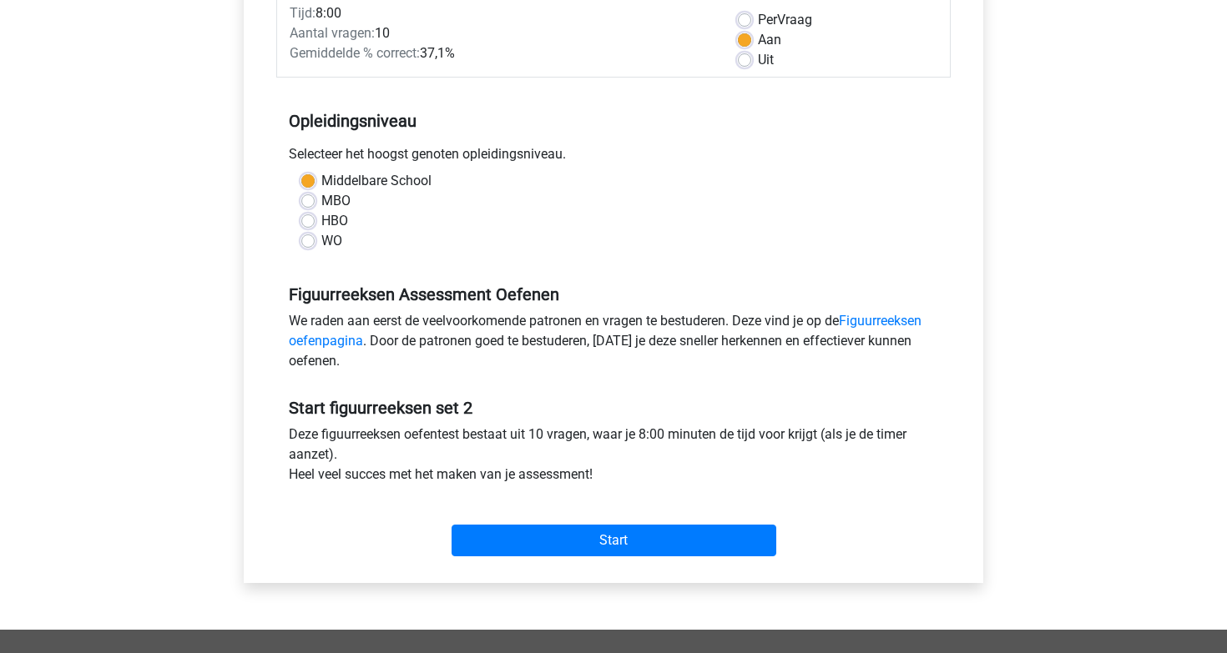
scroll to position [122, 0]
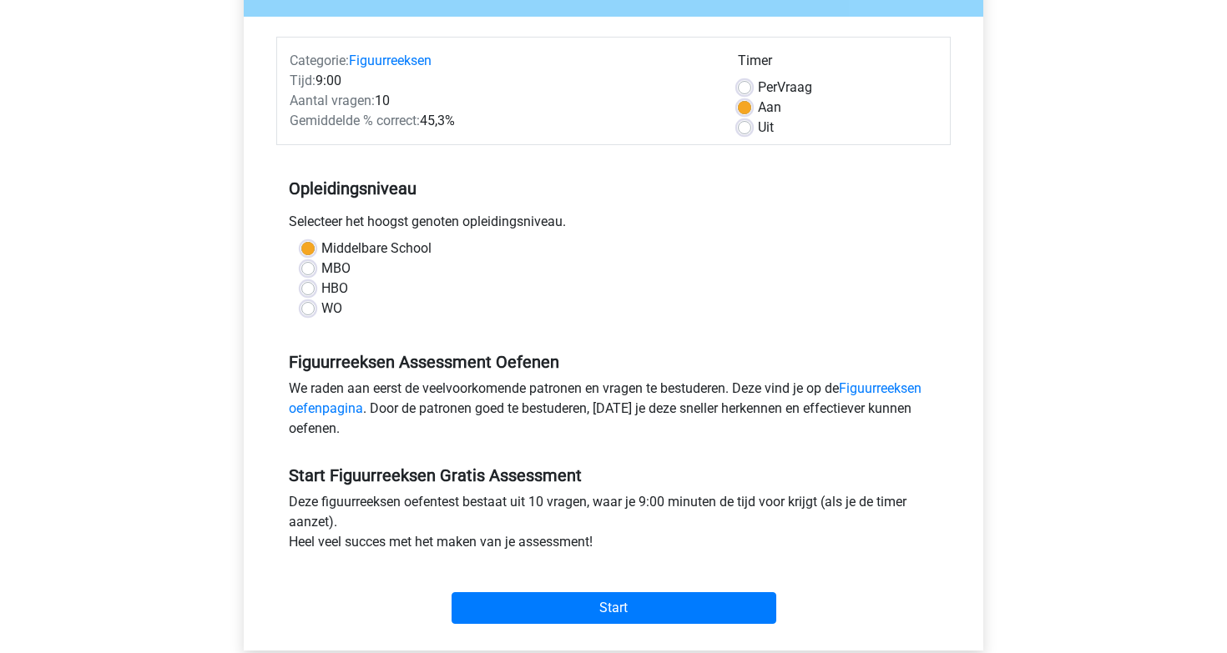
scroll to position [179, 0]
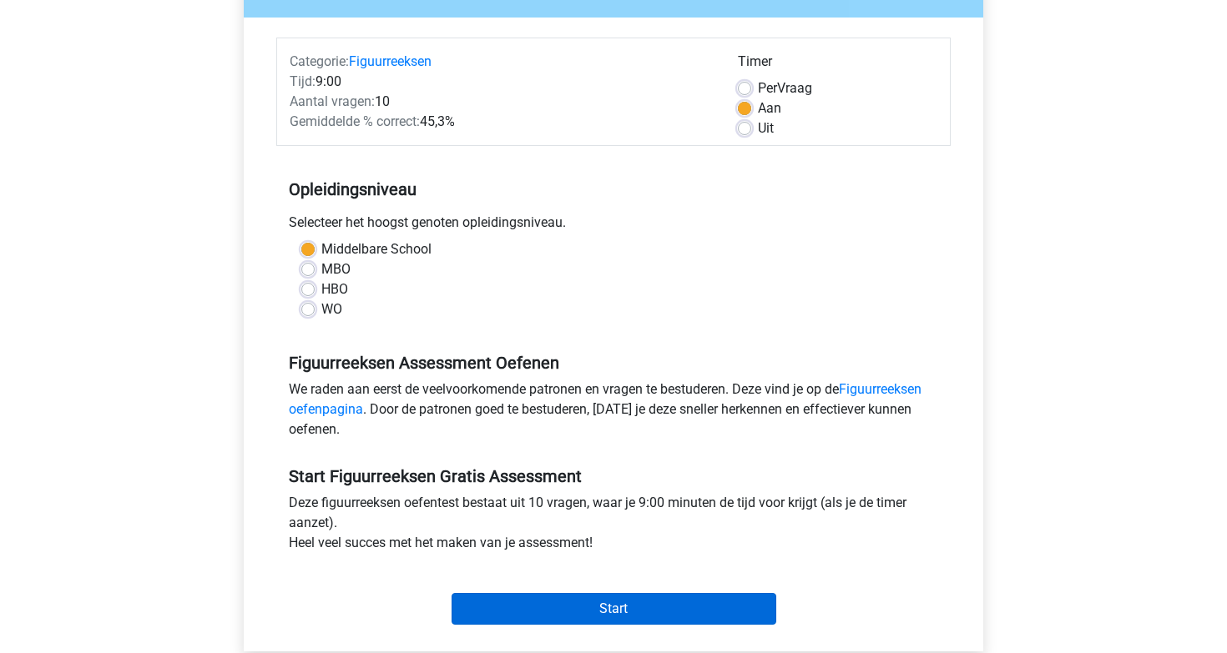
click at [673, 608] on input "Start" at bounding box center [613, 609] width 325 height 32
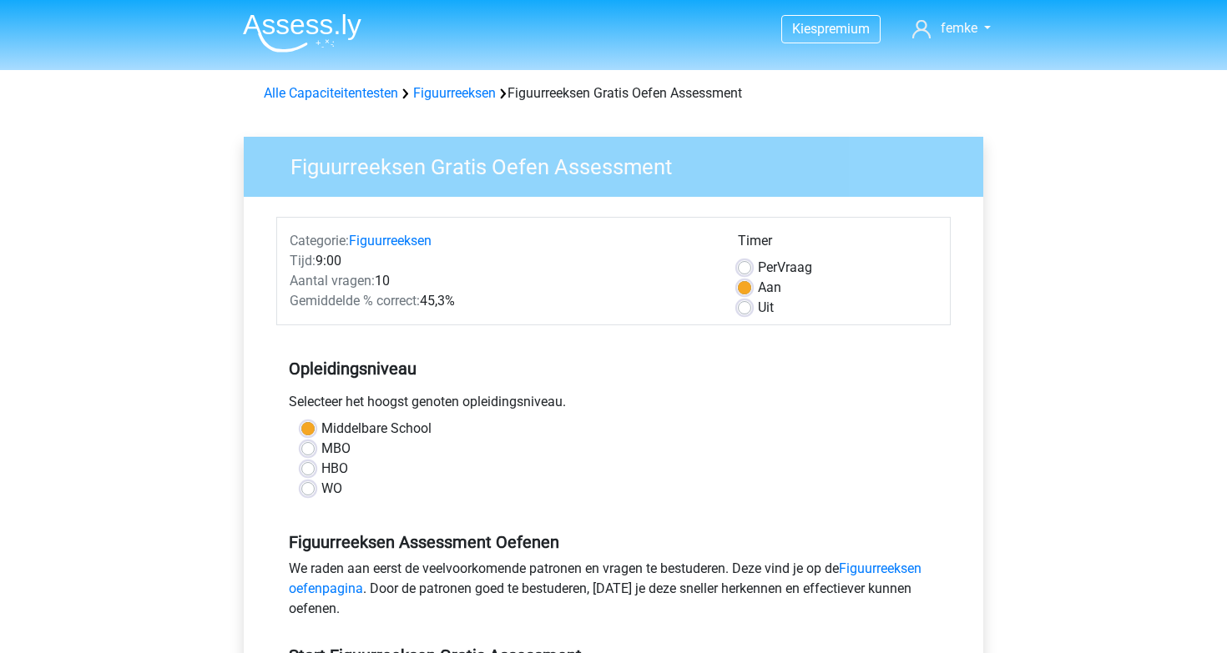
scroll to position [0, 0]
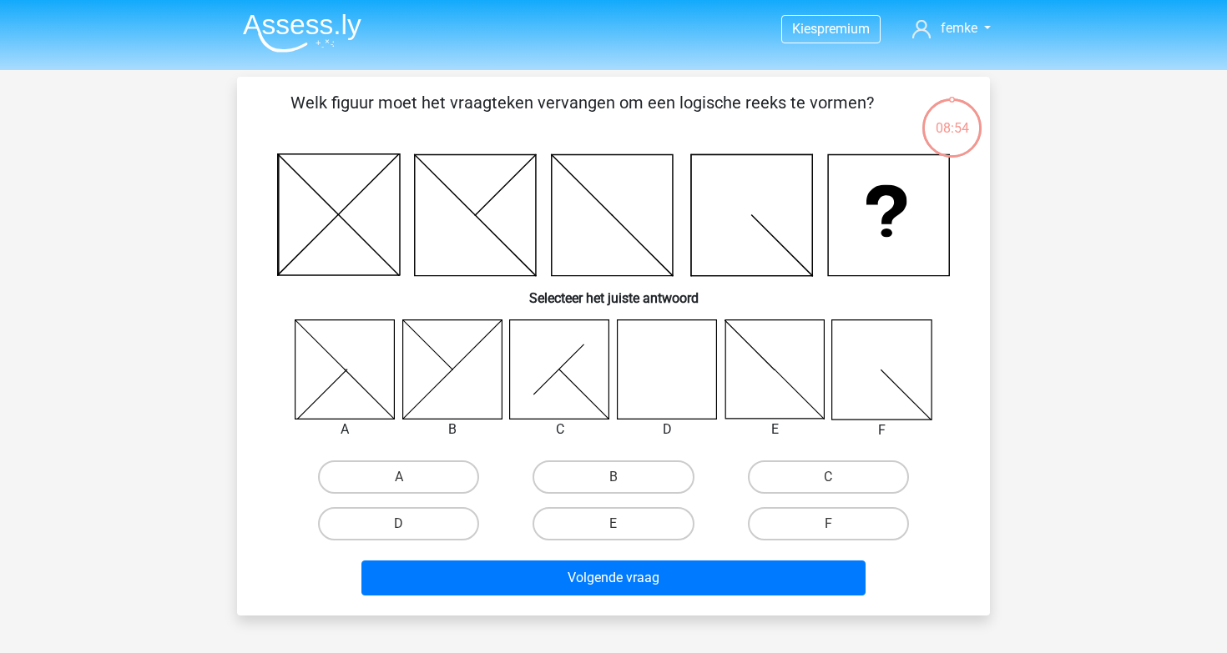
click at [642, 388] on icon at bounding box center [666, 369] width 99 height 99
drag, startPoint x: 650, startPoint y: 390, endPoint x: 649, endPoint y: 401, distance: 11.7
click at [650, 390] on icon at bounding box center [666, 369] width 99 height 99
click at [411, 529] on label "D" at bounding box center [398, 523] width 161 height 33
click at [410, 529] on input "D" at bounding box center [404, 529] width 11 height 11
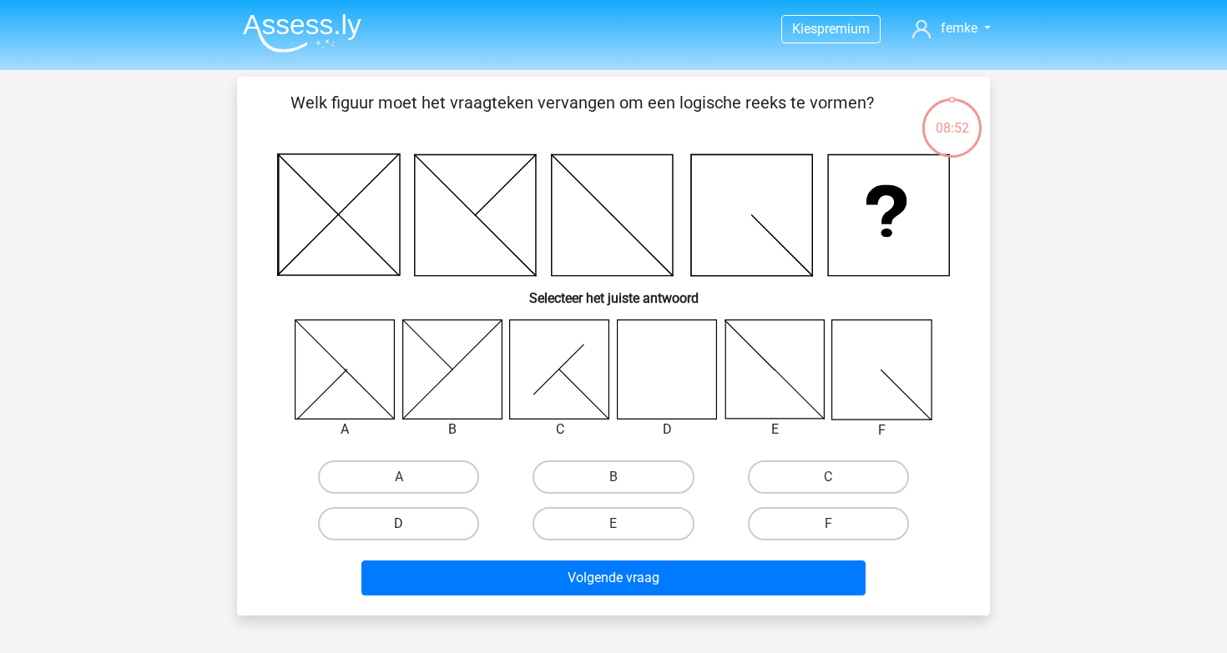
radio input "true"
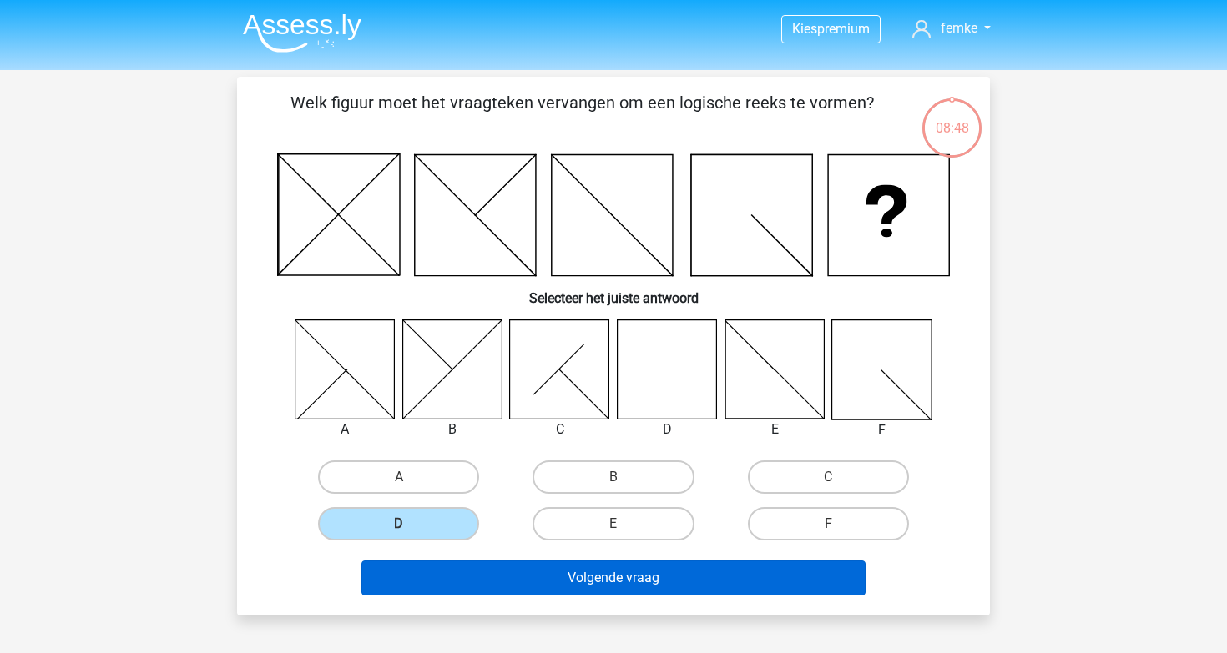
click at [524, 582] on button "Volgende vraag" at bounding box center [613, 578] width 505 height 35
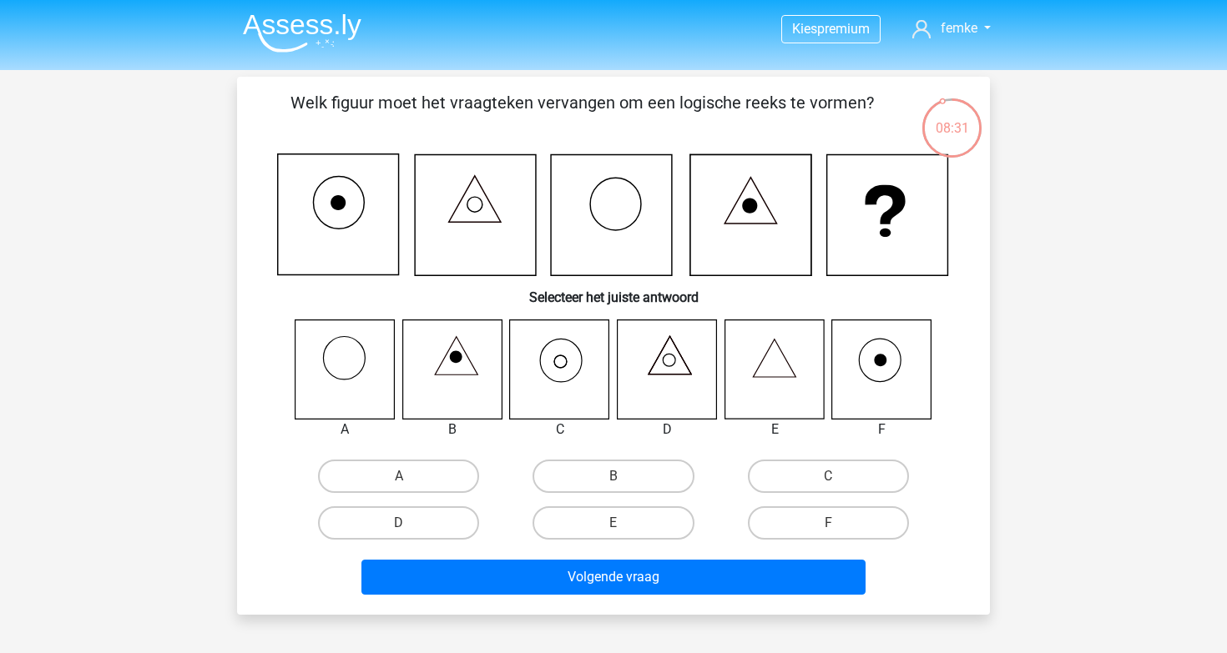
click at [577, 375] on icon at bounding box center [559, 369] width 99 height 99
click at [807, 471] on label "C" at bounding box center [828, 476] width 161 height 33
click at [828, 476] on input "C" at bounding box center [833, 481] width 11 height 11
radio input "true"
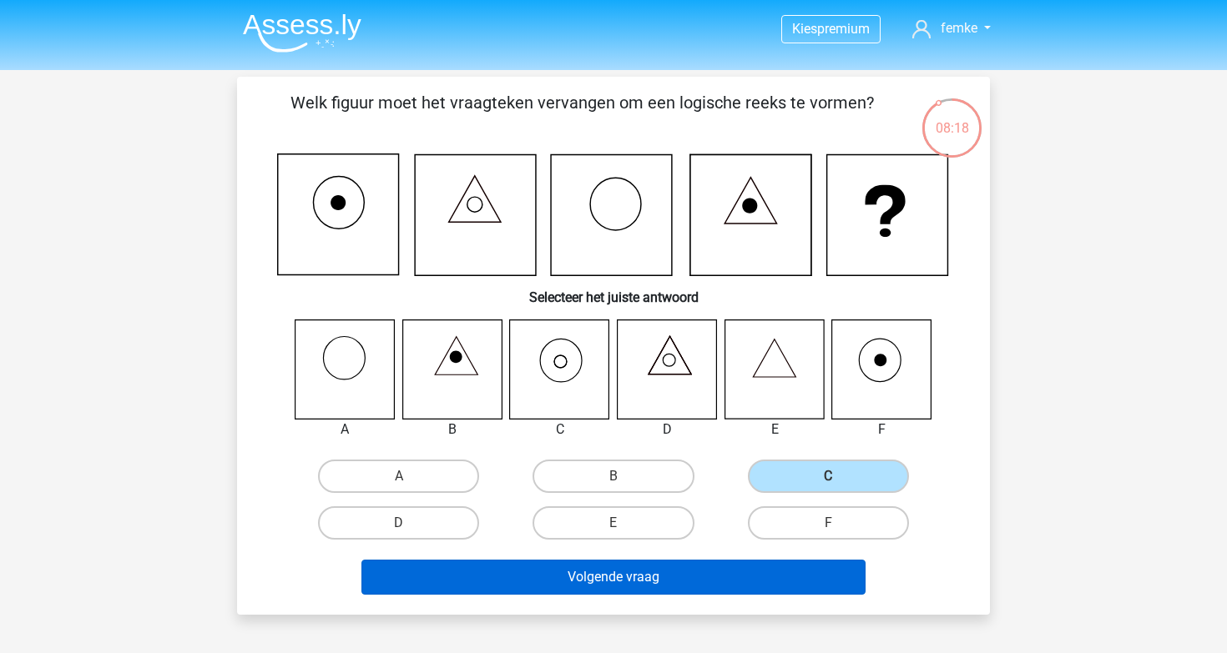
click at [613, 587] on button "Volgende vraag" at bounding box center [613, 577] width 505 height 35
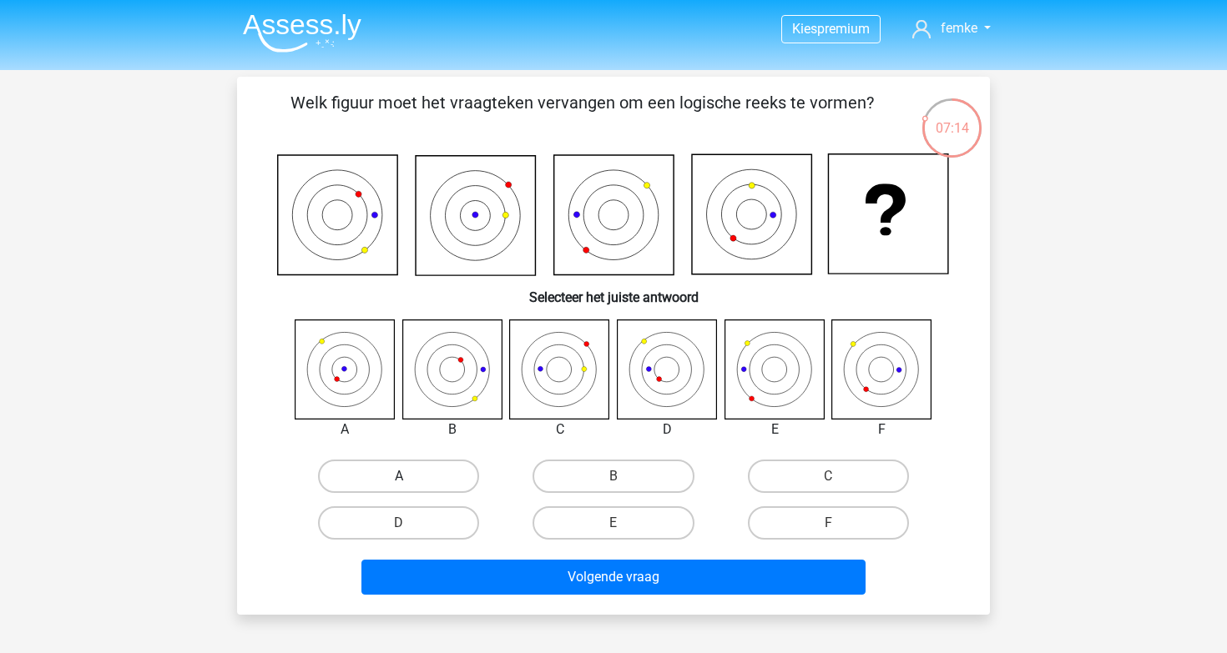
click at [441, 468] on label "A" at bounding box center [398, 476] width 161 height 33
click at [410, 476] on input "A" at bounding box center [404, 481] width 11 height 11
radio input "true"
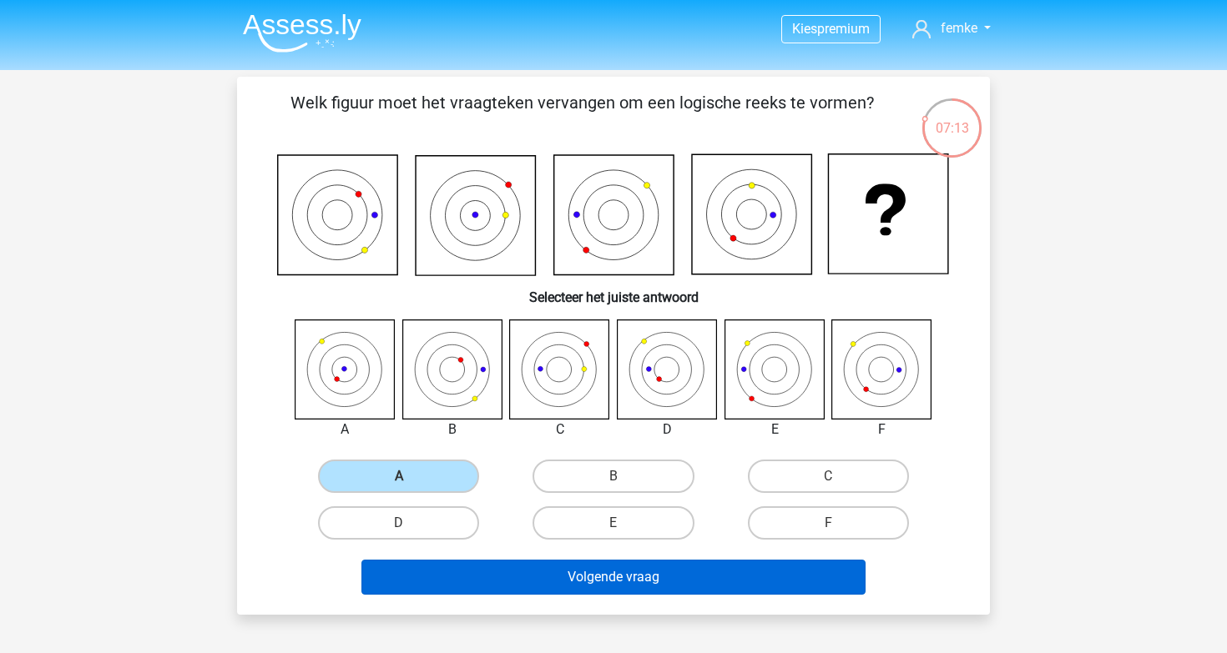
click at [541, 571] on button "Volgende vraag" at bounding box center [613, 577] width 505 height 35
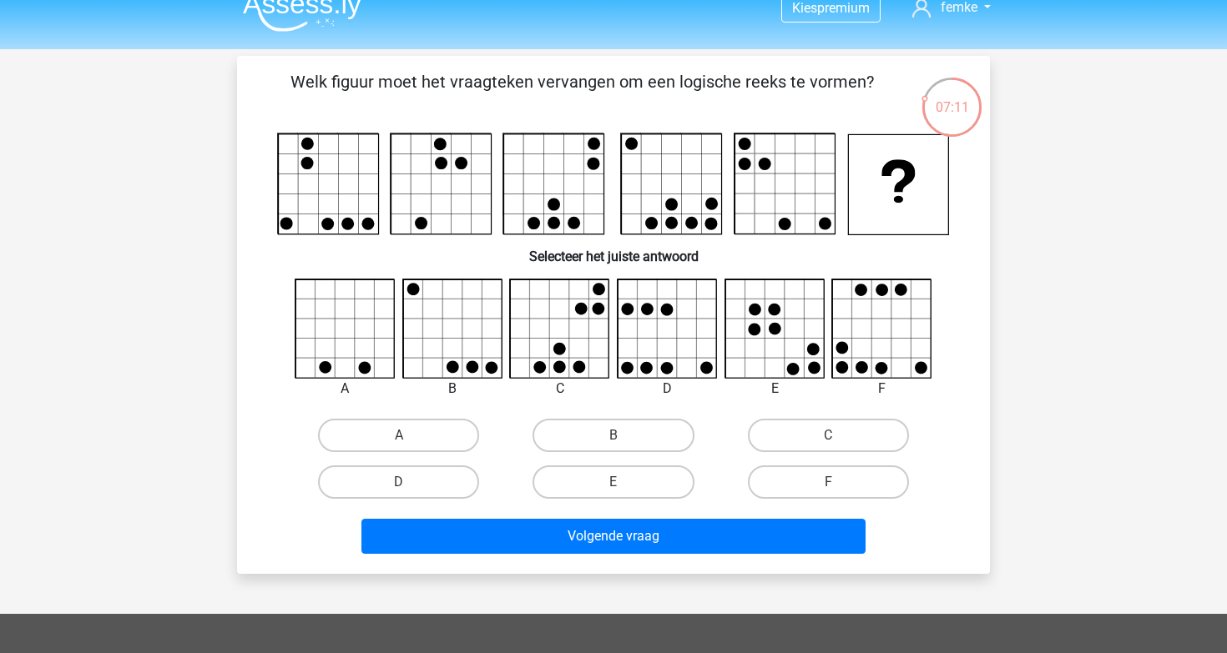
scroll to position [1, 0]
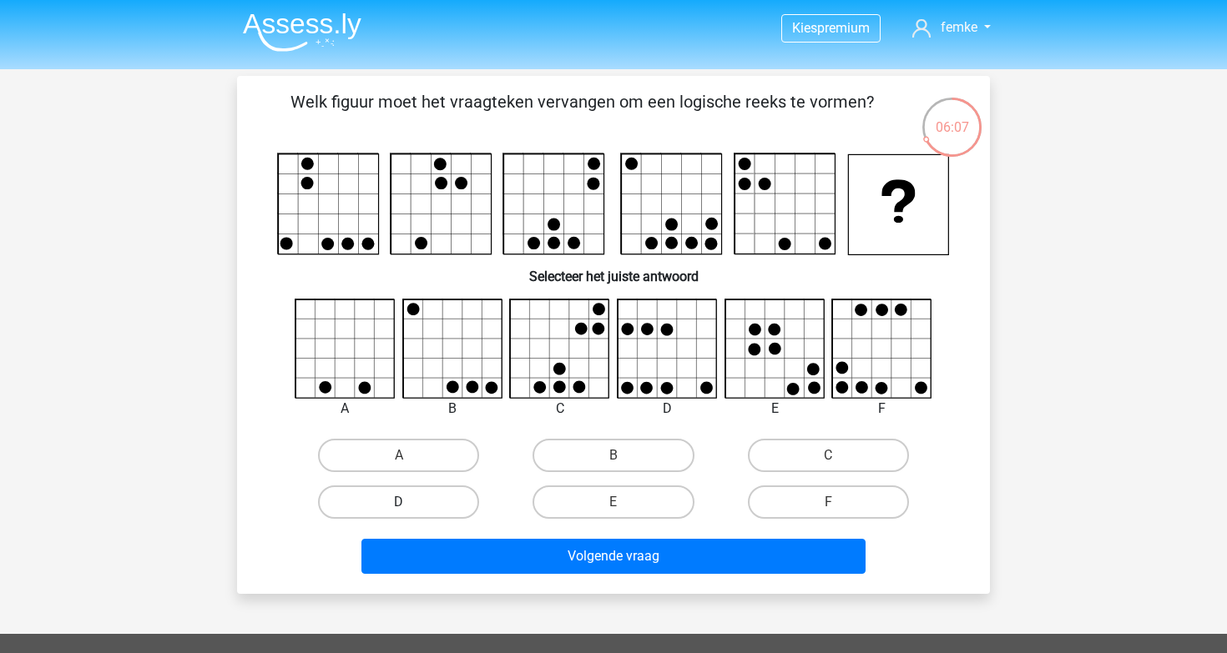
click at [445, 492] on label "D" at bounding box center [398, 502] width 161 height 33
click at [410, 502] on input "D" at bounding box center [404, 507] width 11 height 11
radio input "true"
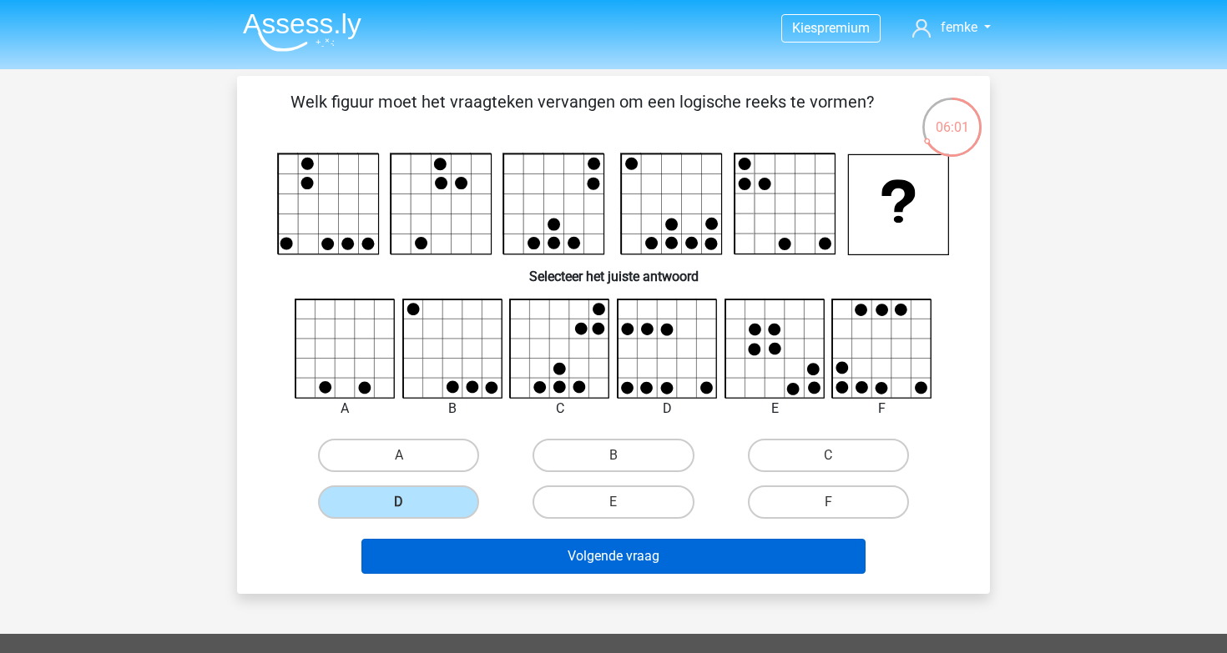
click at [588, 545] on button "Volgende vraag" at bounding box center [613, 556] width 505 height 35
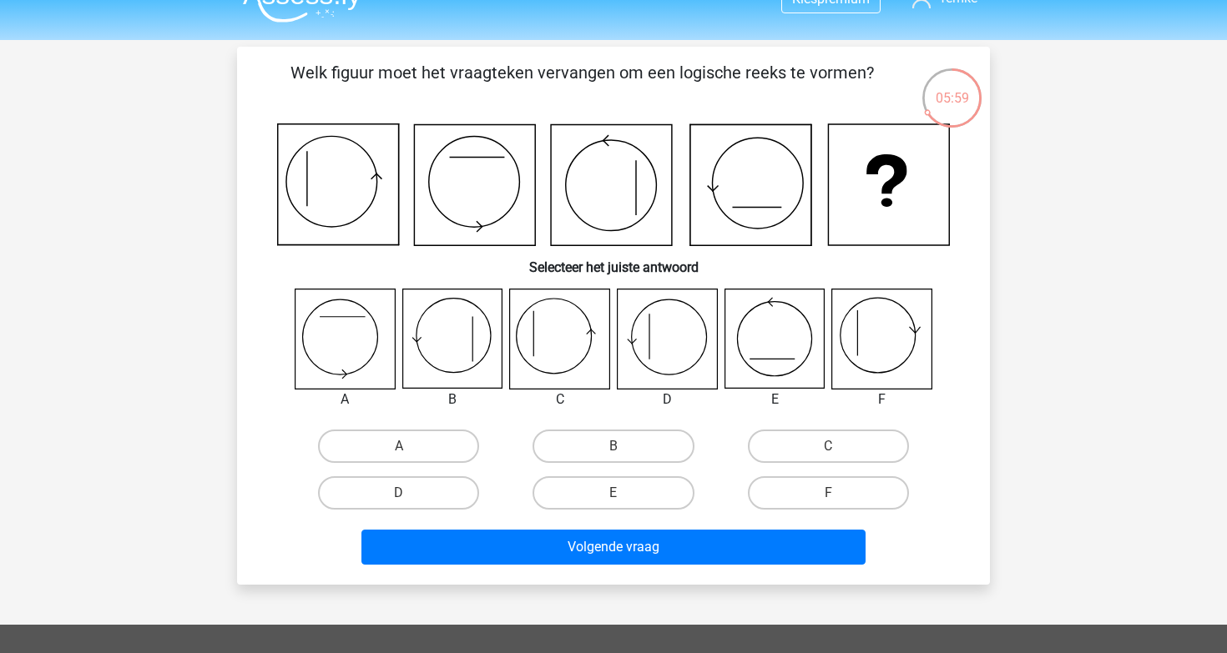
scroll to position [28, 0]
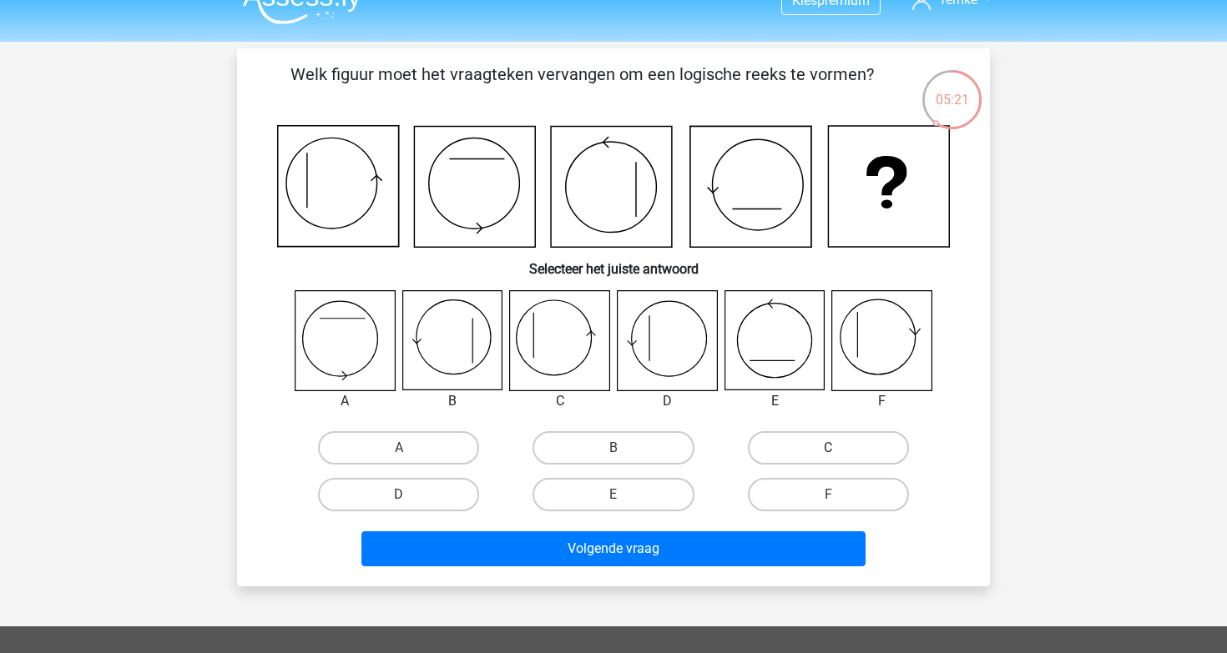
click at [809, 451] on label "C" at bounding box center [828, 447] width 161 height 33
click at [828, 451] on input "C" at bounding box center [833, 453] width 11 height 11
radio input "true"
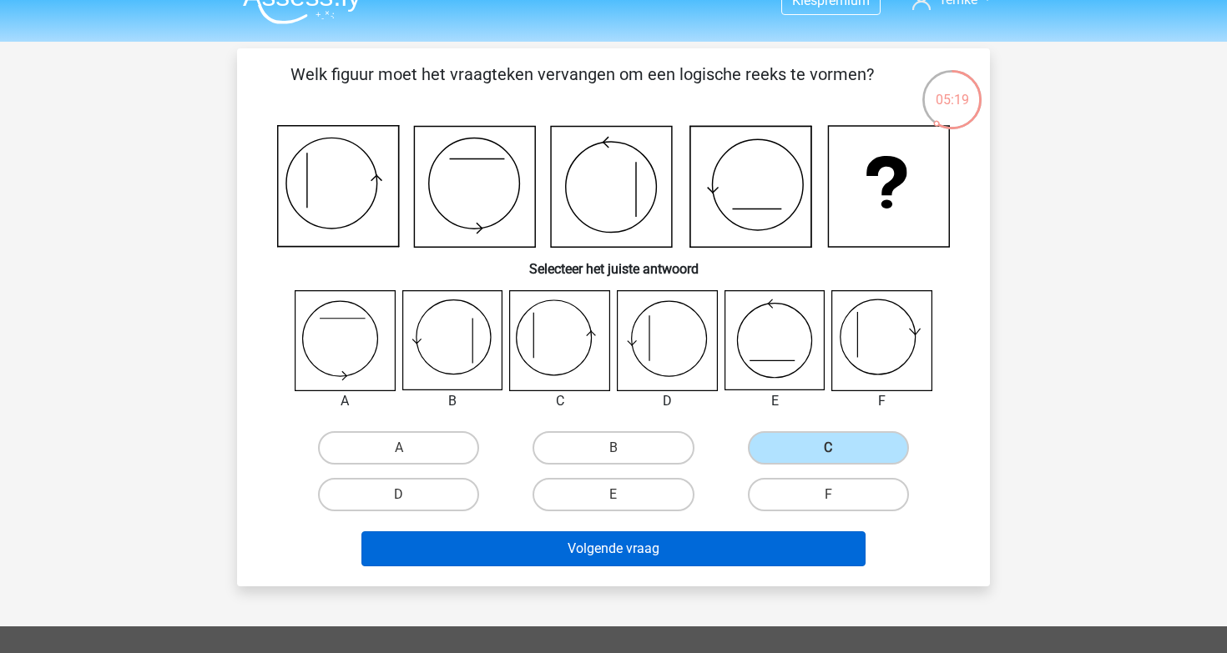
click at [748, 547] on button "Volgende vraag" at bounding box center [613, 548] width 505 height 35
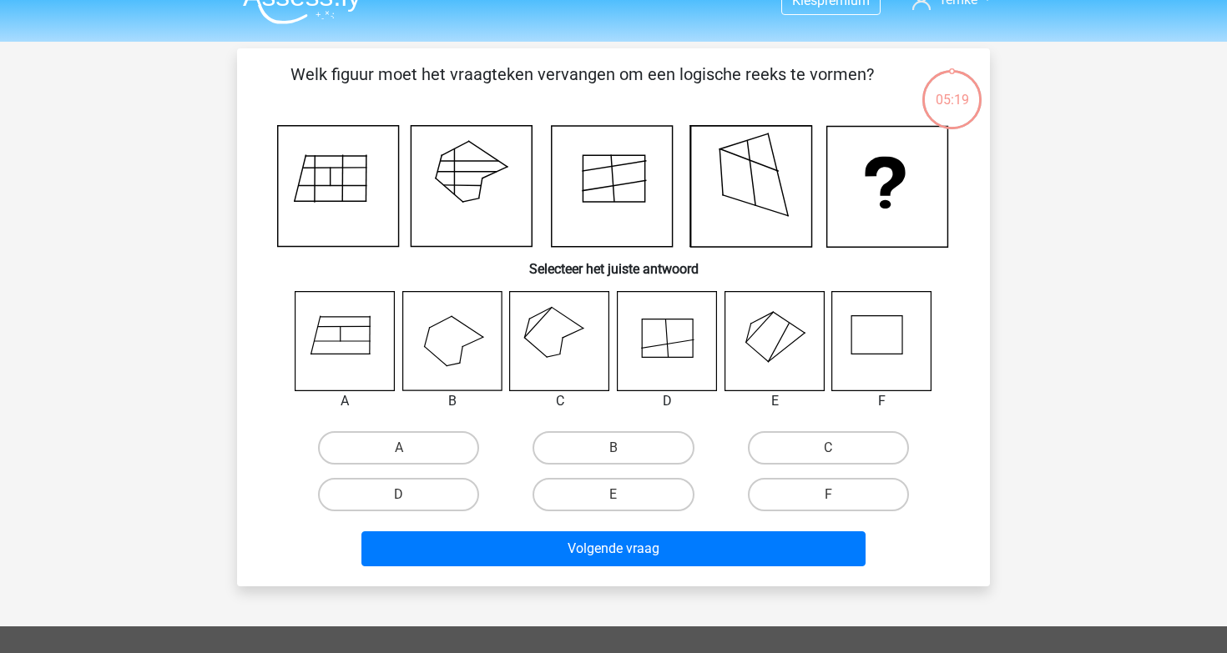
scroll to position [77, 0]
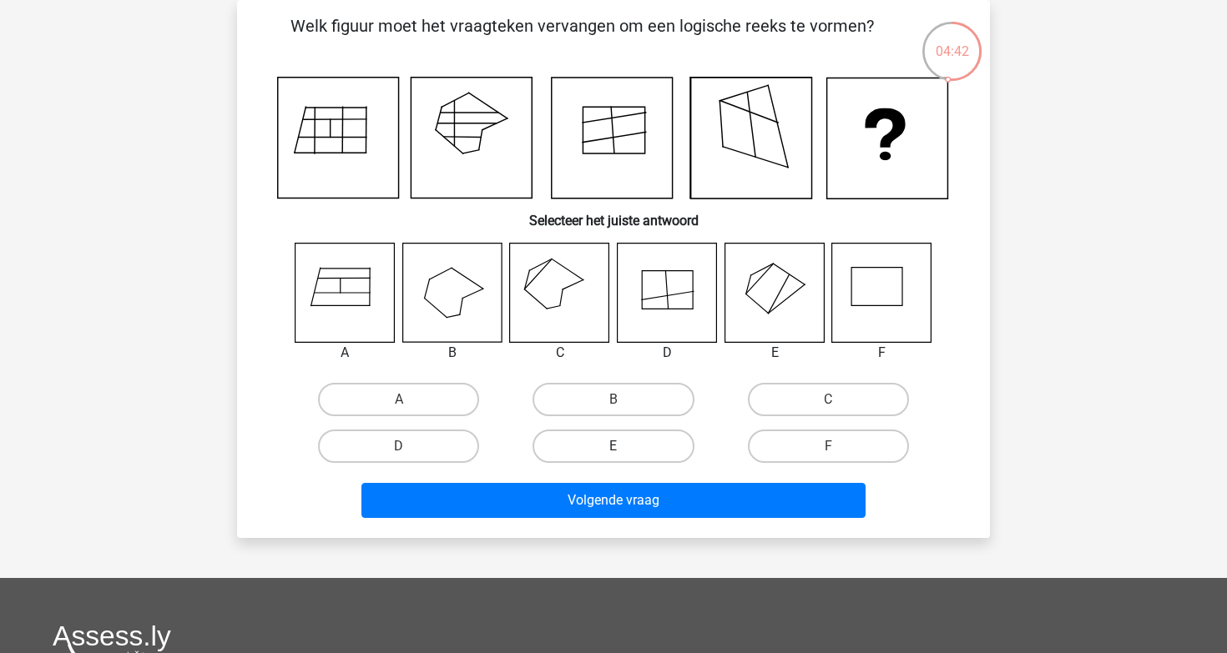
click at [597, 442] on label "E" at bounding box center [612, 446] width 161 height 33
click at [613, 446] on input "E" at bounding box center [618, 451] width 11 height 11
radio input "true"
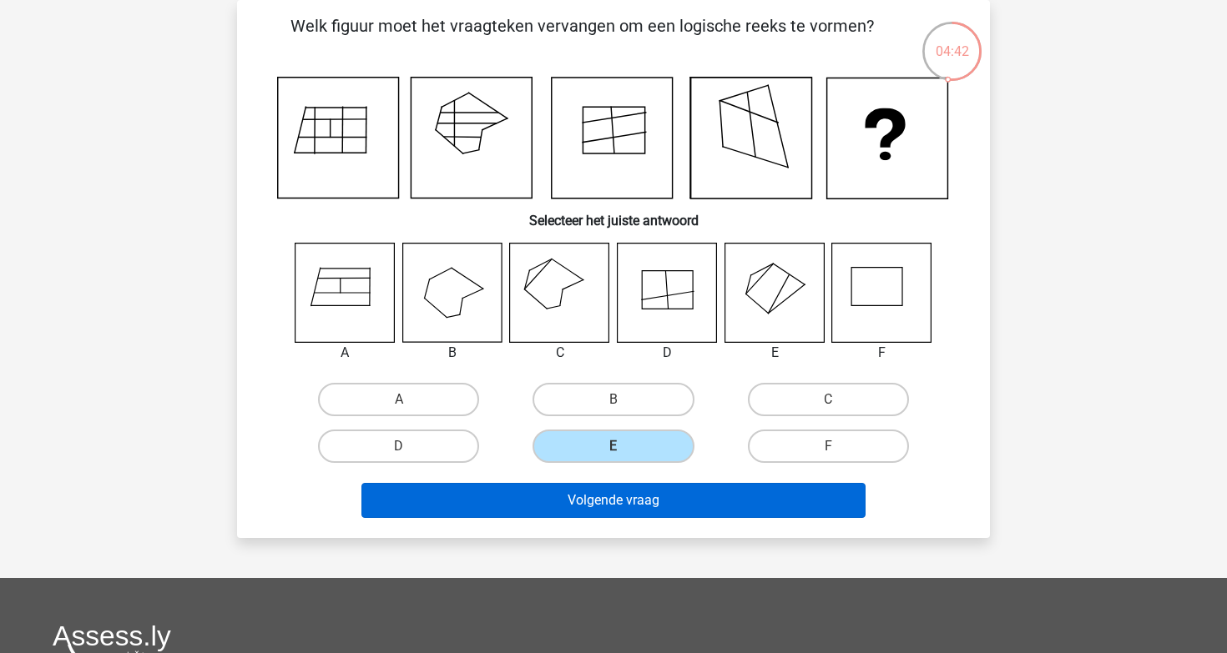
click at [626, 511] on button "Volgende vraag" at bounding box center [613, 500] width 505 height 35
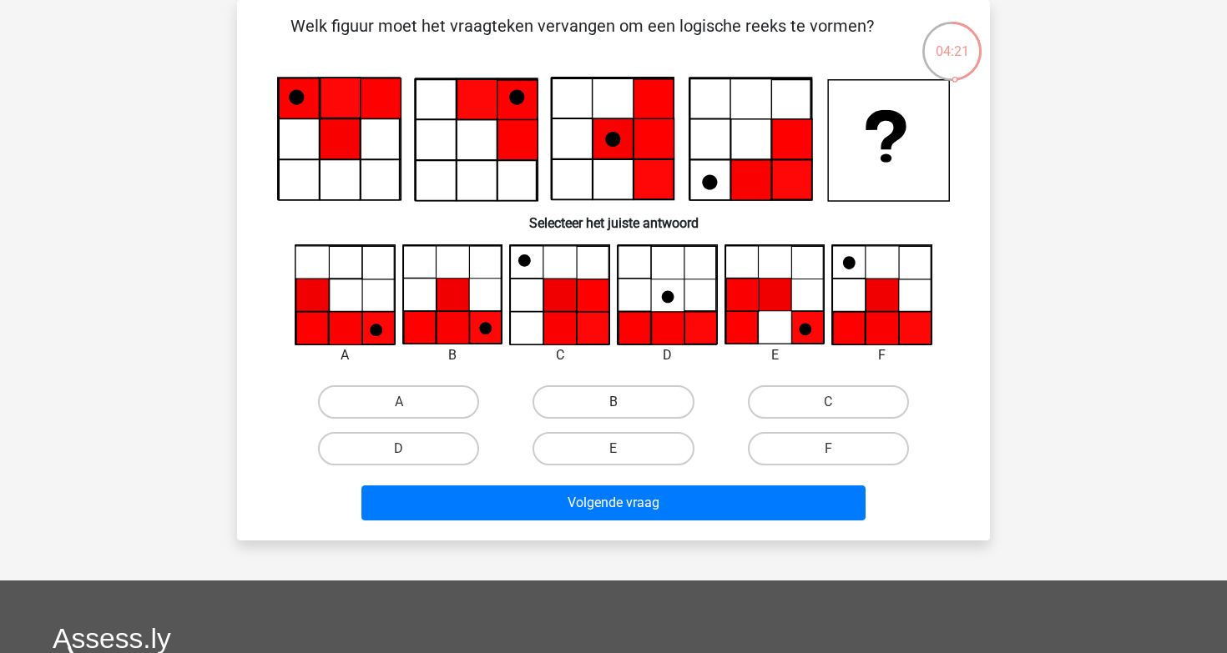
click at [627, 400] on label "B" at bounding box center [612, 401] width 161 height 33
click at [624, 402] on input "B" at bounding box center [618, 407] width 11 height 11
radio input "true"
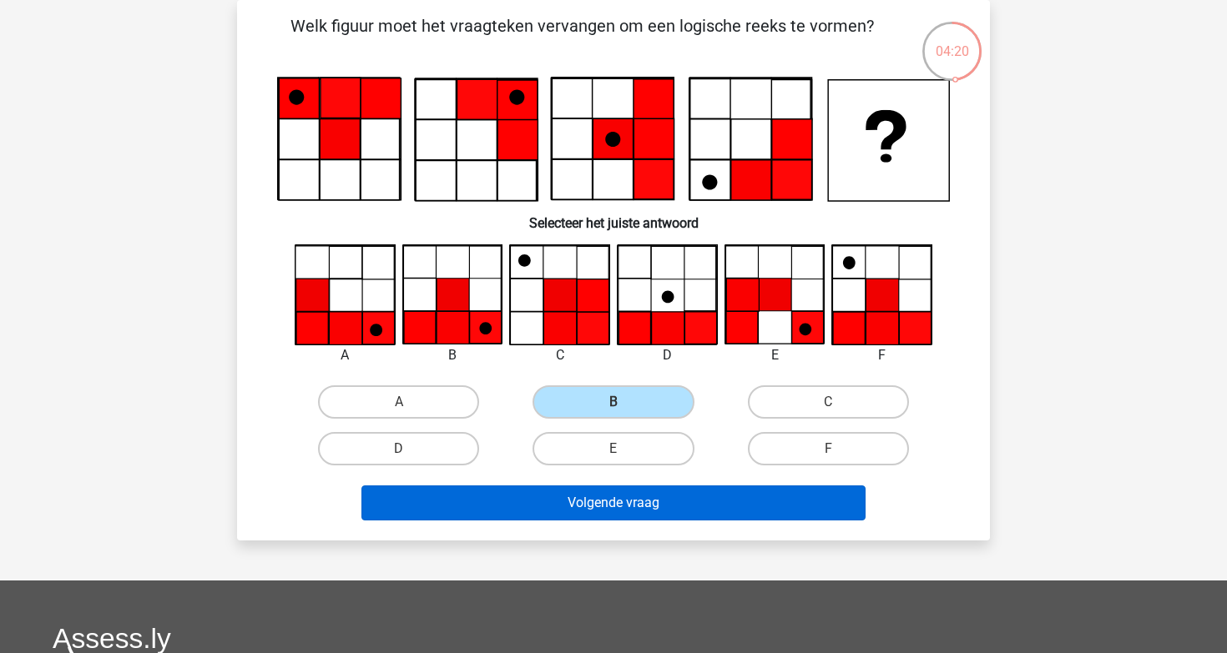
click at [629, 499] on button "Volgende vraag" at bounding box center [613, 503] width 505 height 35
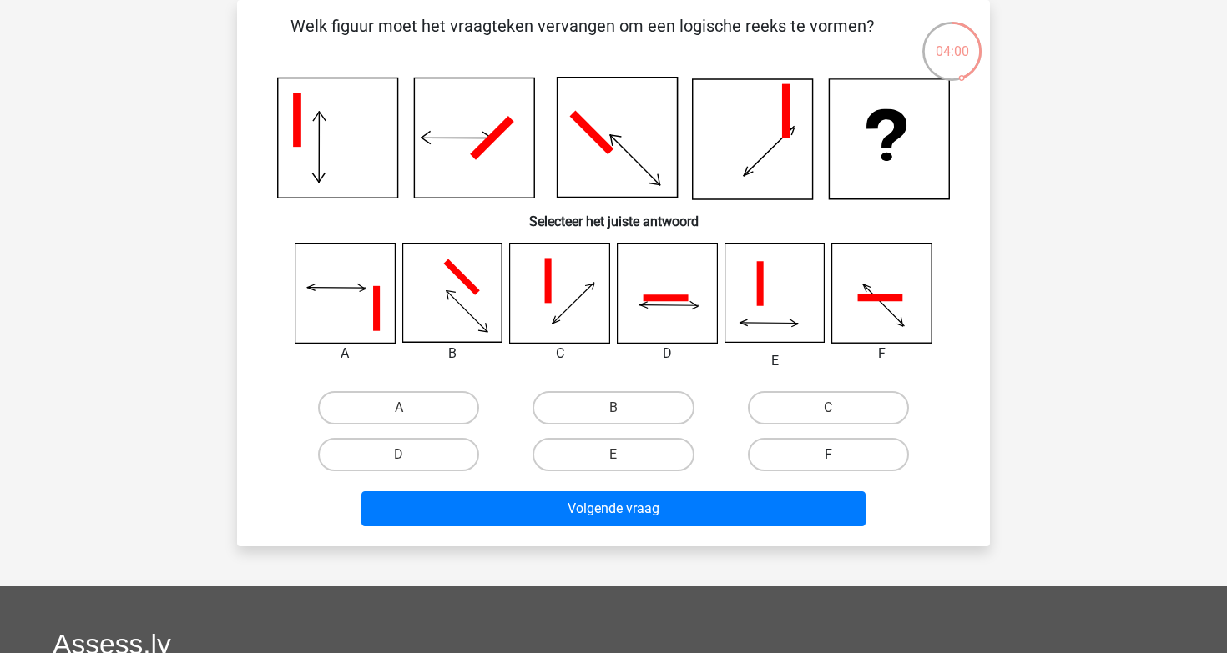
click at [882, 468] on label "F" at bounding box center [828, 454] width 161 height 33
click at [839, 466] on input "F" at bounding box center [833, 460] width 11 height 11
radio input "true"
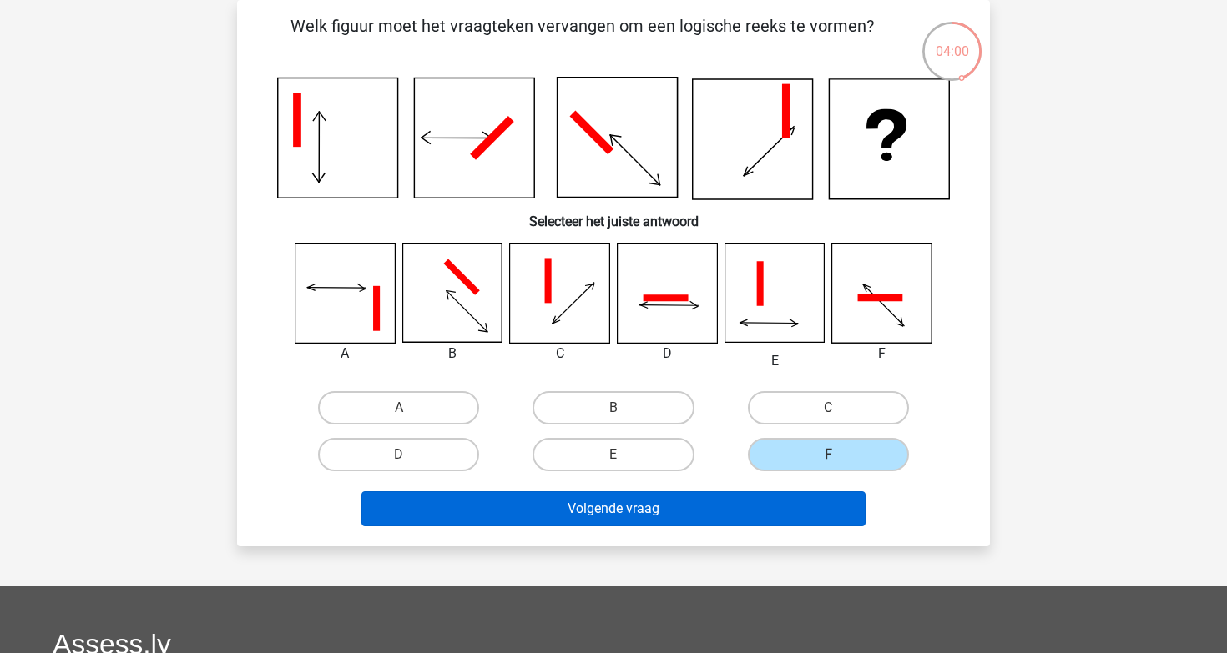
click at [773, 510] on button "Volgende vraag" at bounding box center [613, 508] width 505 height 35
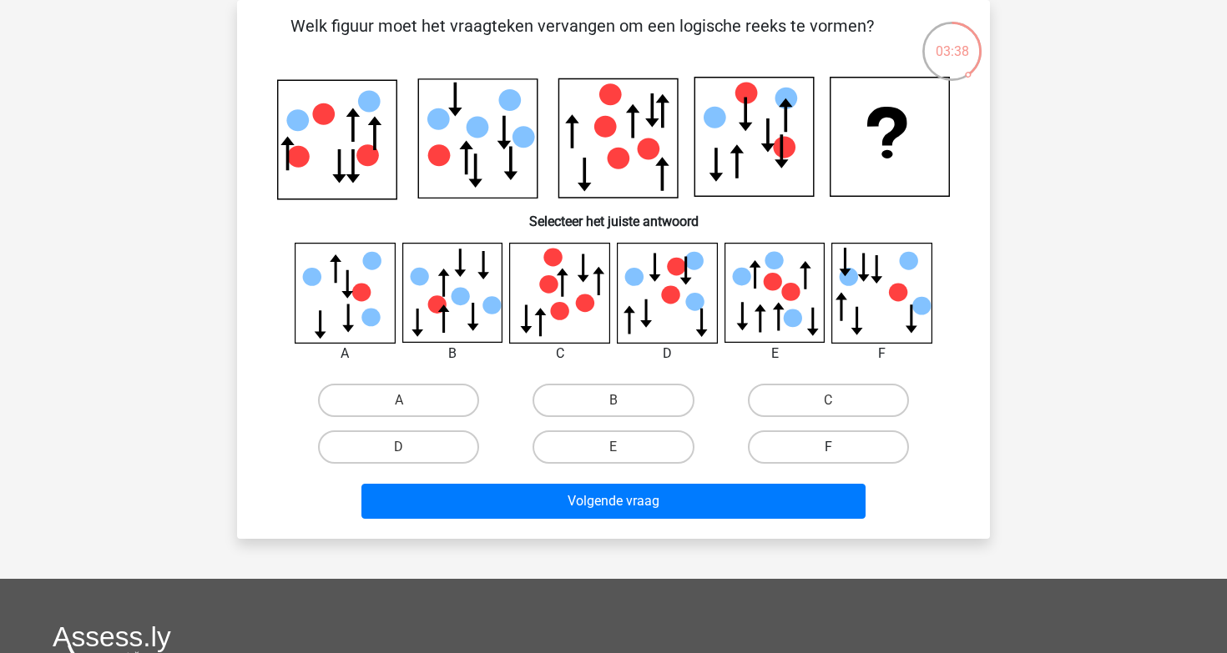
click at [834, 445] on label "F" at bounding box center [828, 447] width 161 height 33
click at [834, 447] on input "F" at bounding box center [833, 452] width 11 height 11
radio input "true"
click at [802, 481] on div "Volgende vraag" at bounding box center [613, 498] width 699 height 55
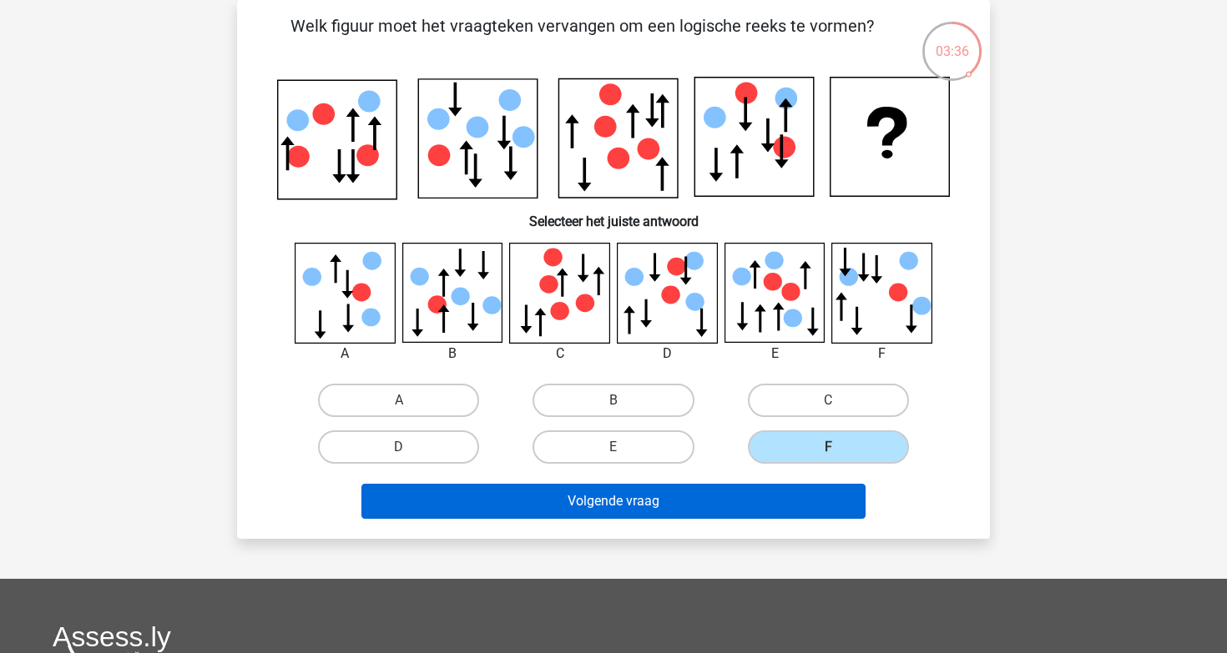
click at [733, 496] on button "Volgende vraag" at bounding box center [613, 501] width 505 height 35
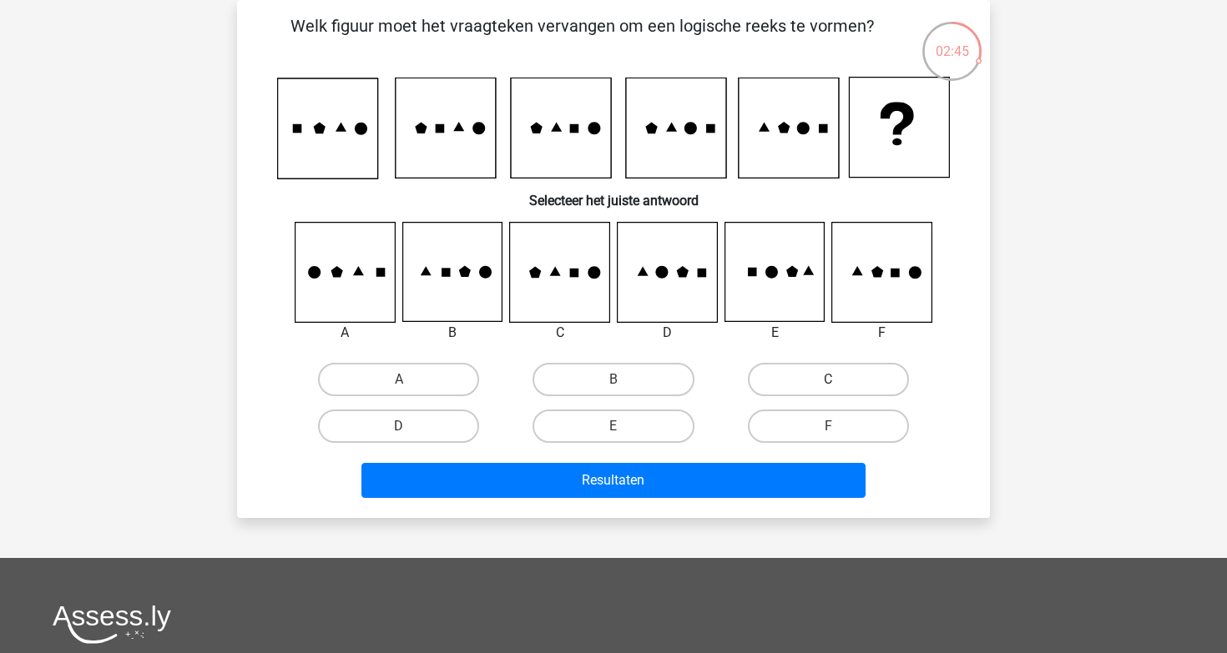
click at [778, 385] on label "C" at bounding box center [828, 379] width 161 height 33
click at [828, 385] on input "C" at bounding box center [833, 385] width 11 height 11
radio input "true"
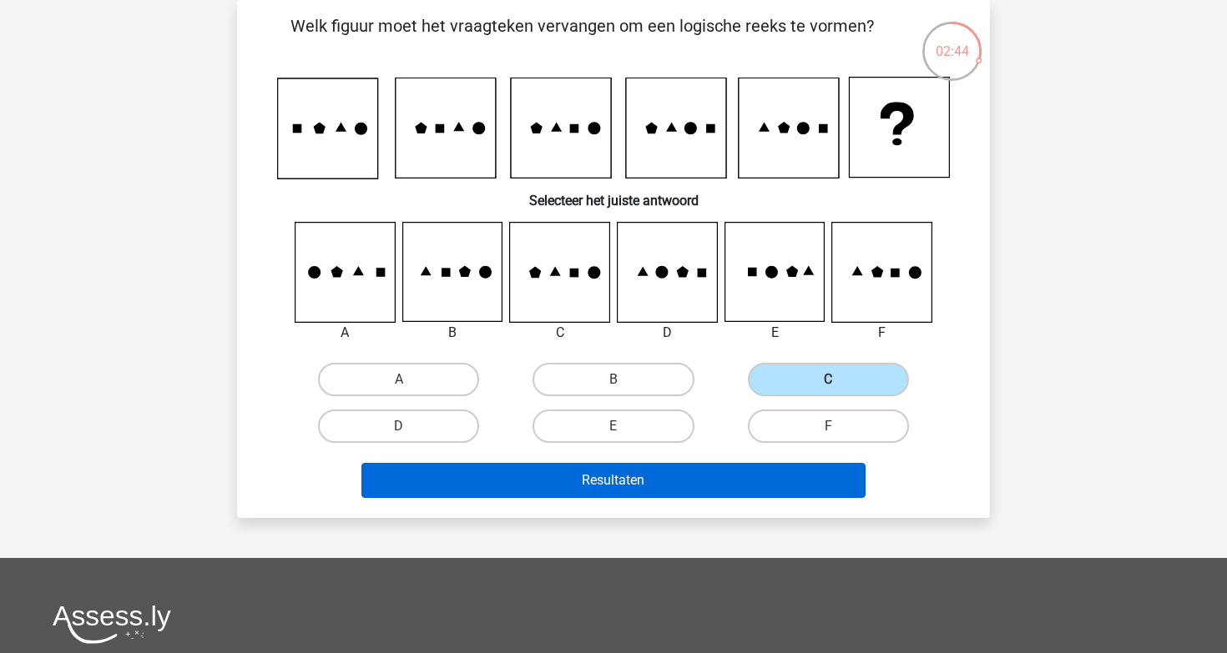
click at [684, 476] on button "Resultaten" at bounding box center [613, 480] width 505 height 35
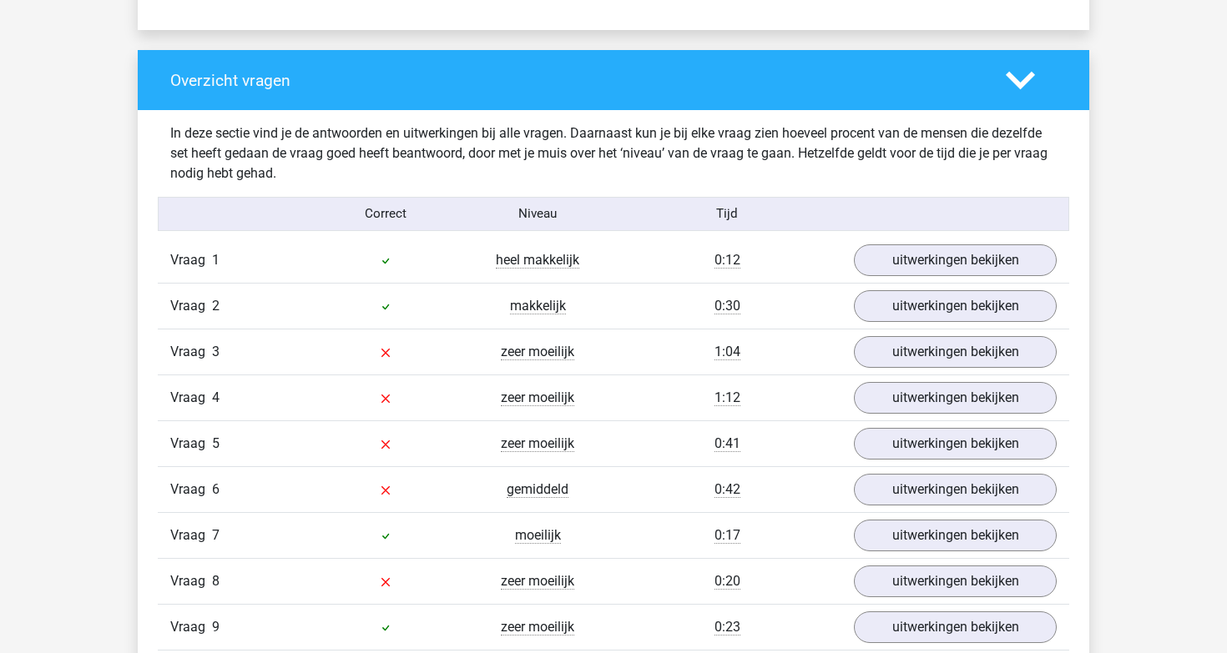
scroll to position [1269, 0]
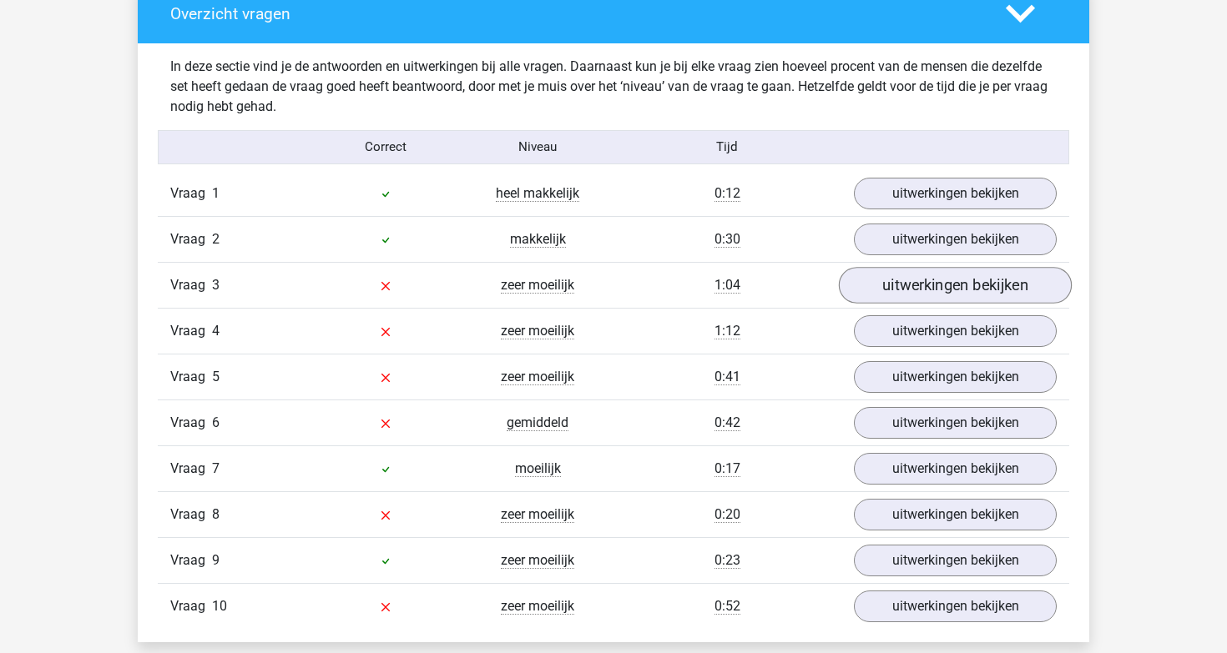
click at [903, 292] on link "uitwerkingen bekijken" at bounding box center [955, 285] width 233 height 37
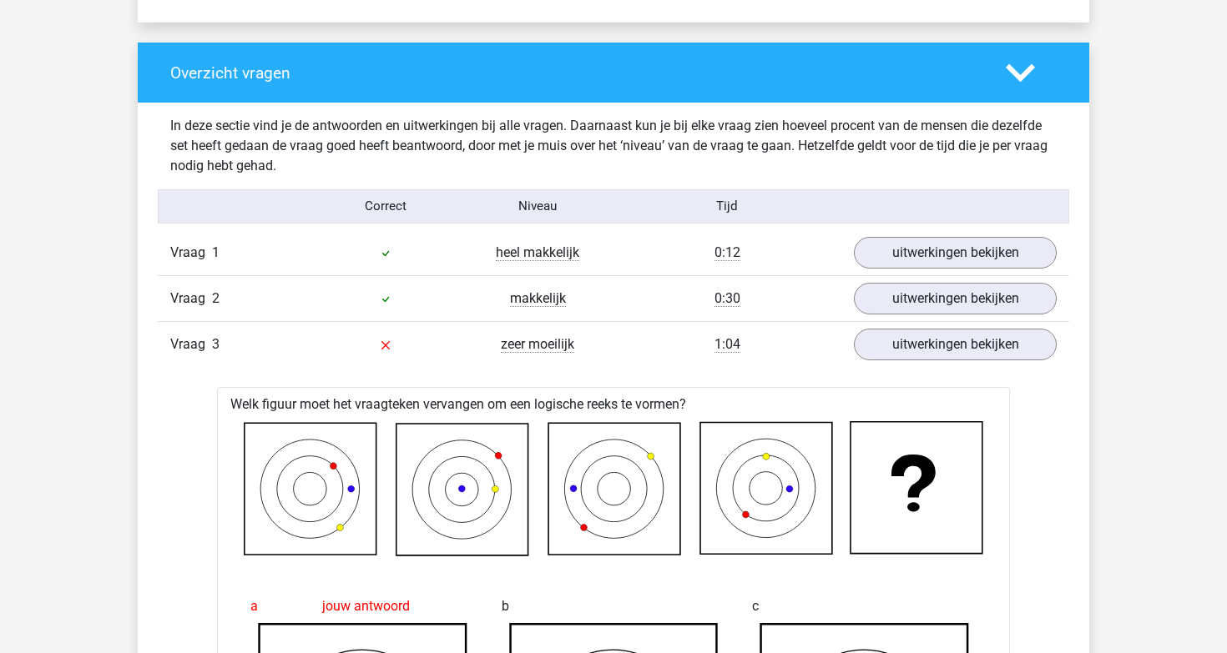
scroll to position [1220, 0]
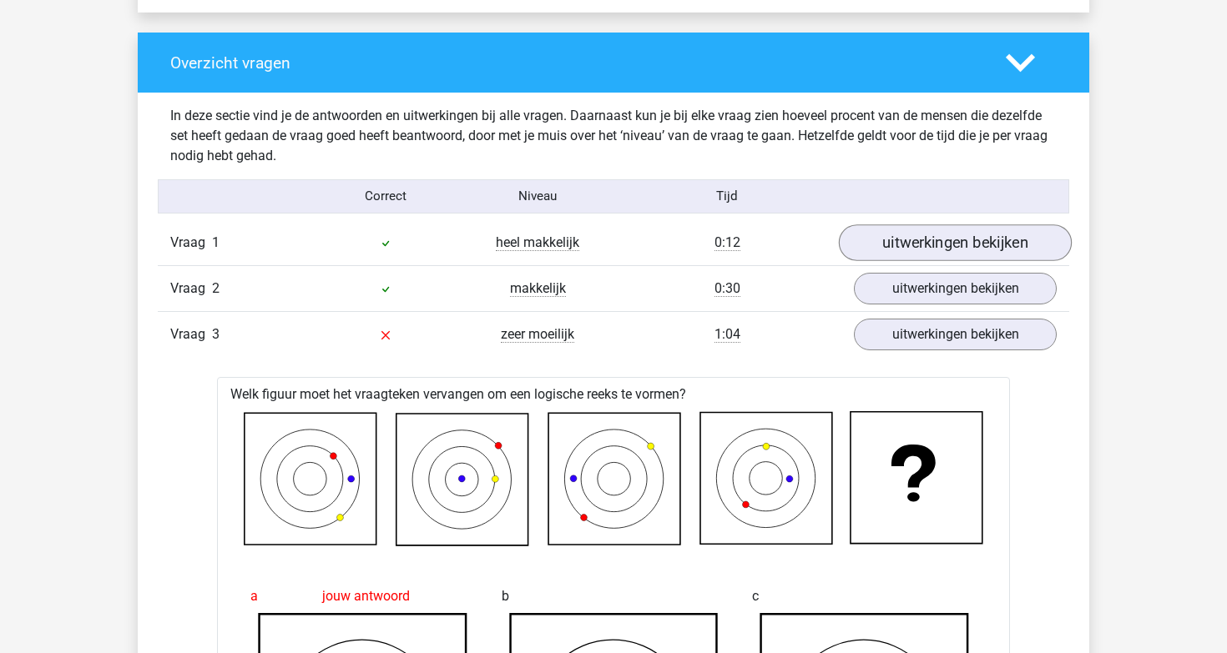
click at [897, 249] on link "uitwerkingen bekijken" at bounding box center [955, 242] width 233 height 37
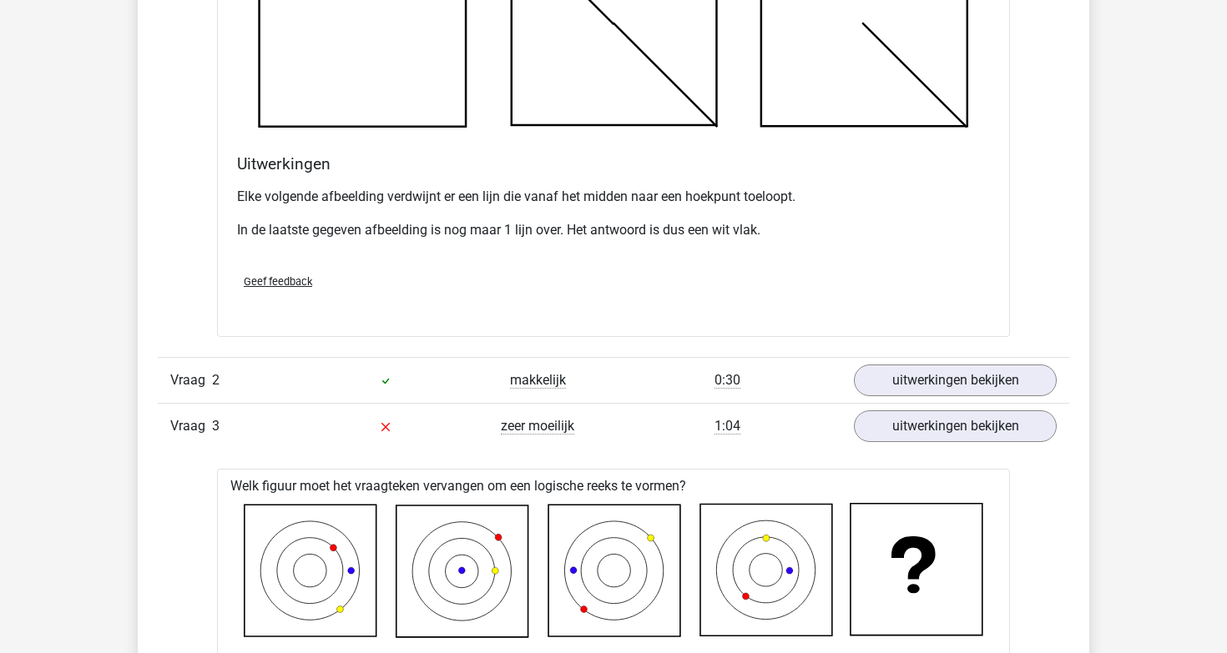
scroll to position [2103, 0]
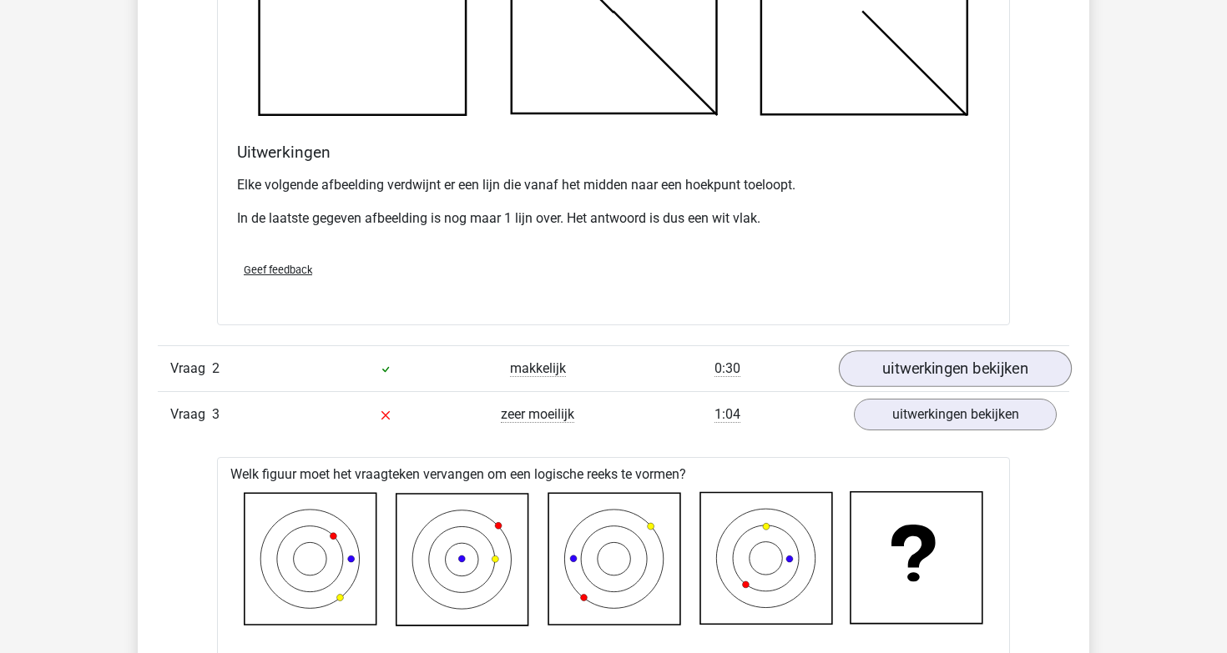
click at [902, 370] on link "uitwerkingen bekijken" at bounding box center [955, 368] width 233 height 37
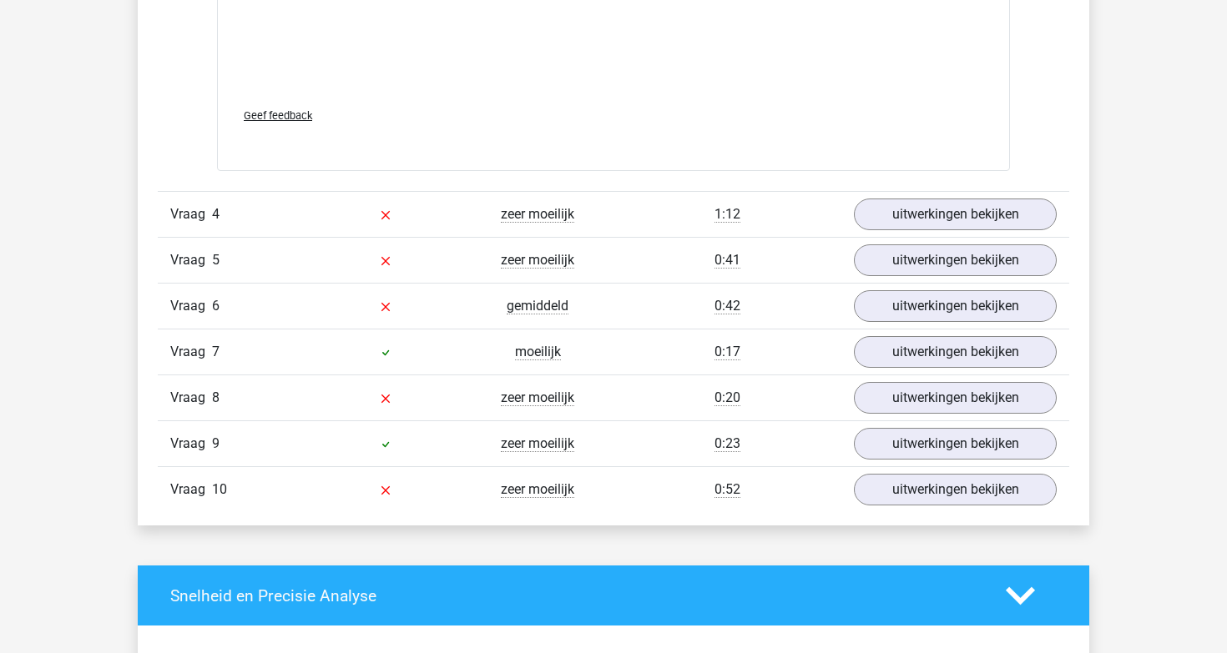
scroll to position [4790, 0]
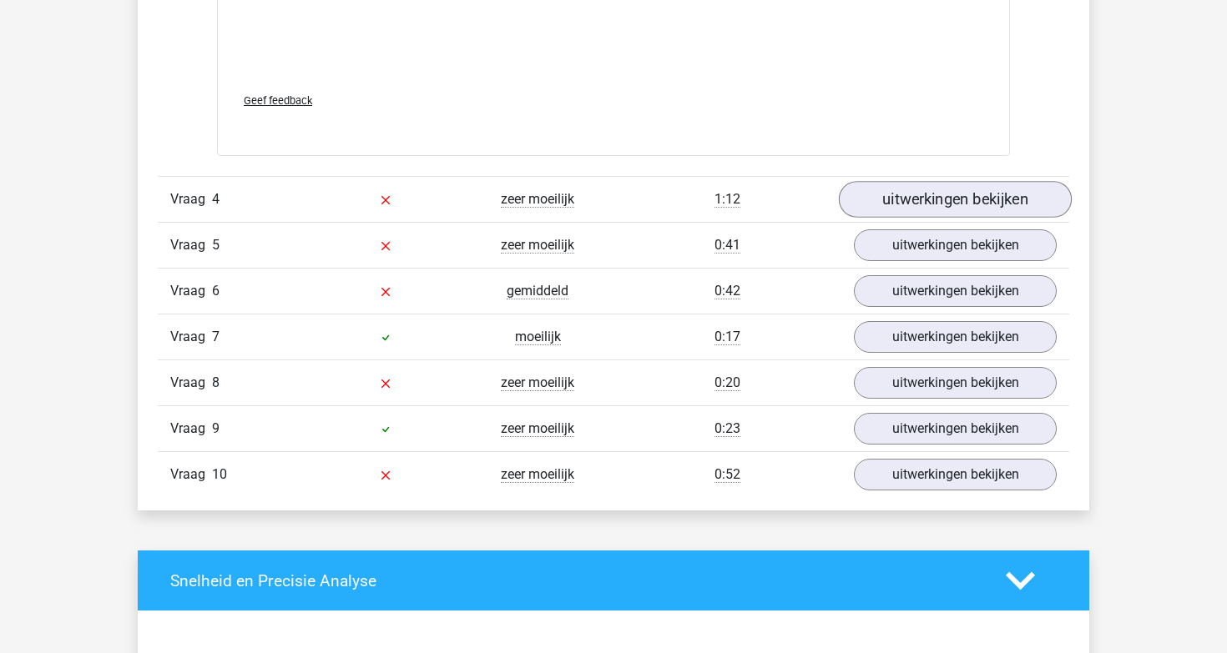
click at [945, 190] on link "uitwerkingen bekijken" at bounding box center [955, 199] width 233 height 37
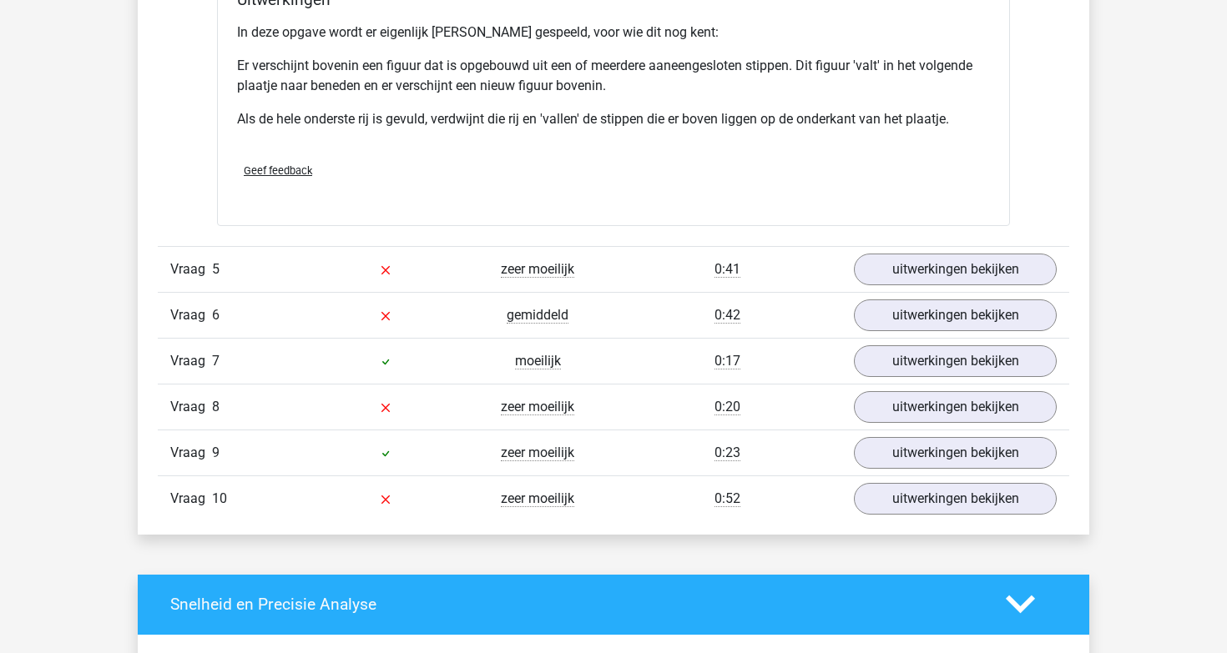
scroll to position [5770, 0]
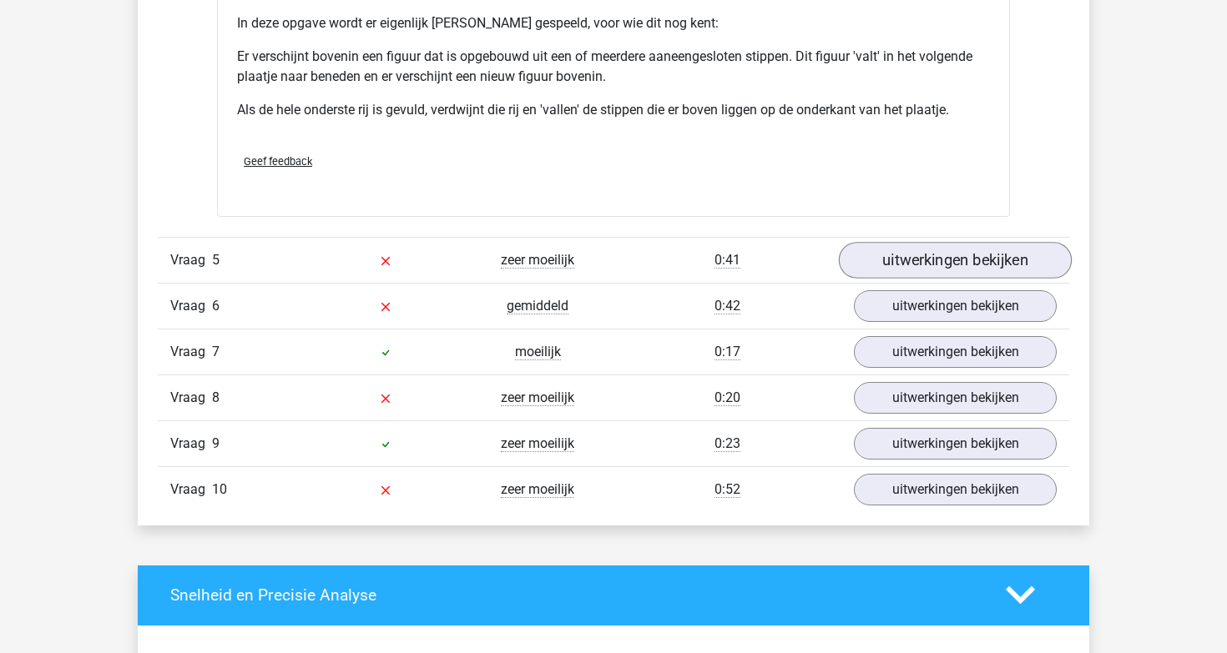
click at [862, 257] on link "uitwerkingen bekijken" at bounding box center [955, 260] width 233 height 37
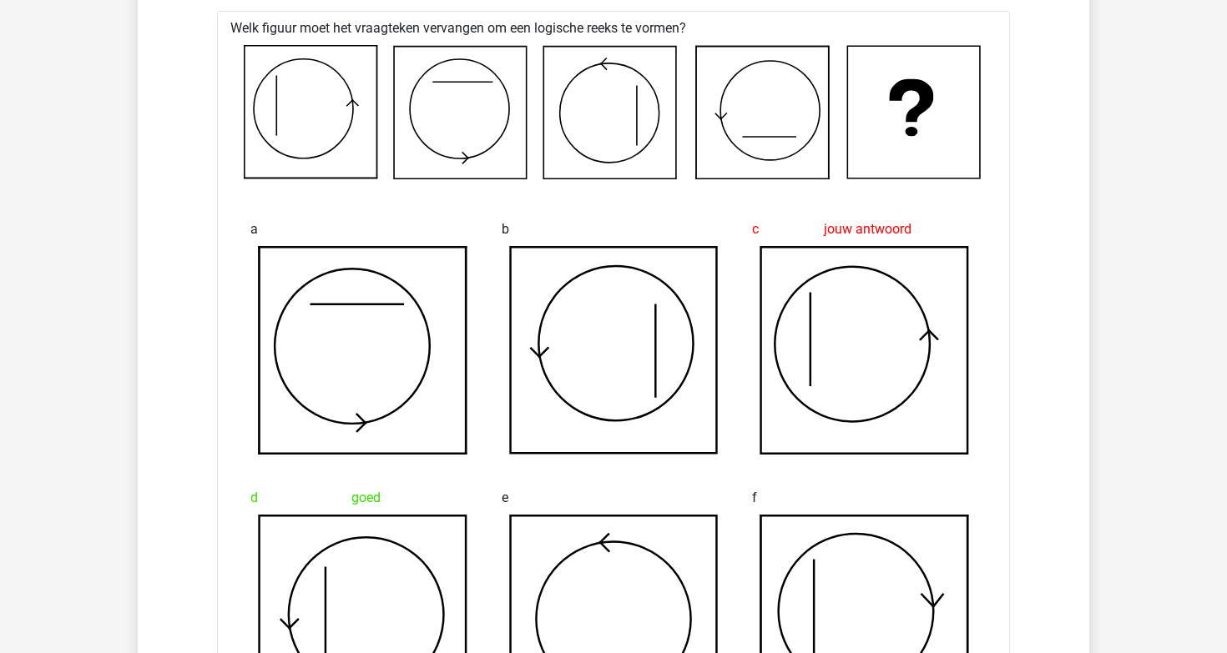
scroll to position [6064, 0]
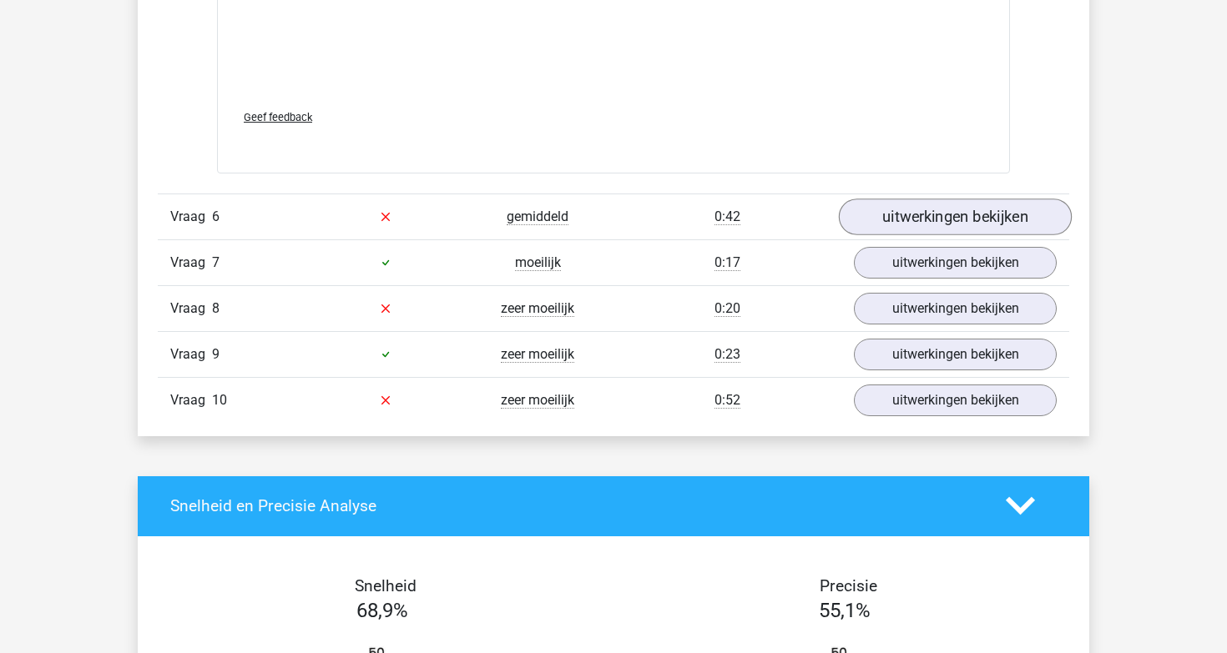
click at [930, 222] on link "uitwerkingen bekijken" at bounding box center [955, 217] width 233 height 37
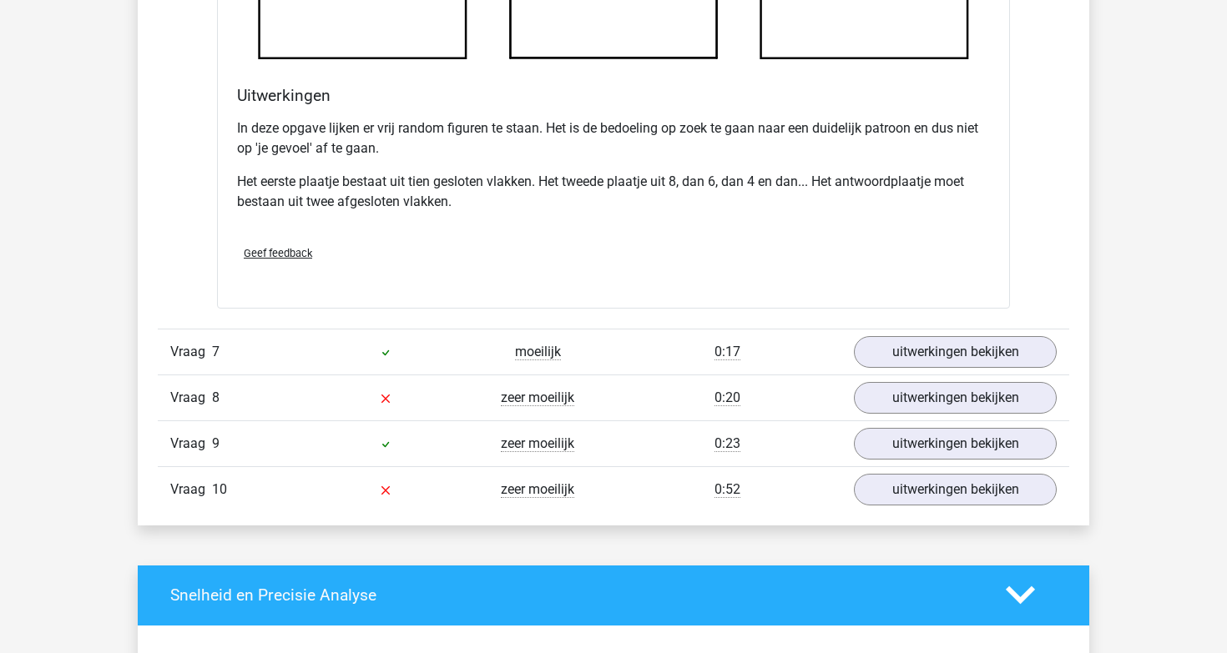
scroll to position [8170, 0]
click at [923, 353] on link "uitwerkingen bekijken" at bounding box center [955, 351] width 233 height 37
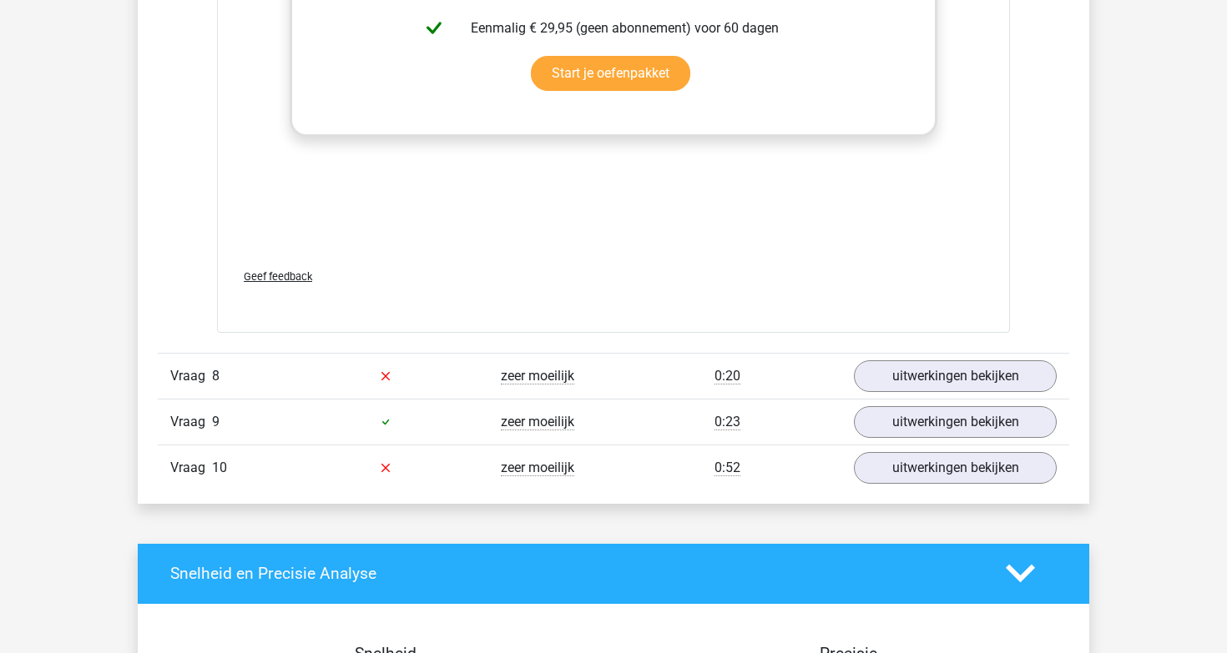
scroll to position [9593, 0]
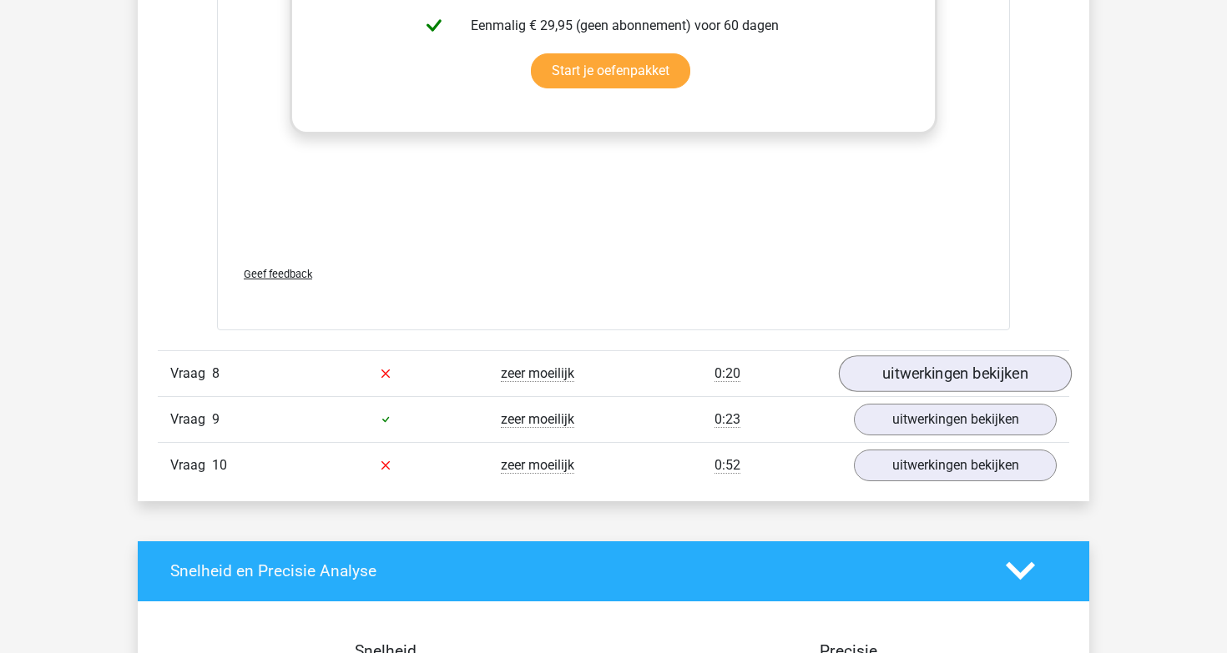
click at [941, 375] on link "uitwerkingen bekijken" at bounding box center [955, 373] width 233 height 37
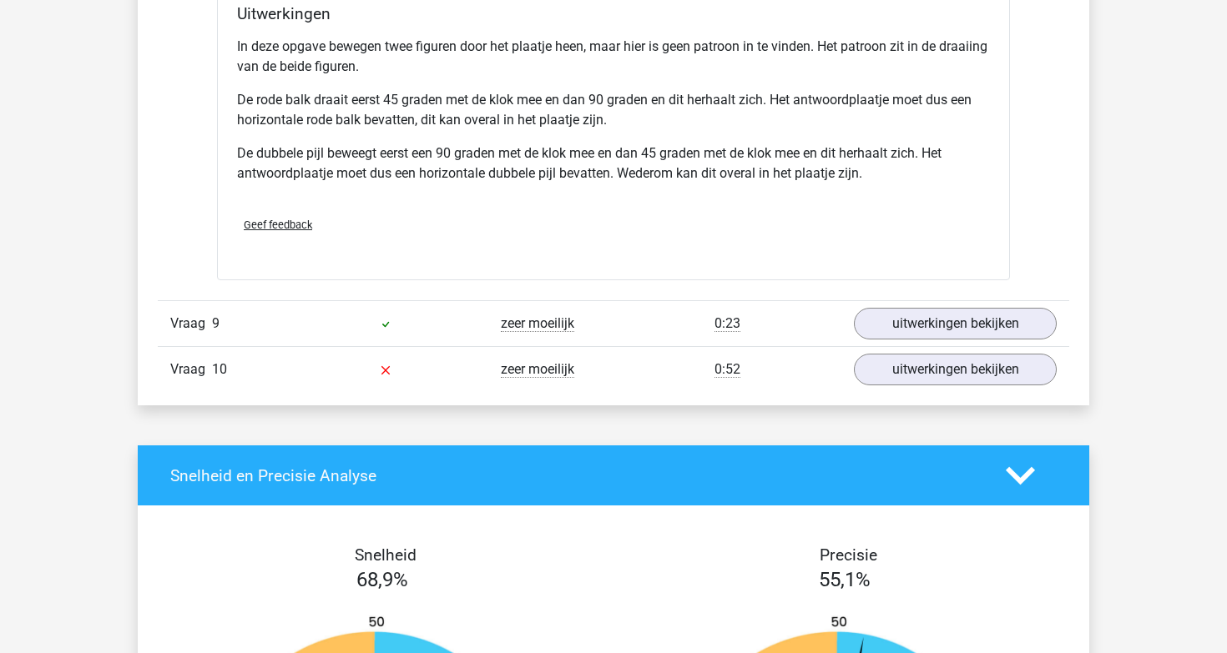
scroll to position [10788, 0]
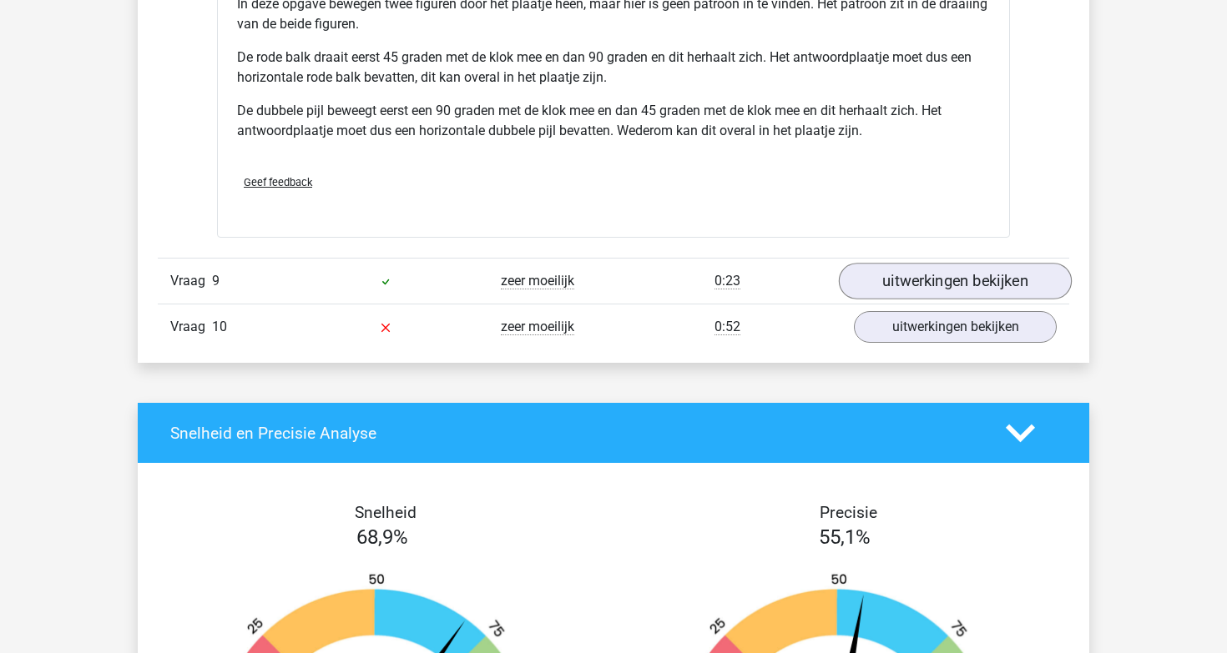
click at [911, 268] on link "uitwerkingen bekijken" at bounding box center [955, 281] width 233 height 37
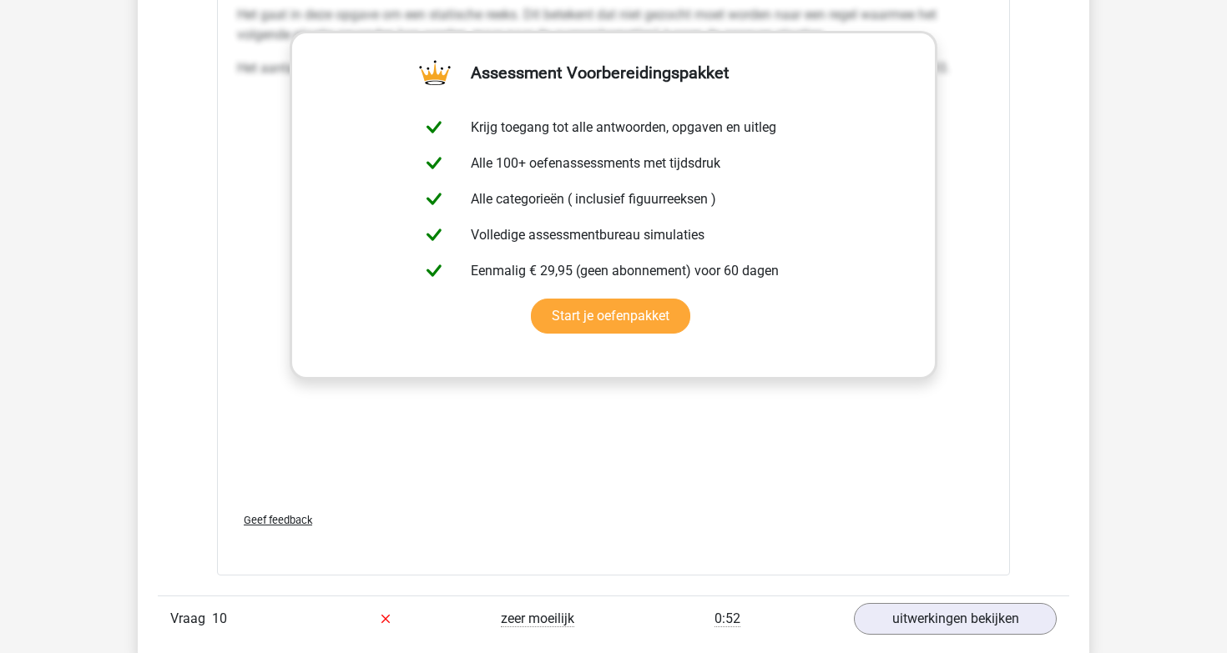
scroll to position [12033, 0]
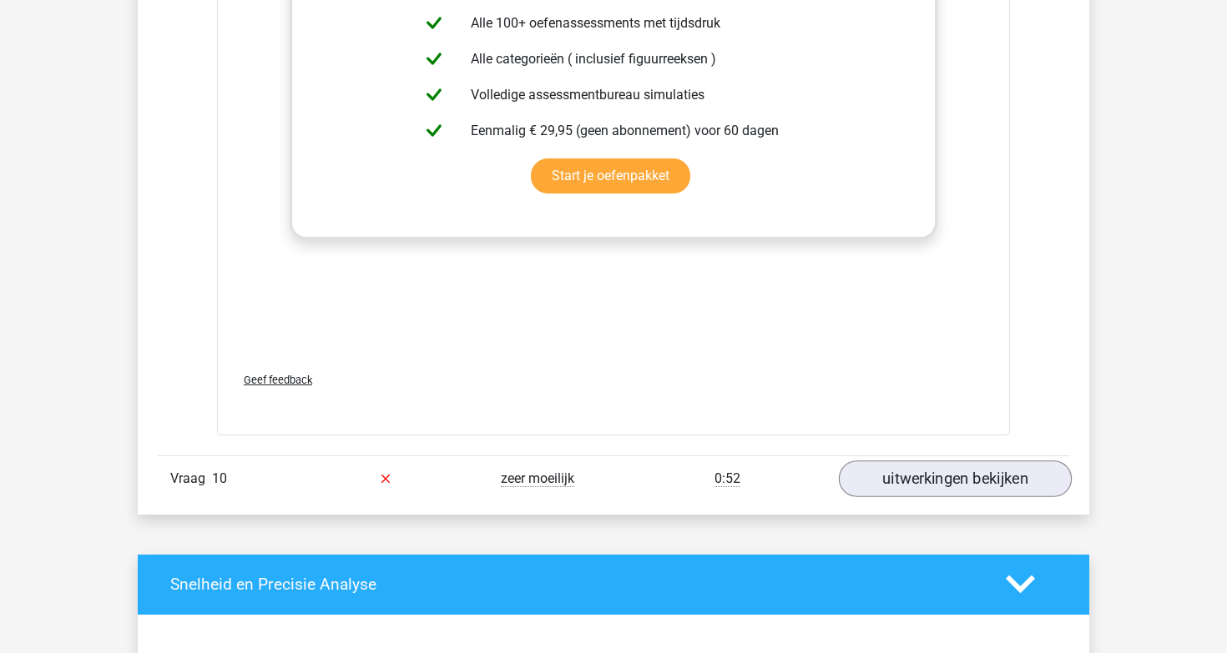
click at [894, 484] on link "uitwerkingen bekijken" at bounding box center [955, 479] width 233 height 37
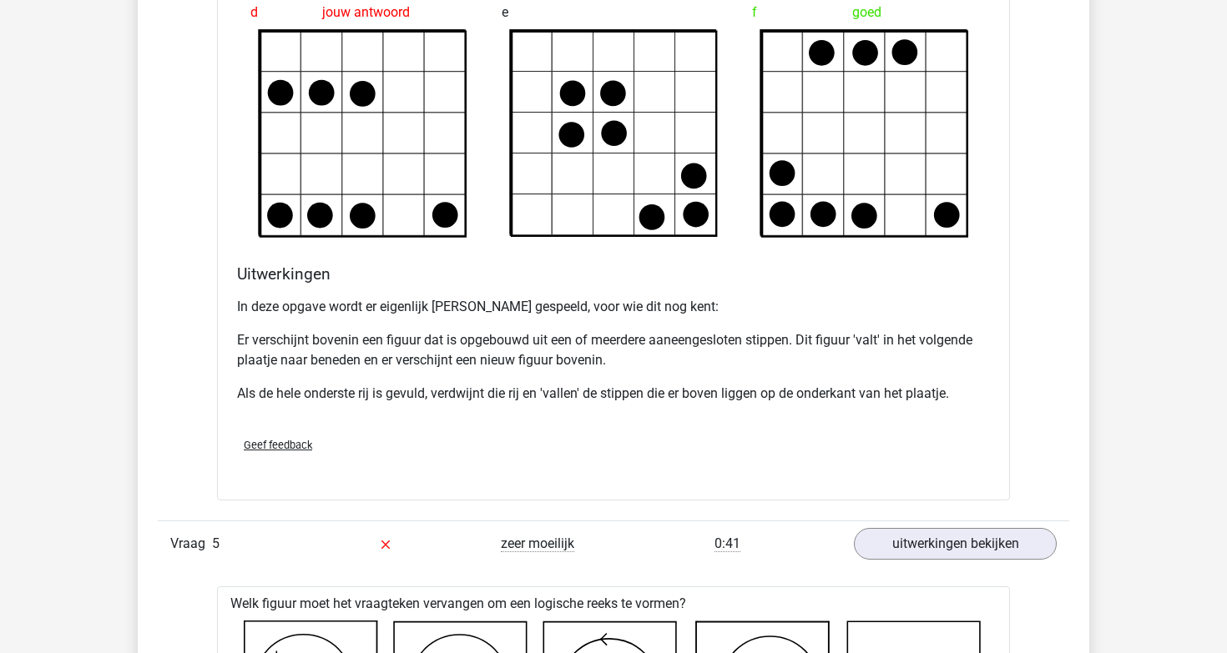
scroll to position [4974, 0]
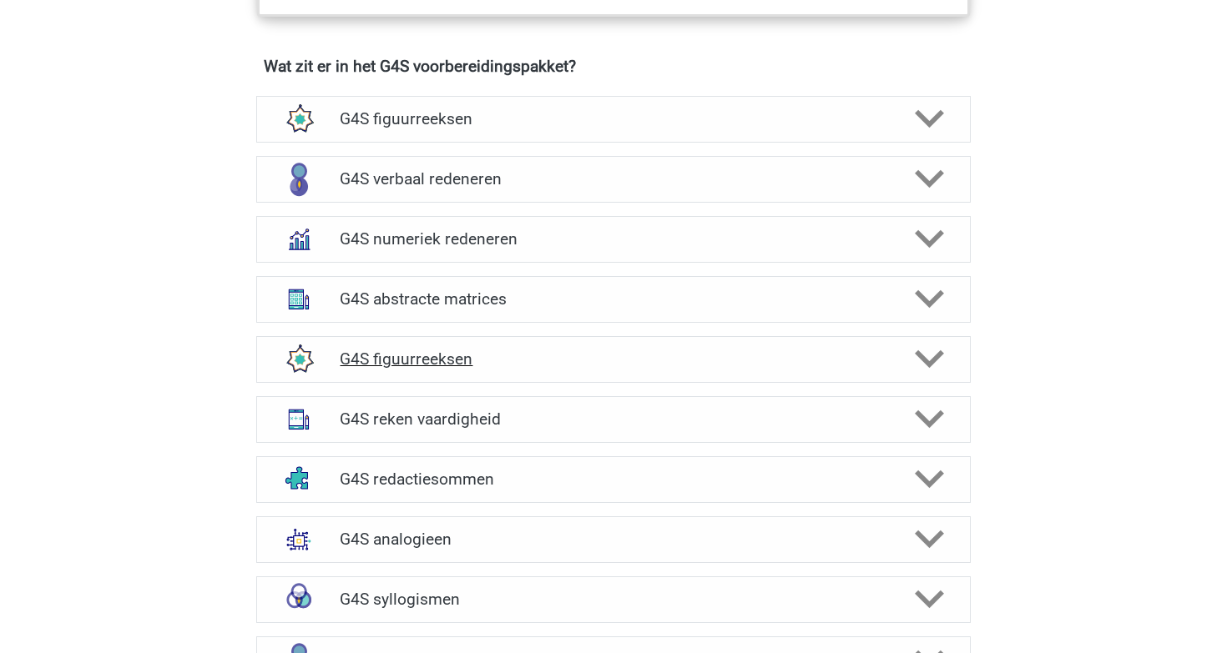
scroll to position [1234, 0]
click at [554, 110] on div "G4S figuurreeksen" at bounding box center [613, 120] width 714 height 47
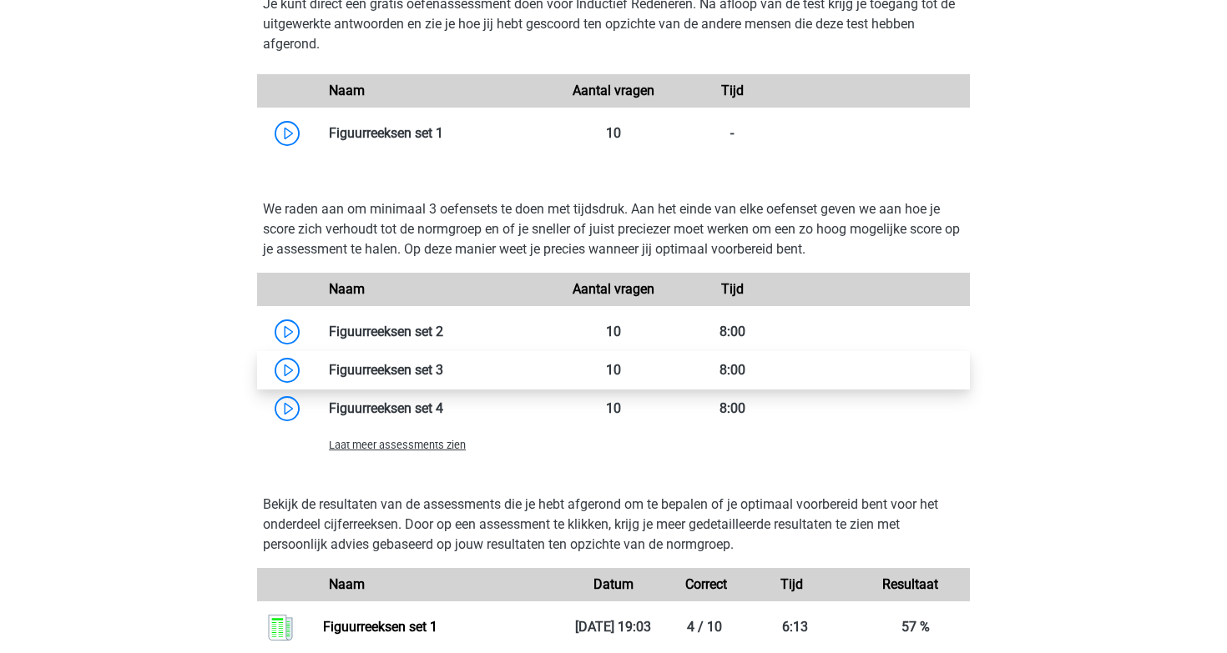
scroll to position [1499, 0]
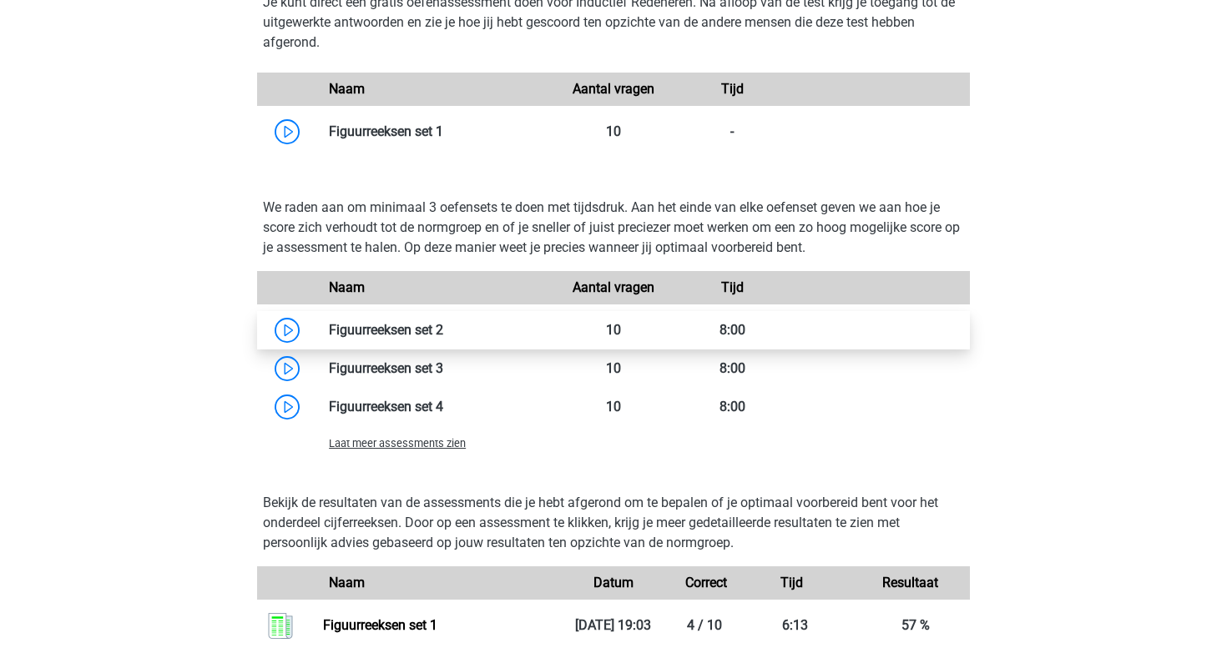
click at [443, 322] on link at bounding box center [443, 330] width 0 height 16
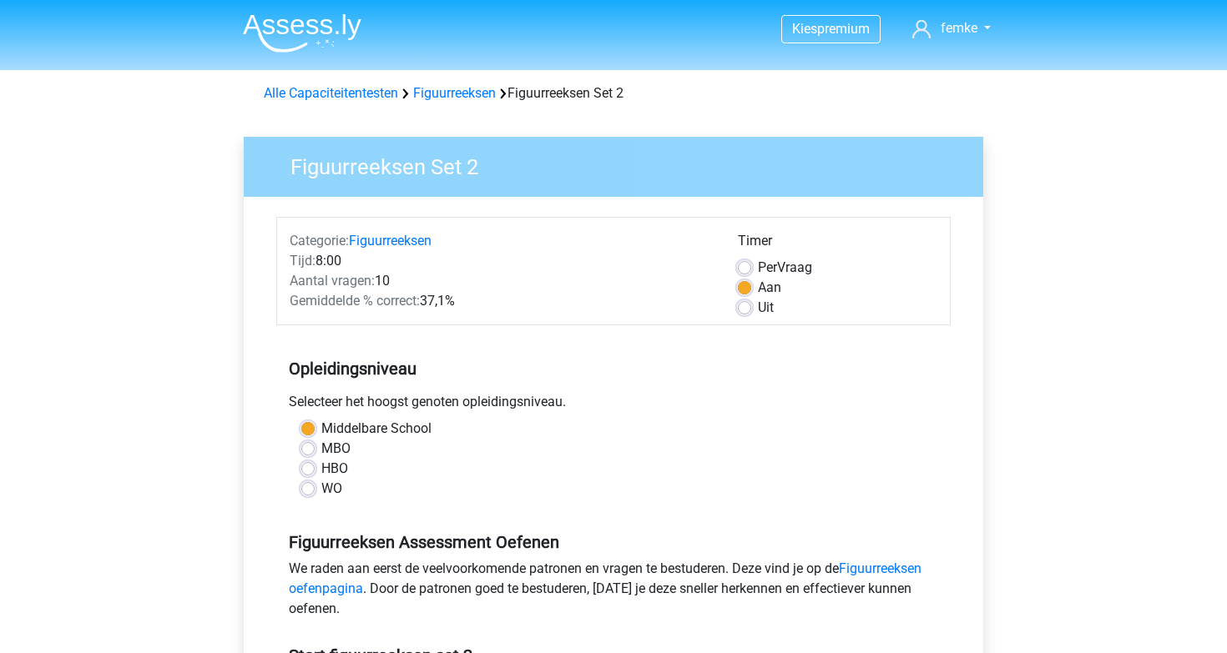
click at [758, 312] on label "Uit" at bounding box center [766, 308] width 16 height 20
click at [742, 312] on input "Uit" at bounding box center [744, 306] width 13 height 17
radio input "true"
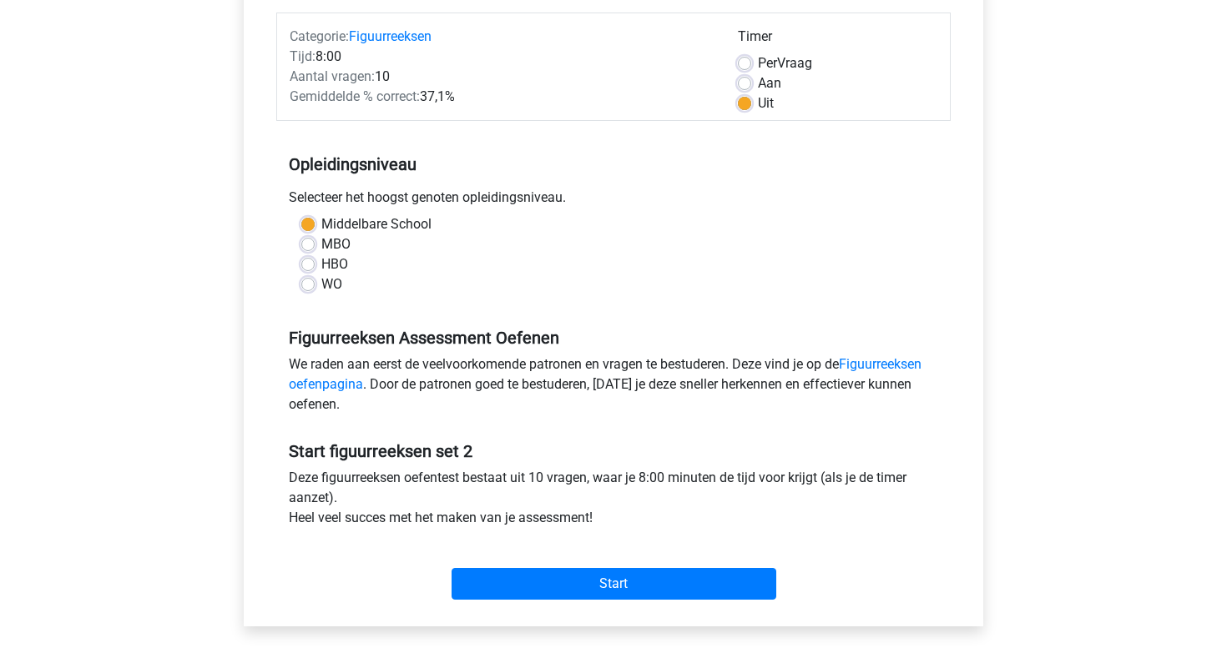
scroll to position [198, 0]
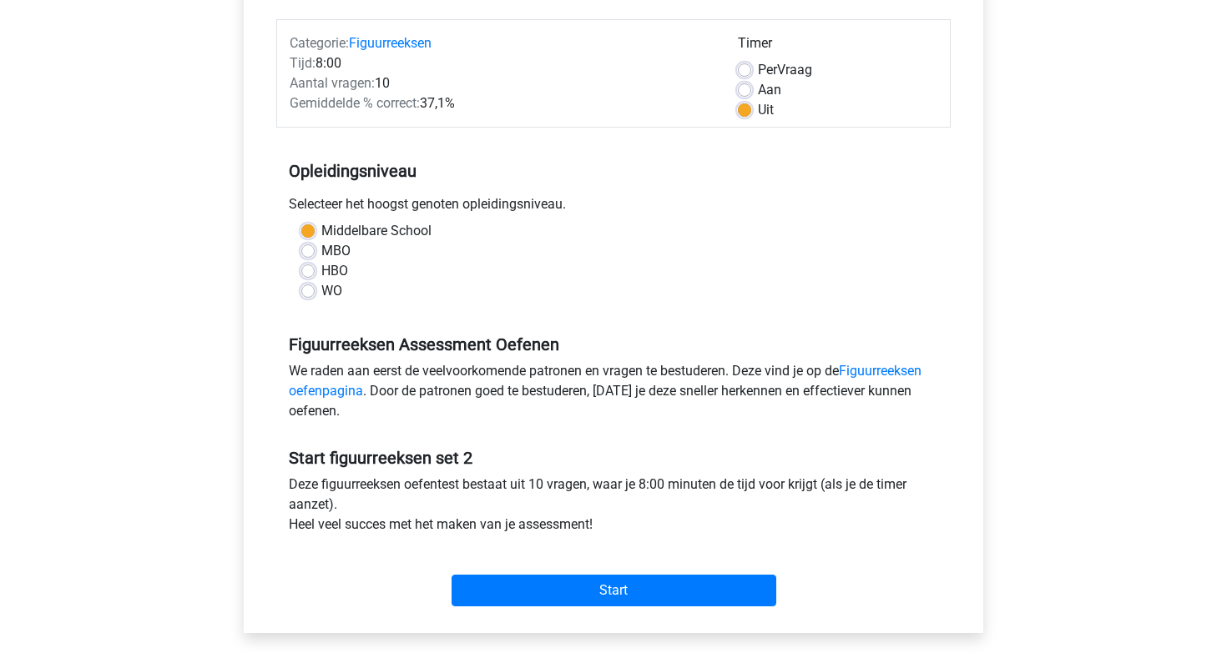
click at [758, 85] on label "Aan" at bounding box center [769, 90] width 23 height 20
click at [747, 85] on input "Aan" at bounding box center [744, 88] width 13 height 17
radio input "true"
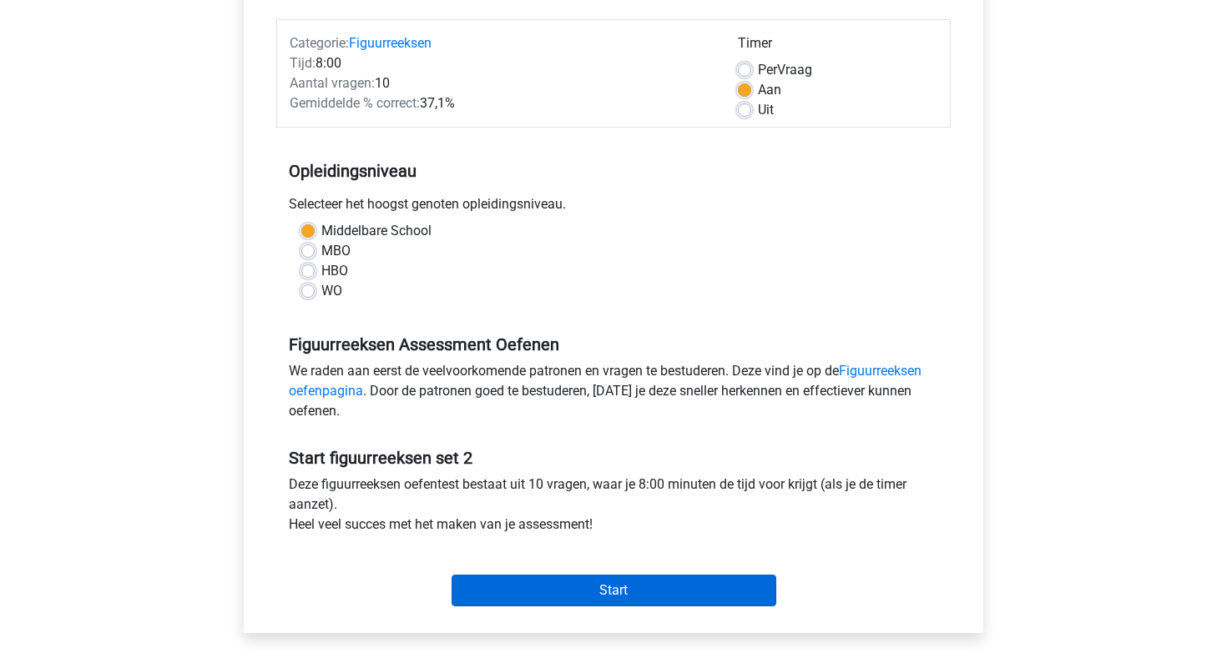
click at [617, 590] on input "Start" at bounding box center [613, 591] width 325 height 32
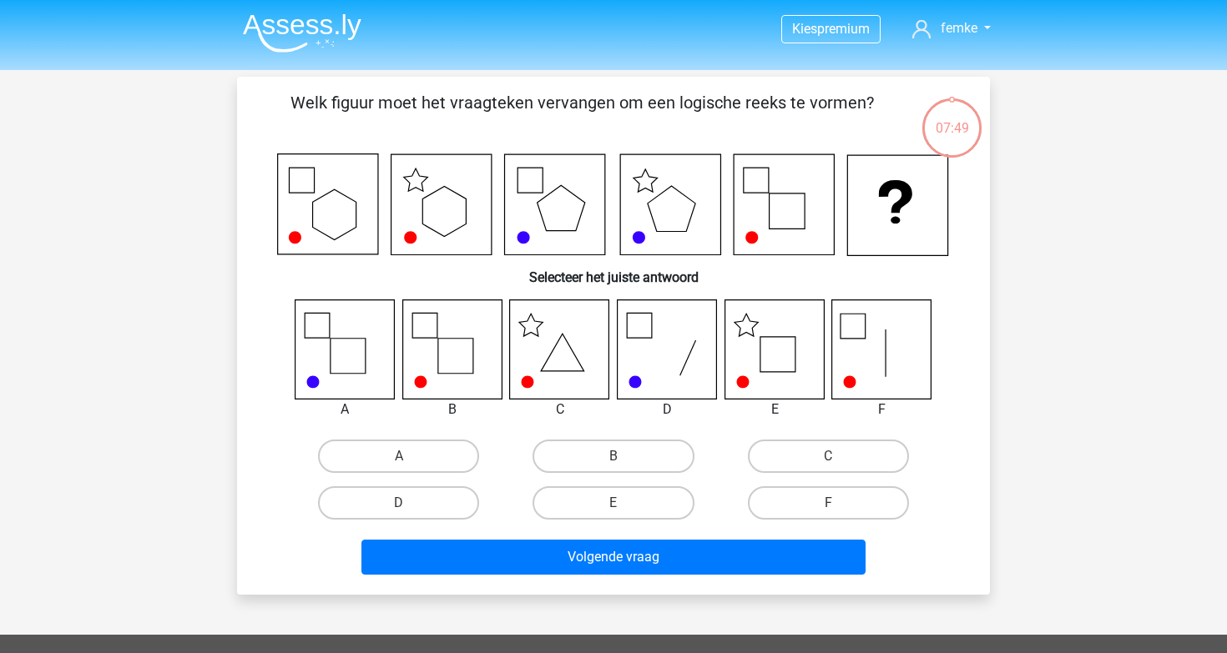
click at [458, 355] on icon at bounding box center [451, 349] width 99 height 99
click at [639, 457] on label "B" at bounding box center [612, 456] width 161 height 33
click at [624, 457] on input "B" at bounding box center [618, 461] width 11 height 11
radio input "true"
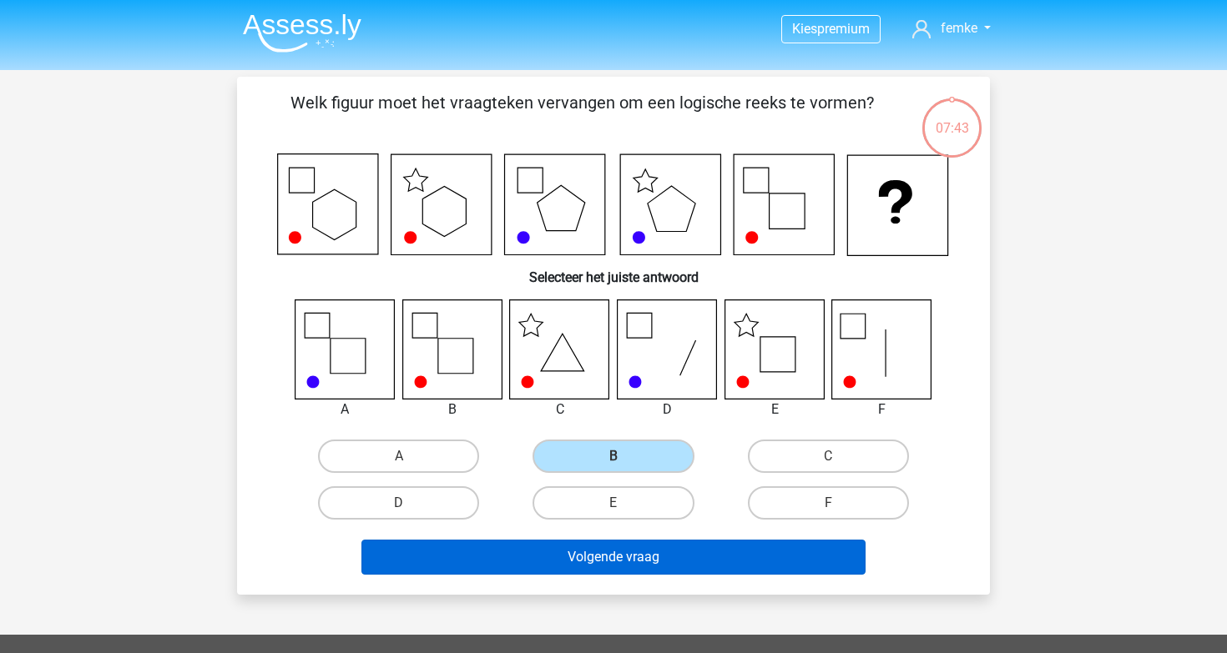
click at [604, 554] on button "Volgende vraag" at bounding box center [613, 557] width 505 height 35
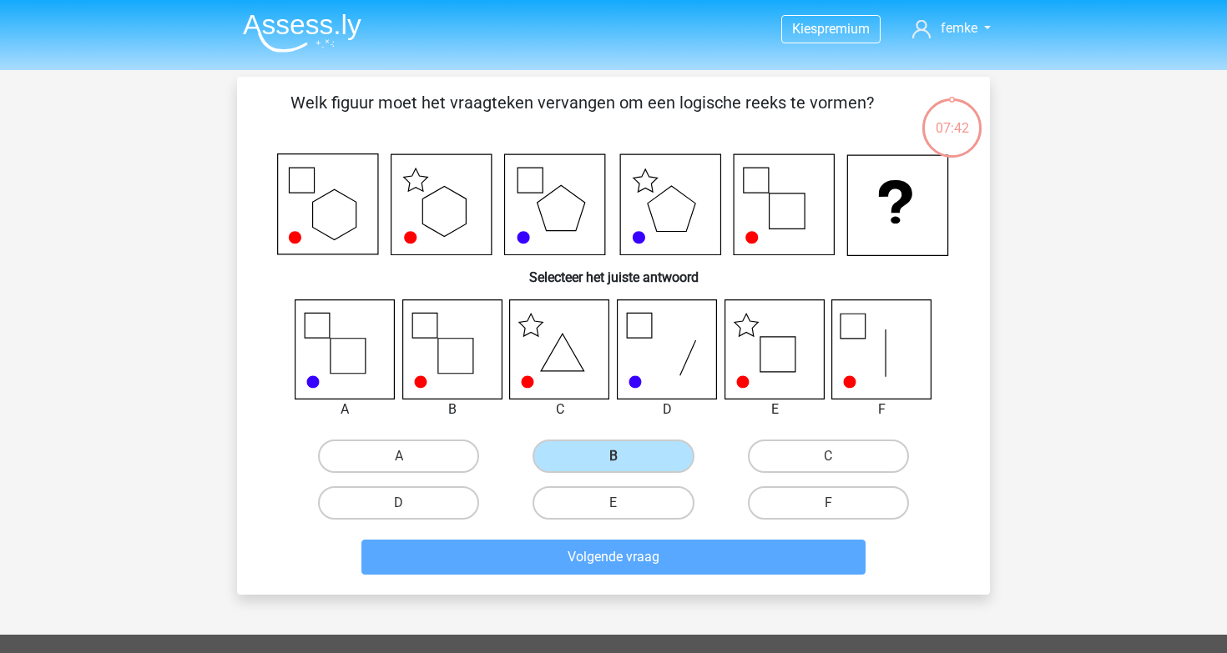
scroll to position [77, 0]
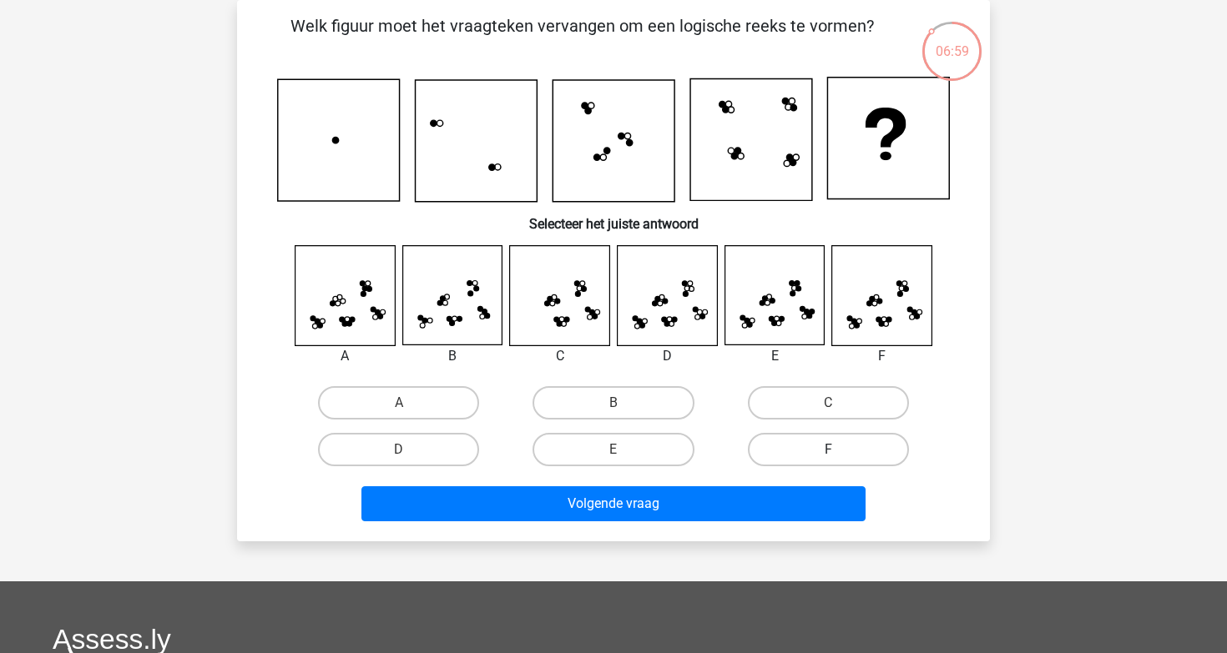
click at [780, 453] on label "F" at bounding box center [828, 449] width 161 height 33
click at [828, 453] on input "F" at bounding box center [833, 455] width 11 height 11
radio input "true"
click at [795, 402] on label "C" at bounding box center [828, 402] width 161 height 33
click at [828, 403] on input "C" at bounding box center [833, 408] width 11 height 11
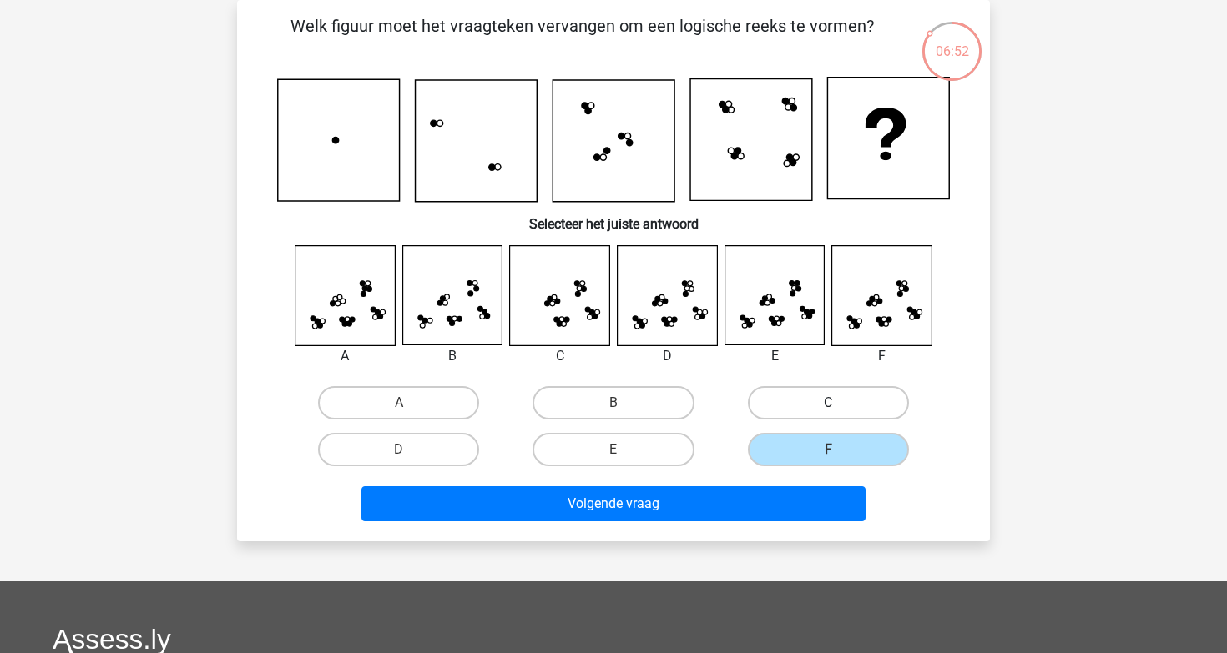
radio input "true"
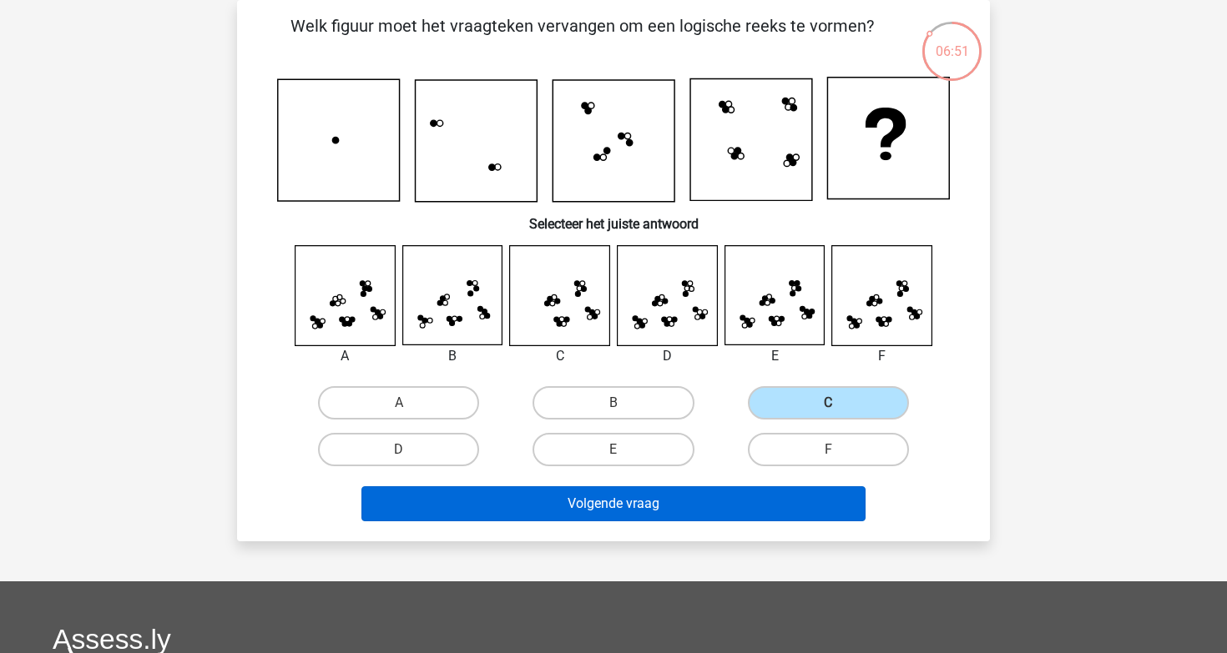
click at [605, 503] on button "Volgende vraag" at bounding box center [613, 503] width 505 height 35
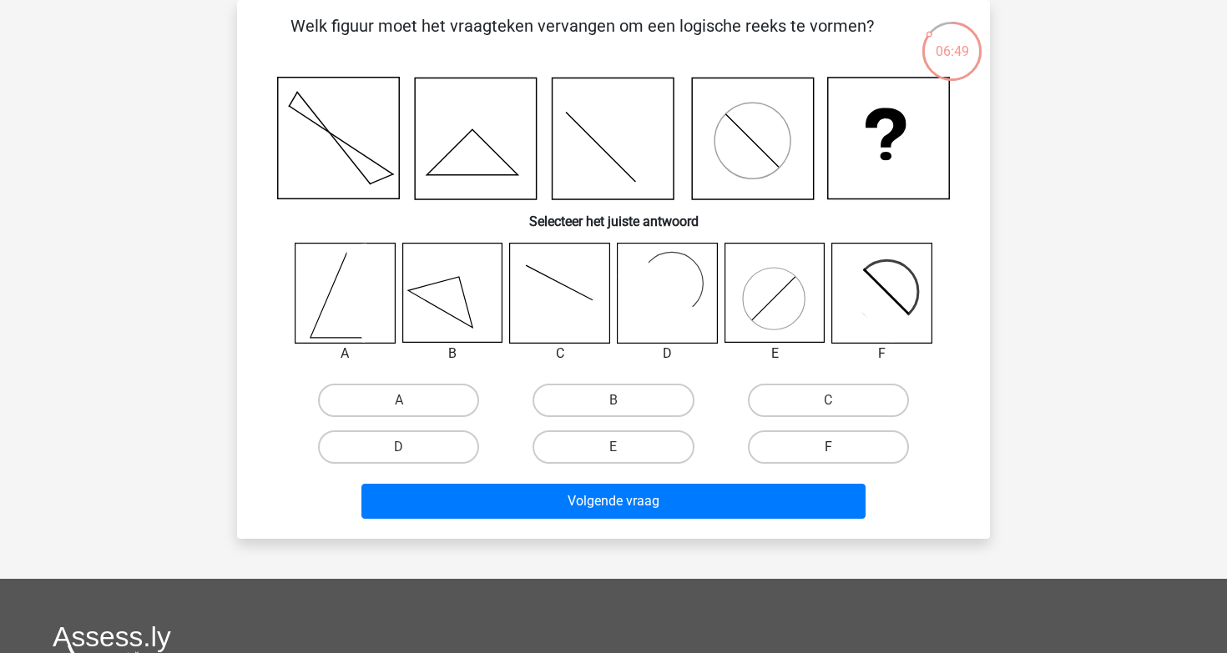
click at [774, 446] on label "F" at bounding box center [828, 447] width 161 height 33
click at [828, 447] on input "F" at bounding box center [833, 452] width 11 height 11
radio input "true"
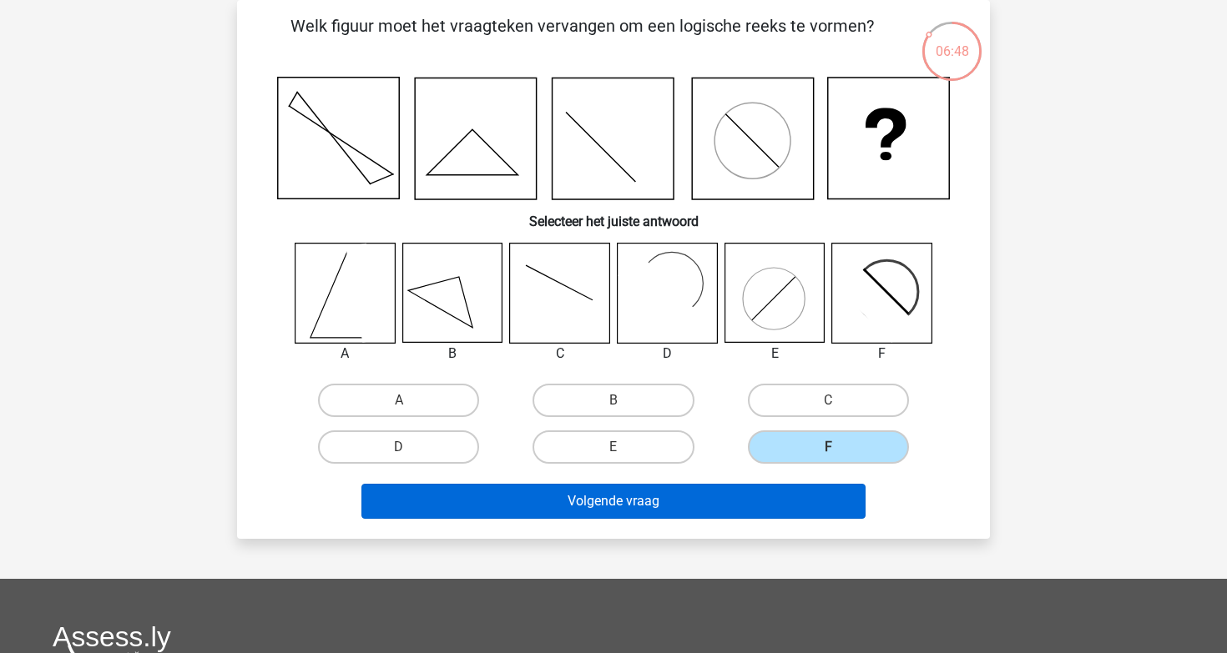
click at [602, 508] on button "Volgende vraag" at bounding box center [613, 501] width 505 height 35
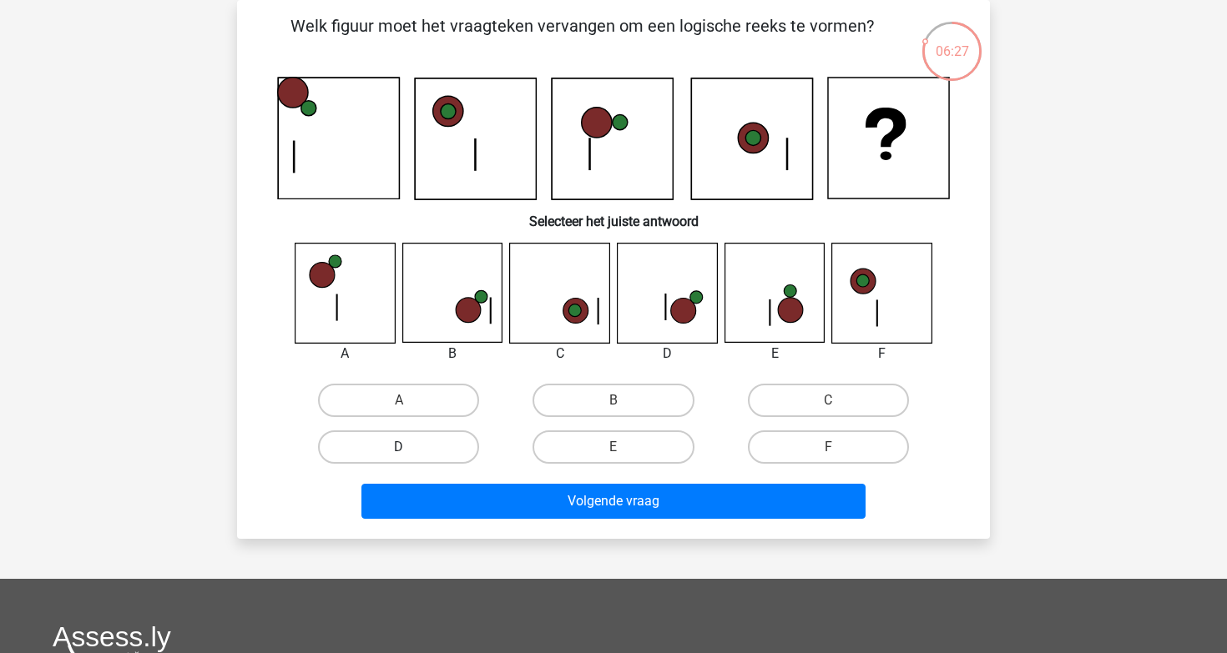
click at [365, 441] on label "D" at bounding box center [398, 447] width 161 height 33
click at [399, 447] on input "D" at bounding box center [404, 452] width 11 height 11
radio input "true"
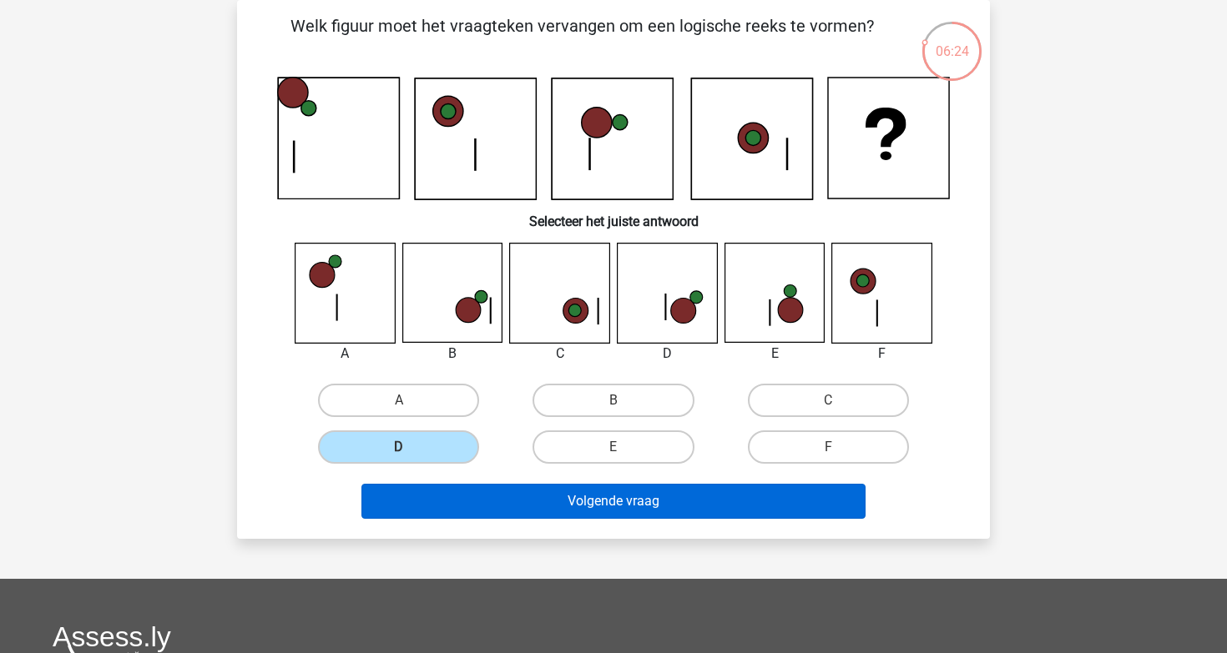
click at [542, 491] on button "Volgende vraag" at bounding box center [613, 501] width 505 height 35
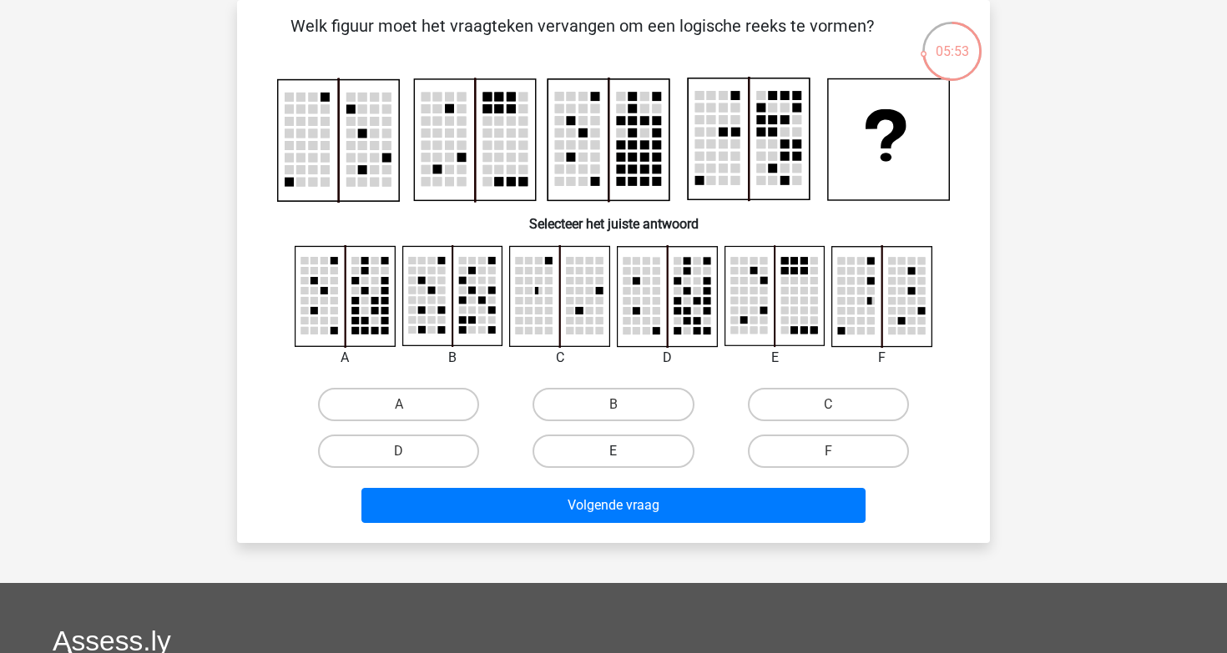
click at [623, 465] on label "E" at bounding box center [612, 451] width 161 height 33
click at [623, 462] on input "E" at bounding box center [618, 456] width 11 height 11
radio input "true"
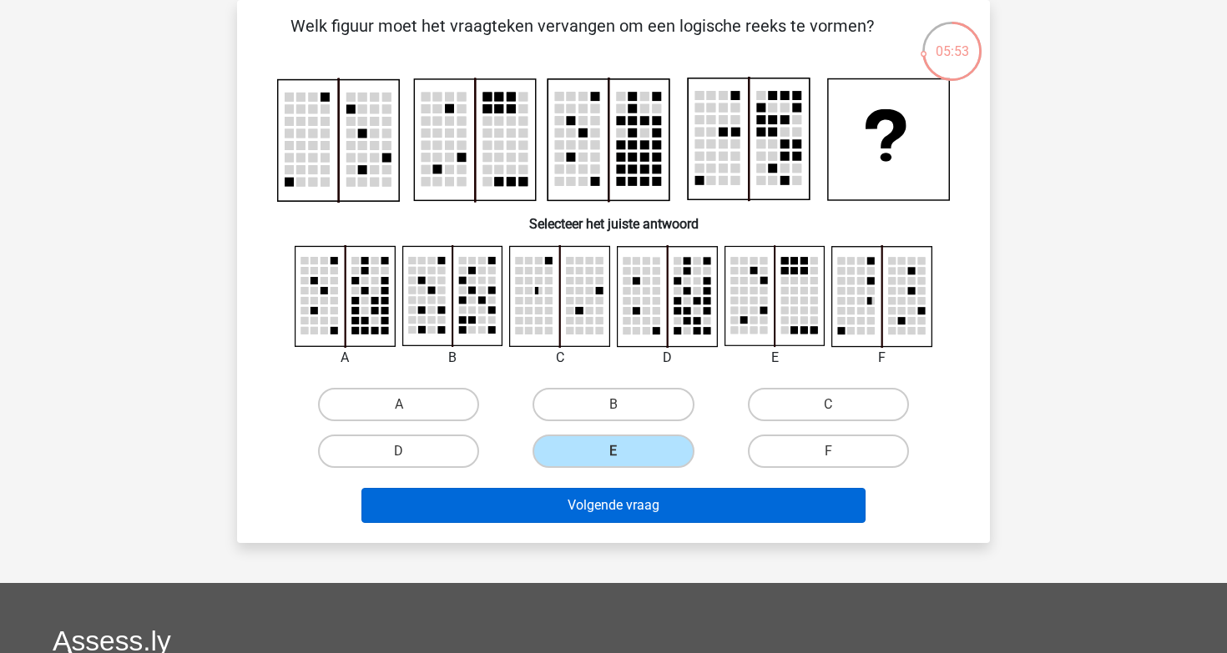
click at [624, 505] on button "Volgende vraag" at bounding box center [613, 505] width 505 height 35
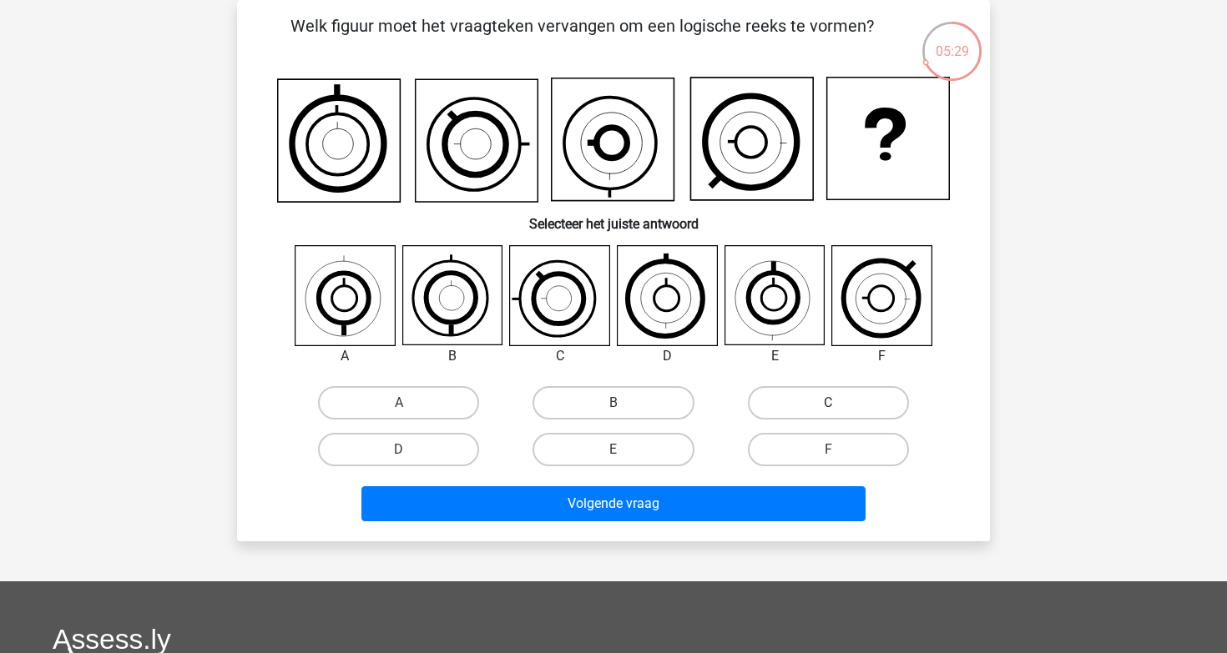
drag, startPoint x: 837, startPoint y: 399, endPoint x: 815, endPoint y: 402, distance: 21.9
click at [837, 399] on label "C" at bounding box center [828, 402] width 161 height 33
click at [837, 403] on input "C" at bounding box center [833, 408] width 11 height 11
radio input "true"
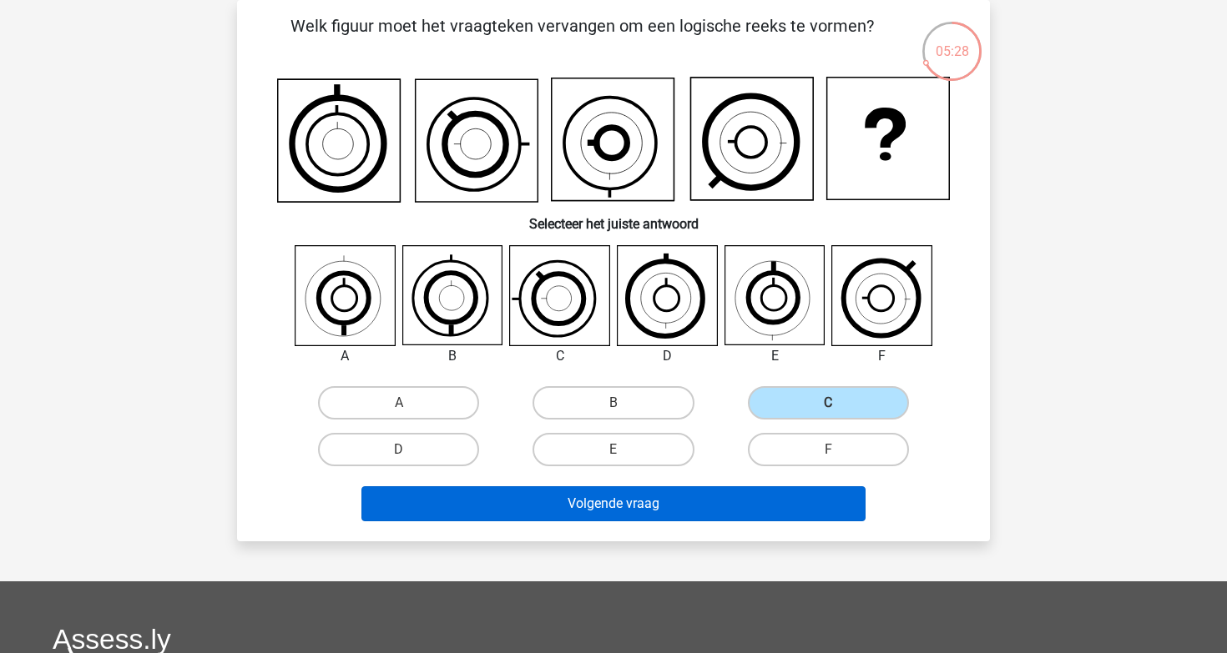
click at [675, 500] on button "Volgende vraag" at bounding box center [613, 503] width 505 height 35
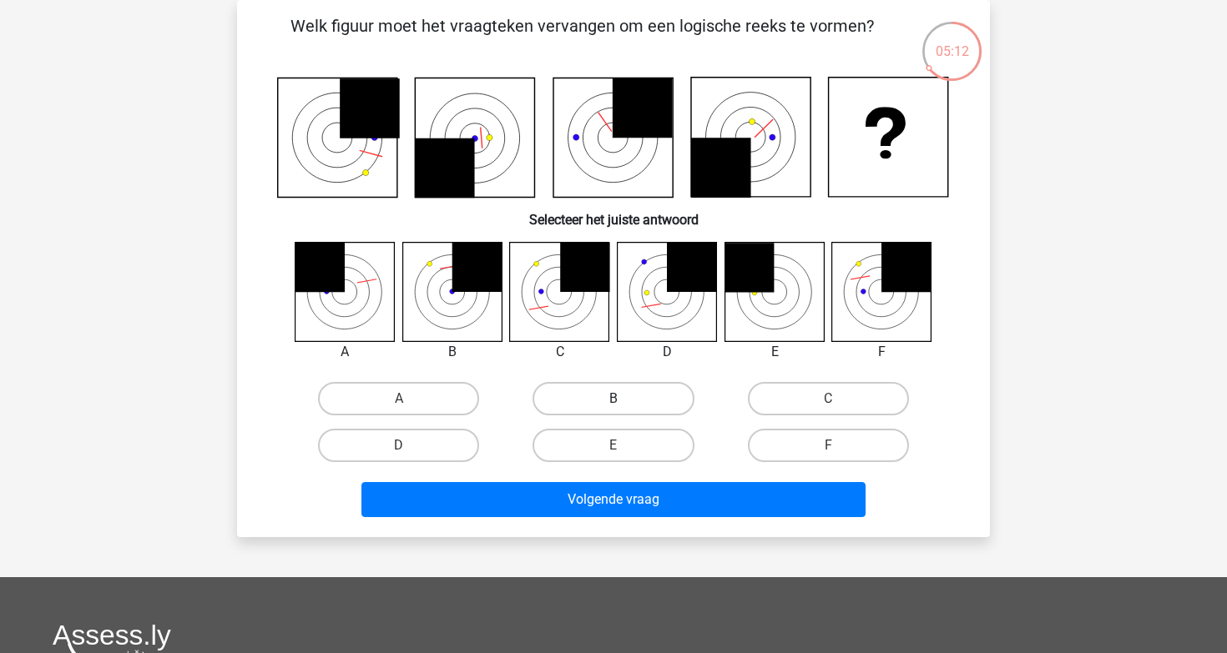
click at [574, 394] on label "B" at bounding box center [612, 398] width 161 height 33
click at [613, 399] on input "B" at bounding box center [618, 404] width 11 height 11
radio input "true"
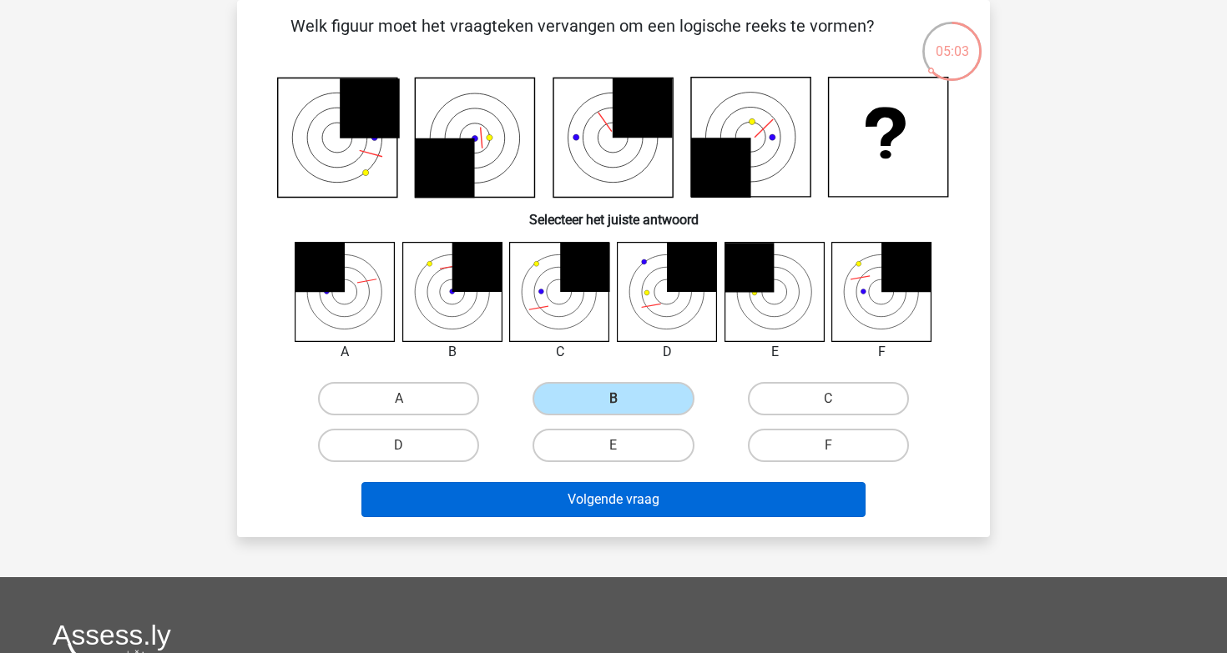
click at [618, 495] on button "Volgende vraag" at bounding box center [613, 499] width 505 height 35
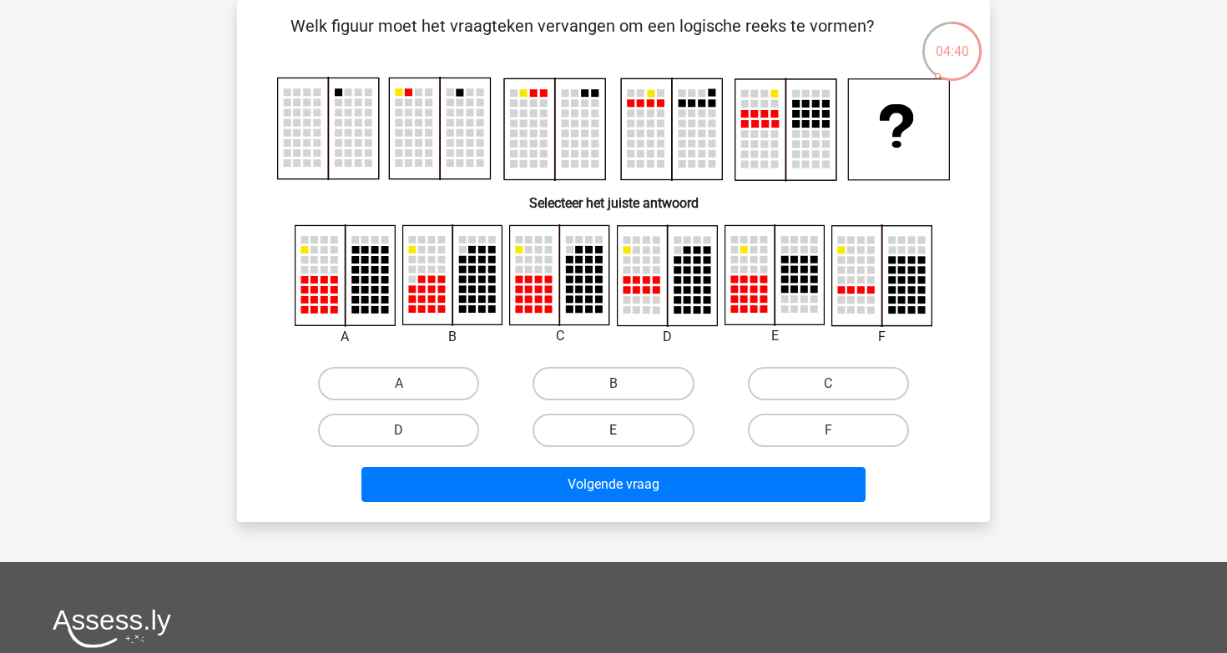
click at [600, 424] on label "E" at bounding box center [612, 430] width 161 height 33
click at [613, 431] on input "E" at bounding box center [618, 436] width 11 height 11
radio input "true"
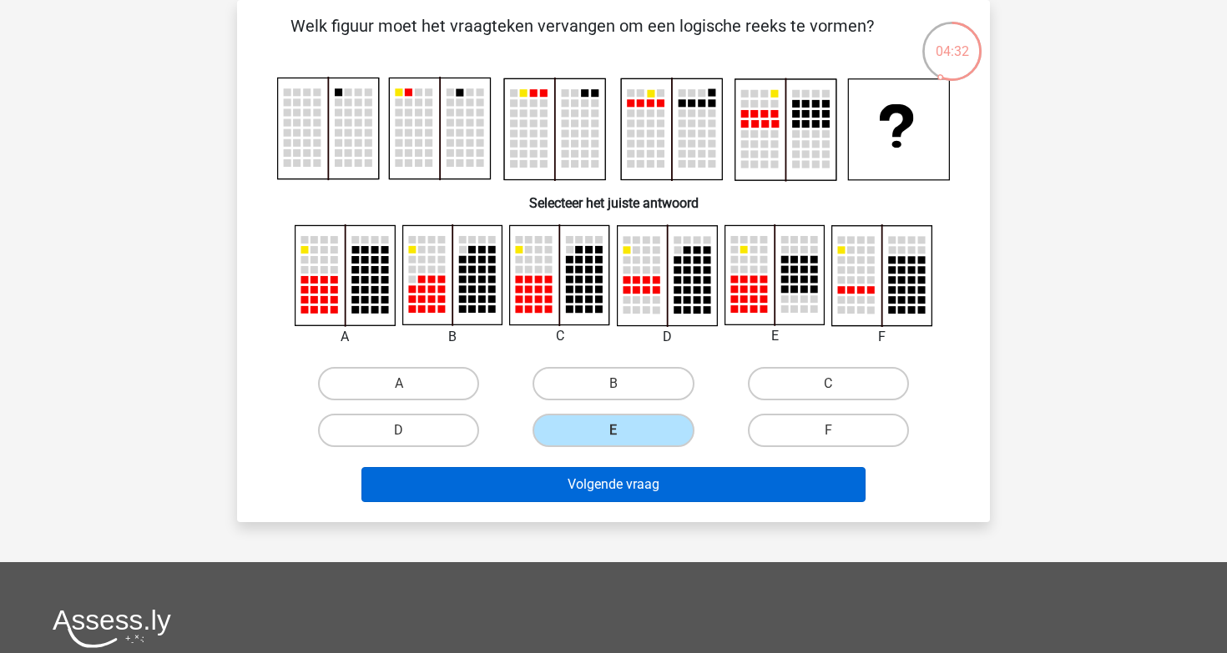
click at [577, 493] on button "Volgende vraag" at bounding box center [613, 484] width 505 height 35
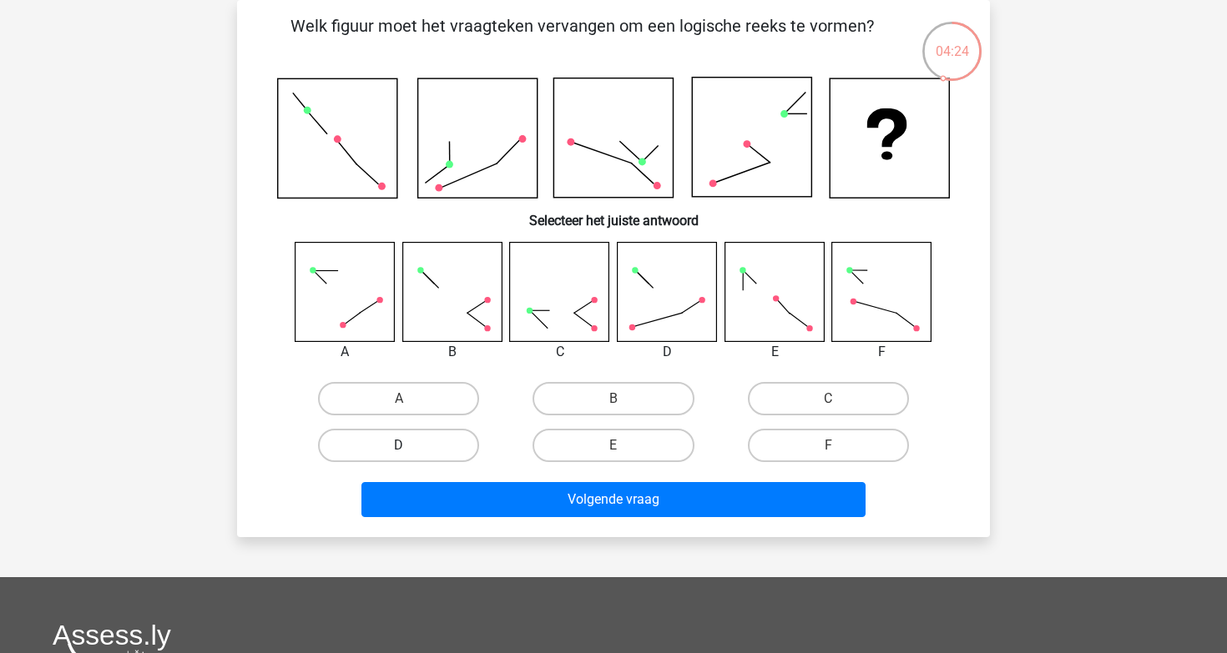
click at [433, 449] on label "D" at bounding box center [398, 445] width 161 height 33
click at [410, 449] on input "D" at bounding box center [404, 451] width 11 height 11
radio input "true"
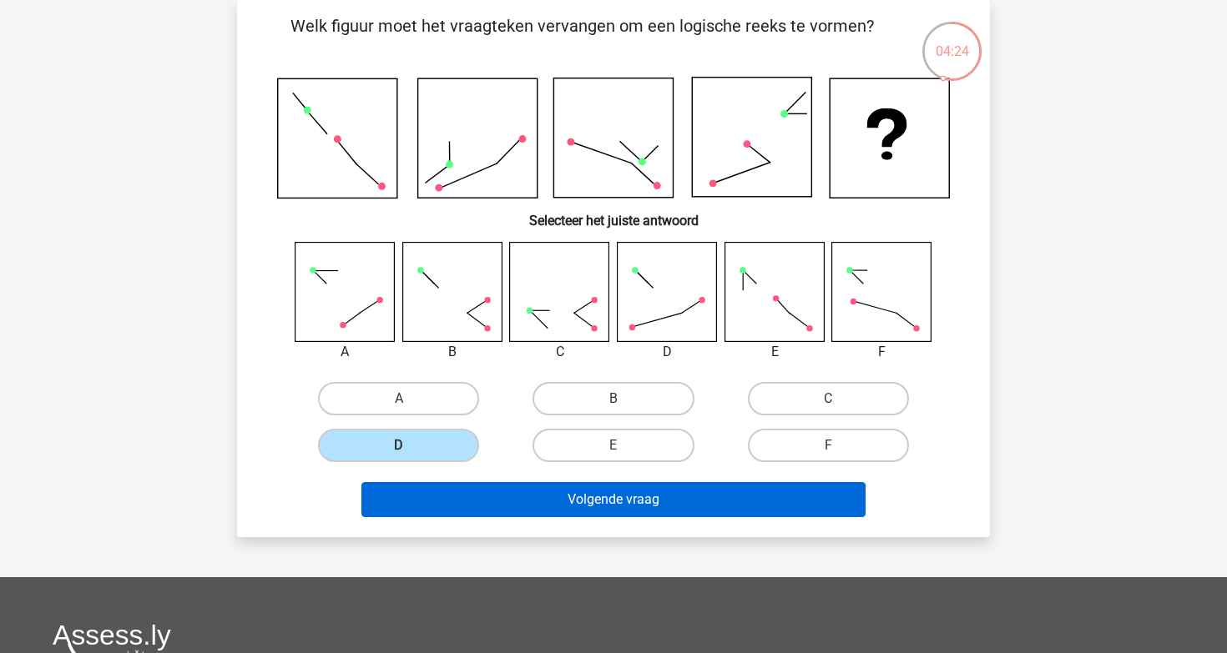
click at [512, 496] on button "Volgende vraag" at bounding box center [613, 499] width 505 height 35
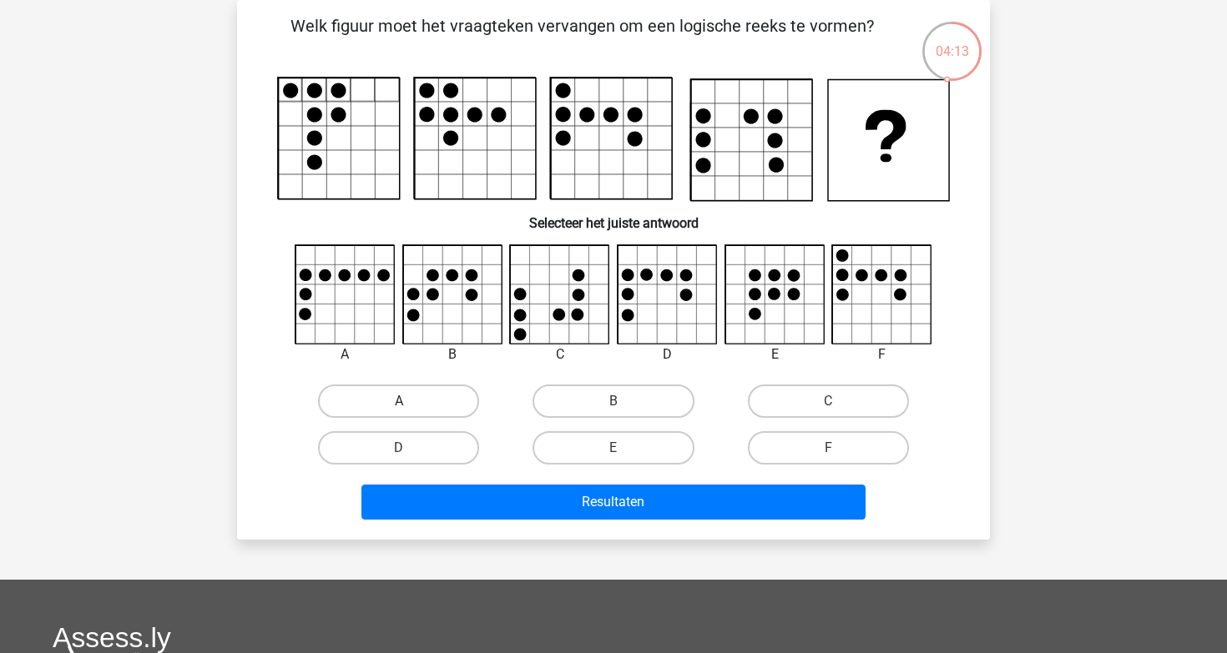
click at [428, 402] on label "A" at bounding box center [398, 401] width 161 height 33
click at [410, 402] on input "A" at bounding box center [404, 406] width 11 height 11
radio input "true"
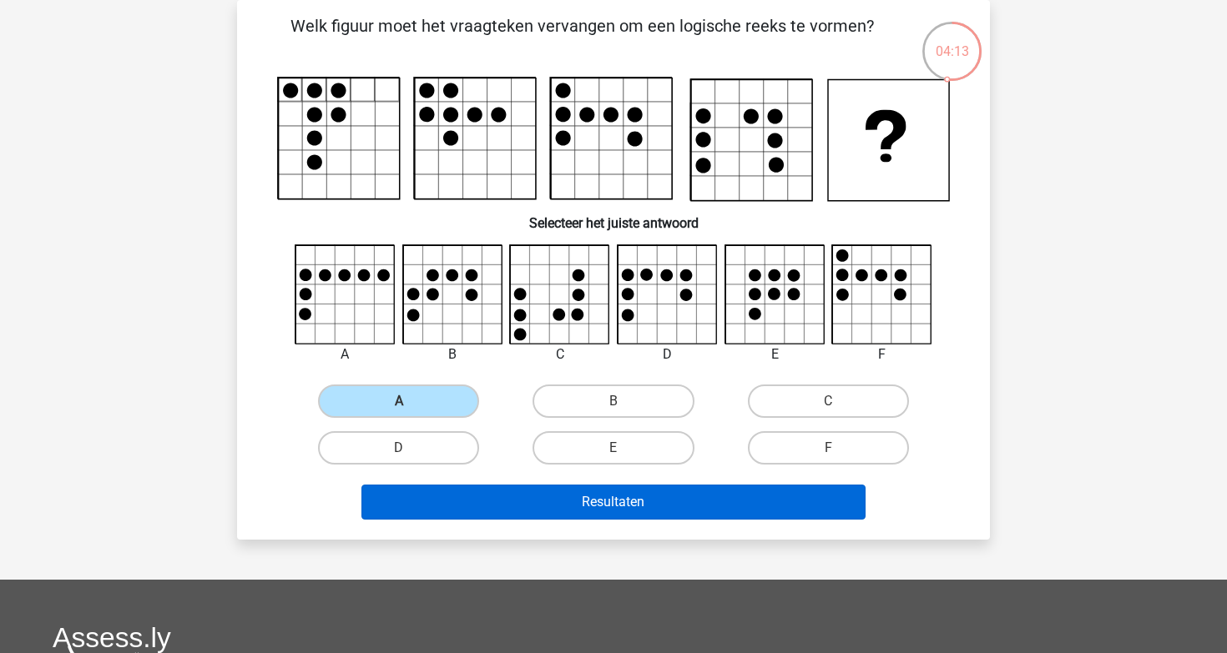
click at [565, 499] on button "Resultaten" at bounding box center [613, 502] width 505 height 35
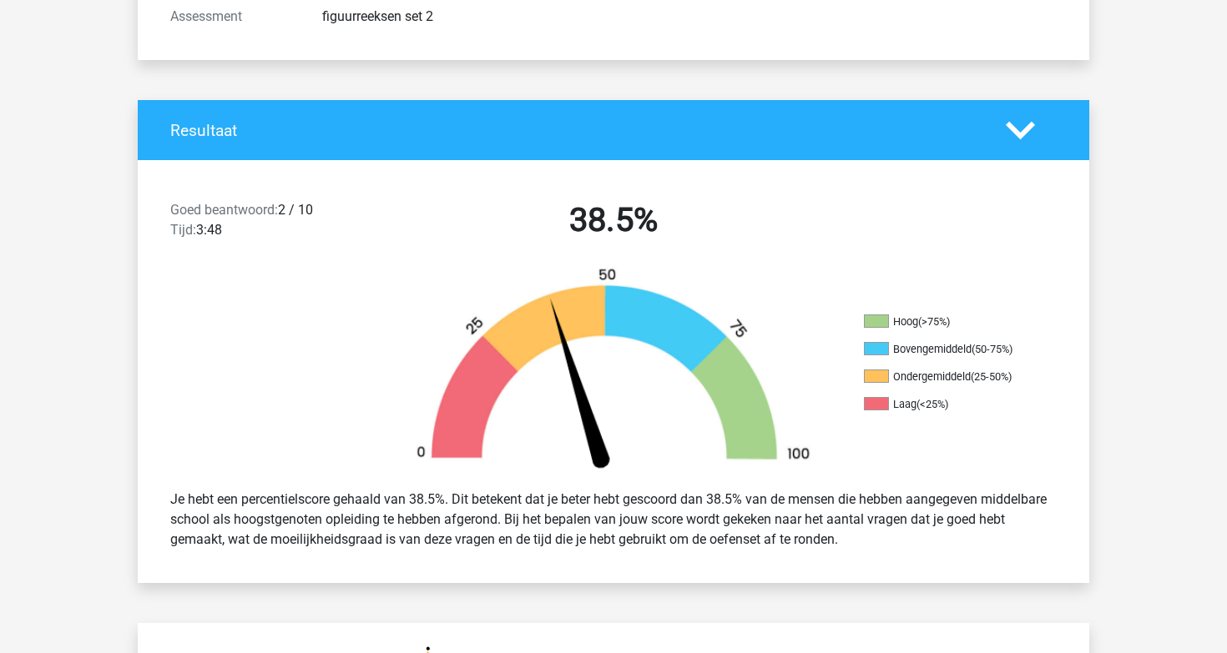
scroll to position [14, 0]
